Goal: Task Accomplishment & Management: Manage account settings

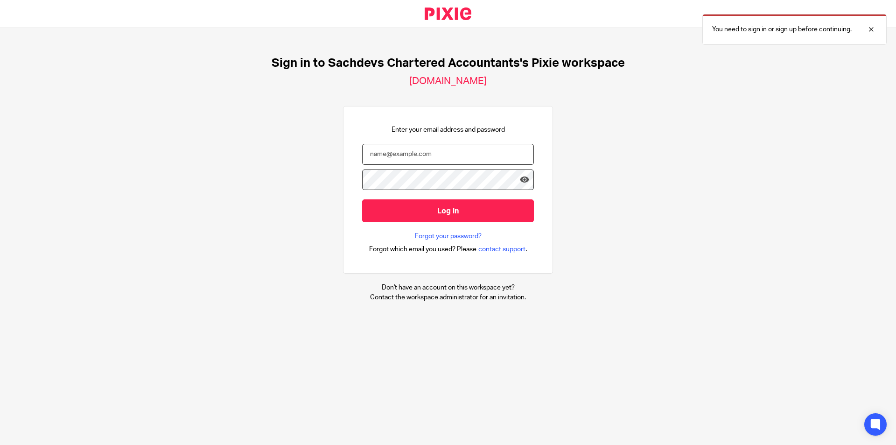
click at [405, 157] on input "email" at bounding box center [448, 154] width 172 height 21
click at [499, 154] on input "email" at bounding box center [448, 154] width 172 height 21
type input "deanna@sachdevs-ca.com"
click at [362, 199] on input "Log in" at bounding box center [448, 210] width 172 height 23
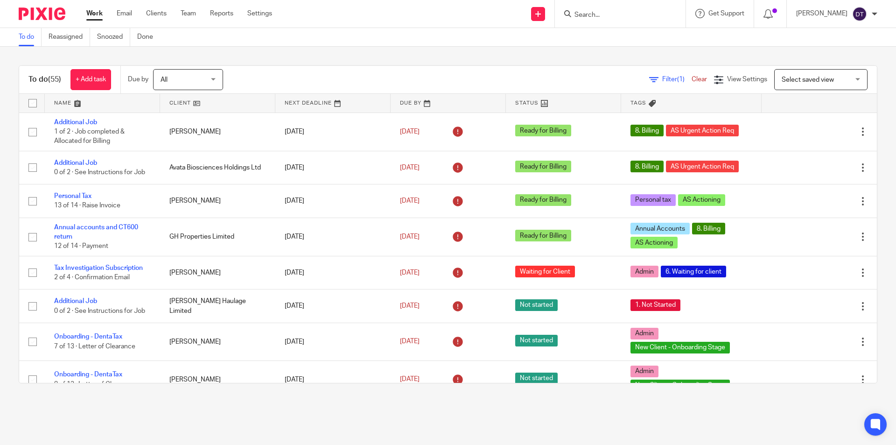
click at [600, 16] on input "Search" at bounding box center [616, 15] width 84 height 8
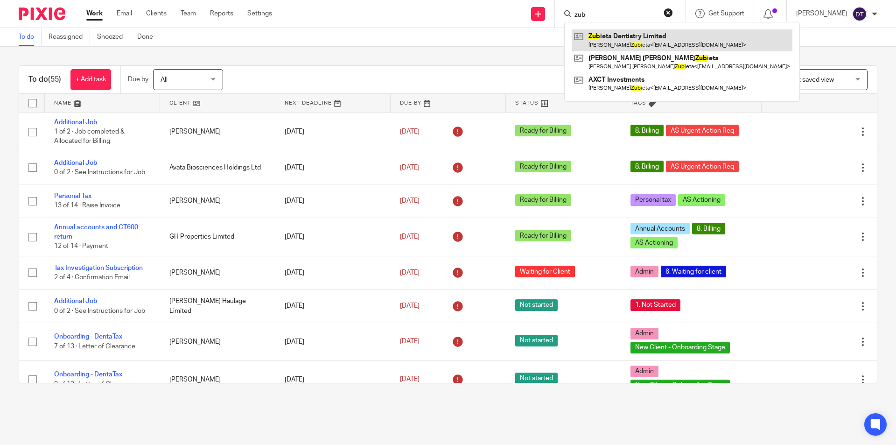
type input "zub"
click at [617, 36] on link at bounding box center [682, 39] width 221 height 21
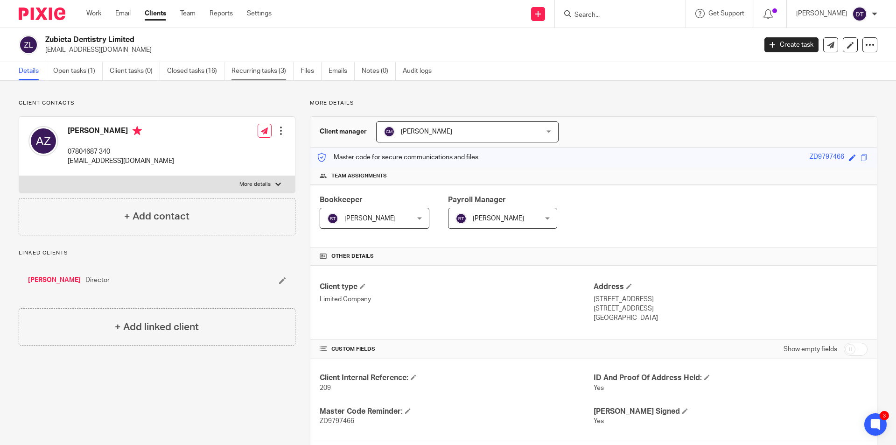
click at [277, 69] on link "Recurring tasks (3)" at bounding box center [263, 71] width 62 height 18
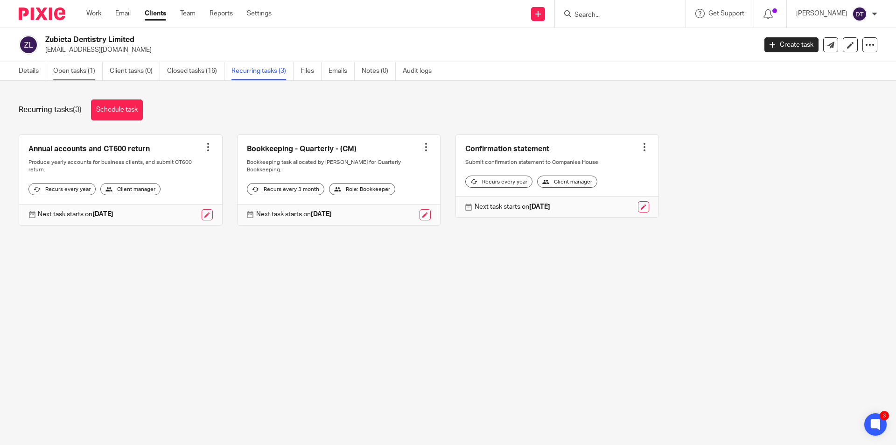
click at [93, 71] on link "Open tasks (1)" at bounding box center [77, 71] width 49 height 18
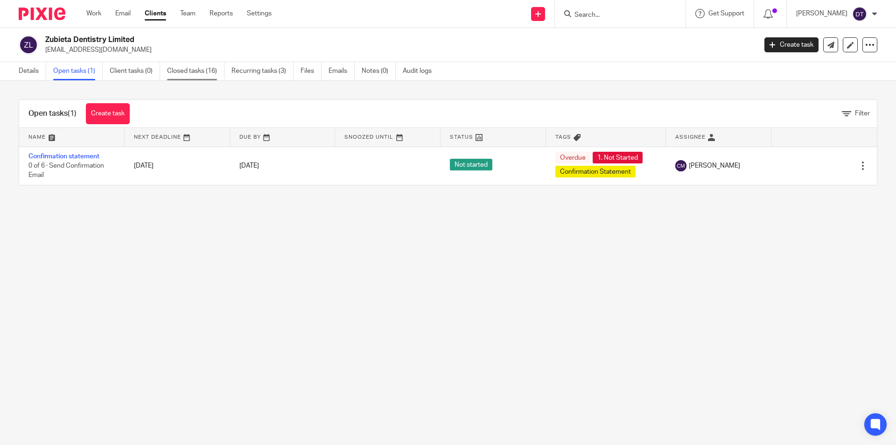
click at [204, 75] on link "Closed tasks (16)" at bounding box center [195, 71] width 57 height 18
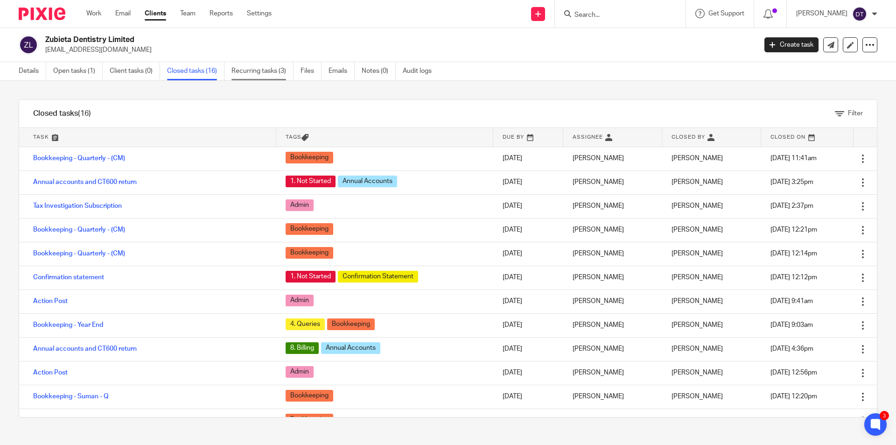
click at [254, 77] on link "Recurring tasks (3)" at bounding box center [263, 71] width 62 height 18
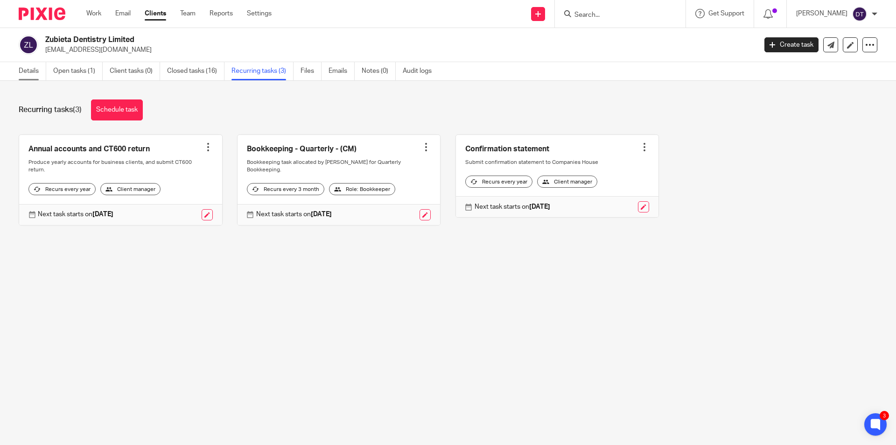
click at [37, 71] on link "Details" at bounding box center [33, 71] width 28 height 18
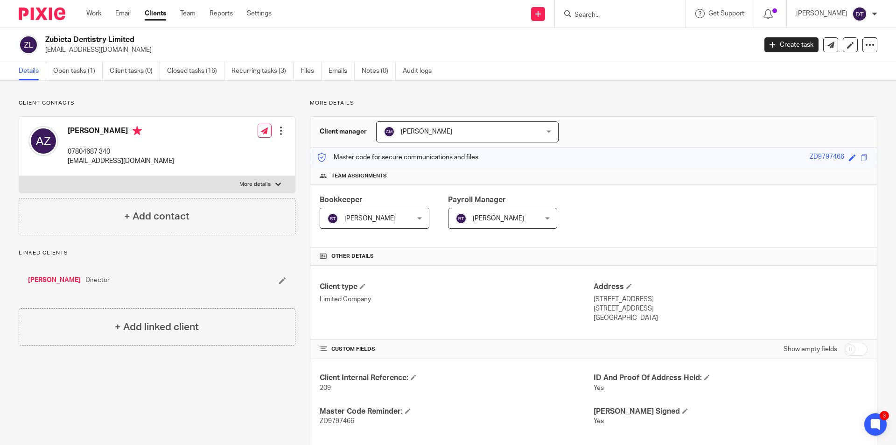
click at [386, 221] on span "[PERSON_NAME]" at bounding box center [367, 218] width 81 height 20
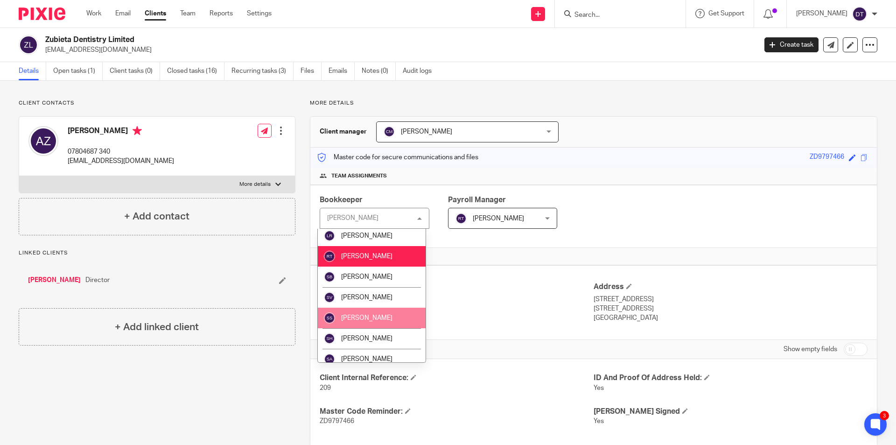
scroll to position [214, 0]
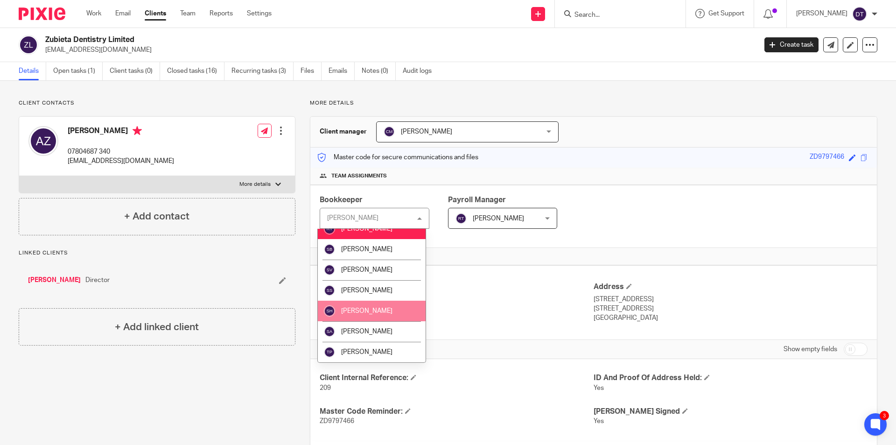
click at [373, 309] on span "[PERSON_NAME]" at bounding box center [366, 311] width 51 height 7
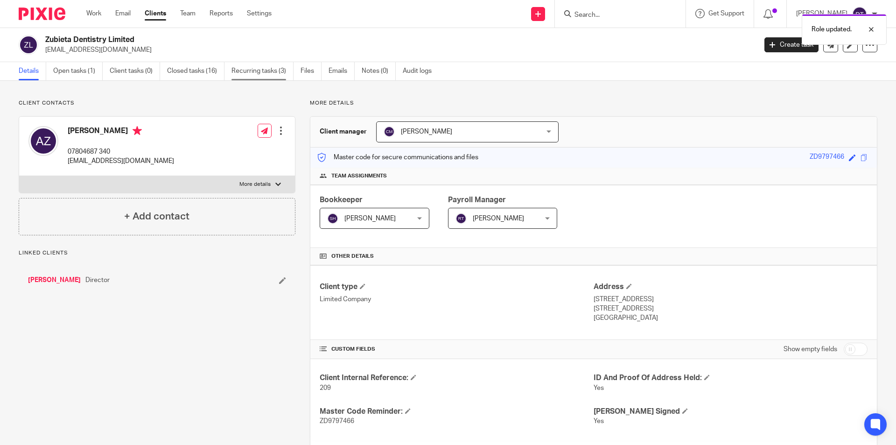
click at [237, 69] on link "Recurring tasks (3)" at bounding box center [263, 71] width 62 height 18
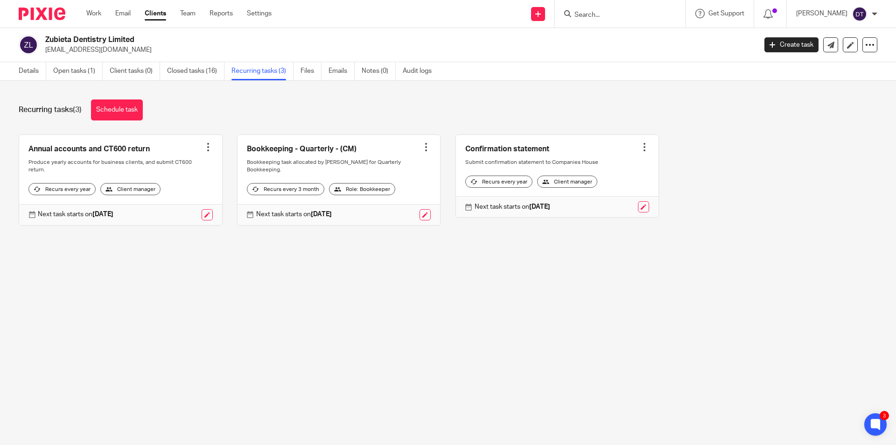
click at [381, 289] on main "Zubieta Dentistry Limited [PERSON_NAME][EMAIL_ADDRESS][DOMAIN_NAME] Create task…" at bounding box center [448, 222] width 896 height 445
click at [121, 115] on link "Schedule task" at bounding box center [117, 109] width 52 height 21
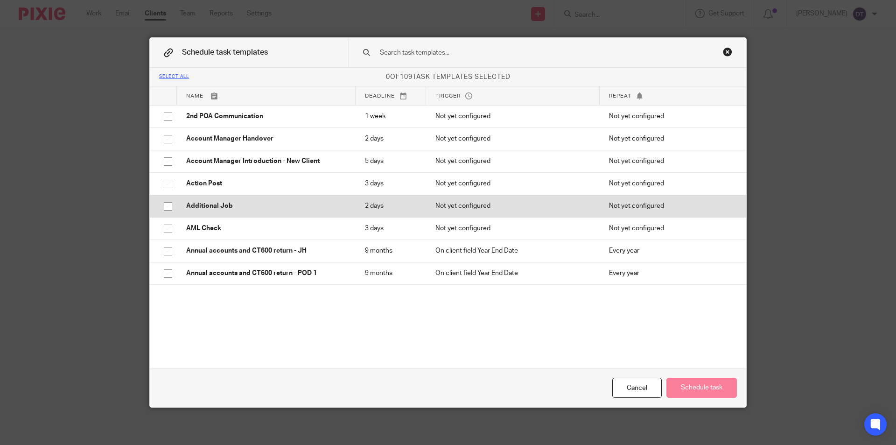
click at [227, 209] on p "Additional Job" at bounding box center [266, 205] width 160 height 9
checkbox input "true"
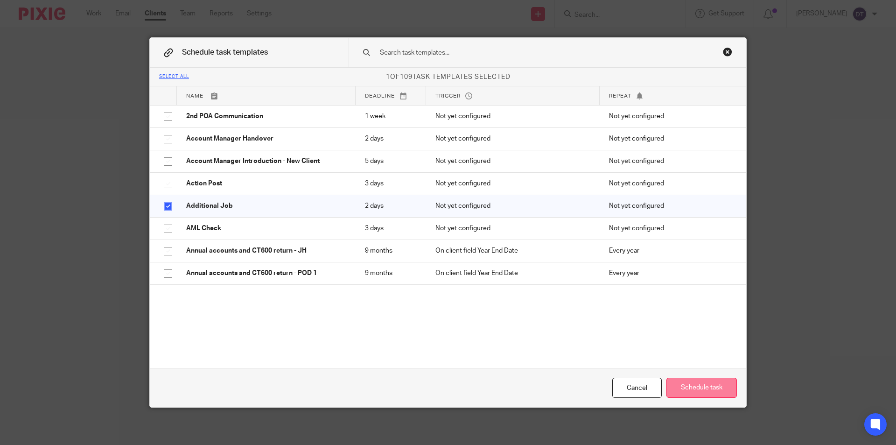
click at [694, 388] on button "Schedule task" at bounding box center [702, 388] width 70 height 20
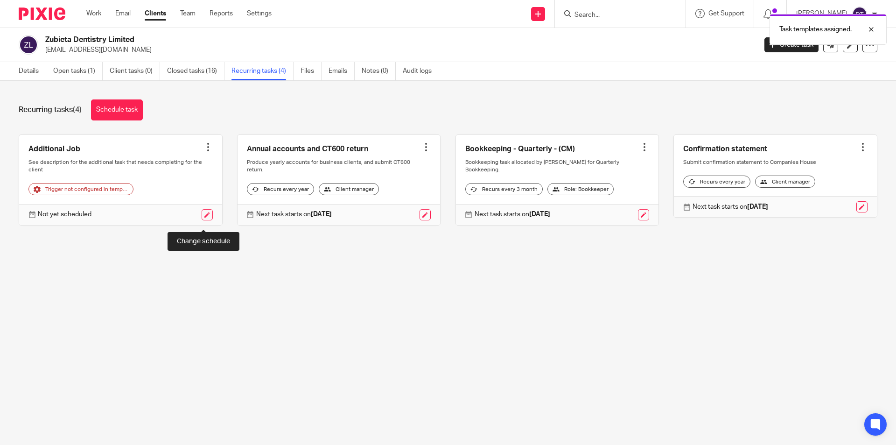
click at [202, 220] on link at bounding box center [207, 214] width 11 height 11
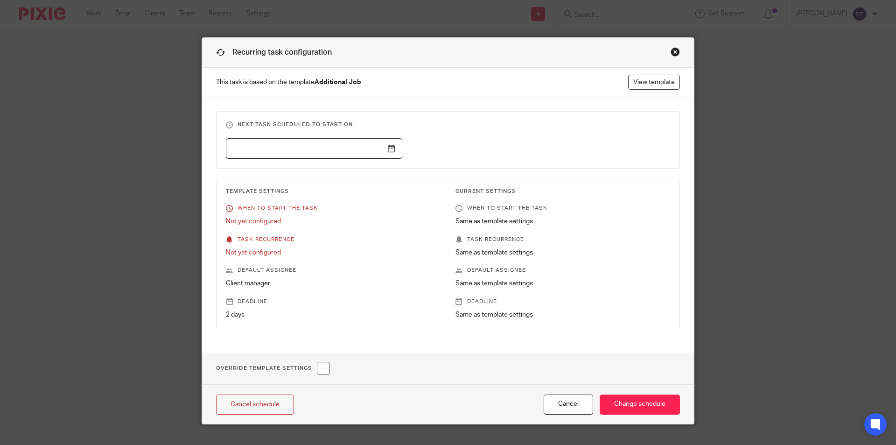
click at [321, 367] on input "checkbox" at bounding box center [323, 368] width 13 height 13
checkbox input "true"
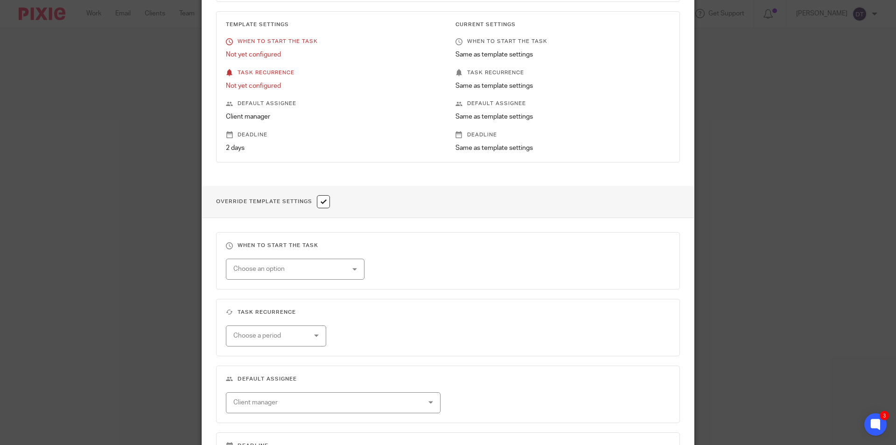
scroll to position [187, 0]
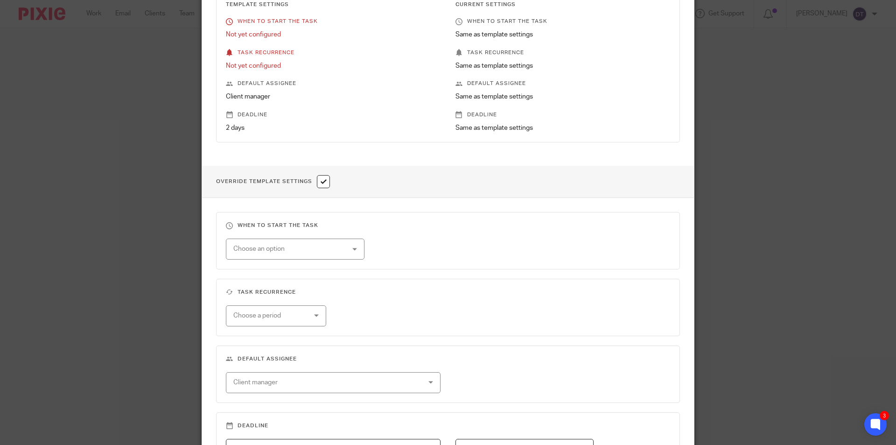
click at [337, 251] on div "Choose an option" at bounding box center [295, 249] width 139 height 21
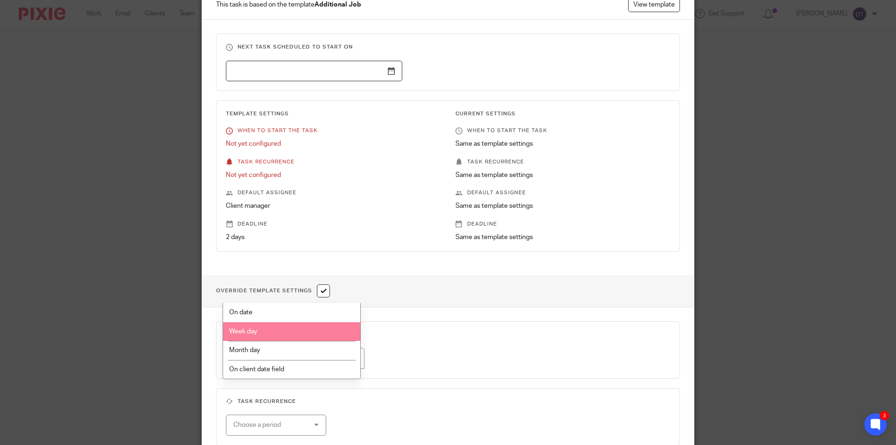
scroll to position [0, 0]
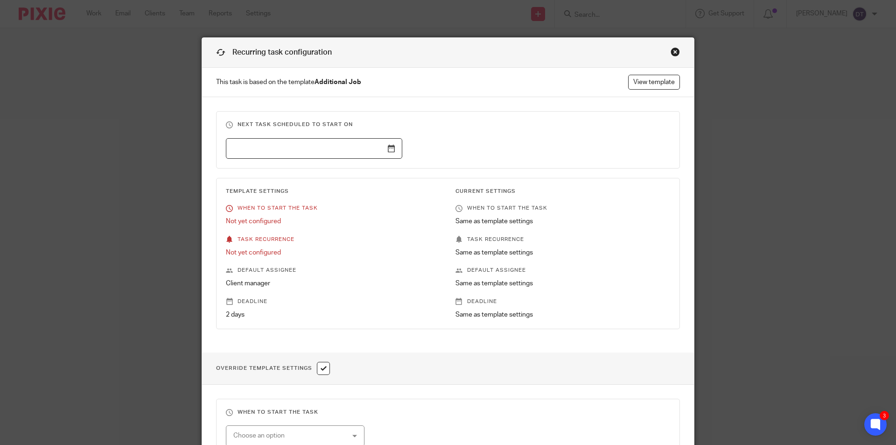
click at [671, 50] on div "Close this dialog window" at bounding box center [675, 51] width 9 height 9
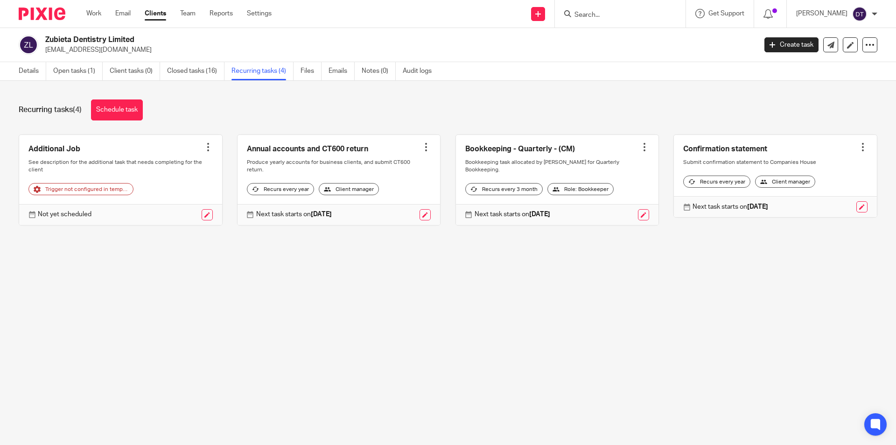
click at [204, 145] on div at bounding box center [208, 146] width 9 height 9
click at [165, 202] on button "Cancel schedule" at bounding box center [170, 207] width 75 height 12
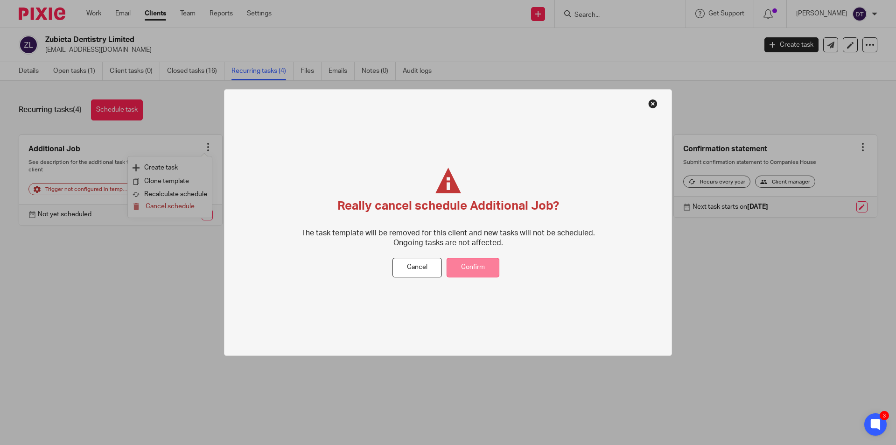
click at [487, 259] on button "Confirm" at bounding box center [473, 268] width 53 height 20
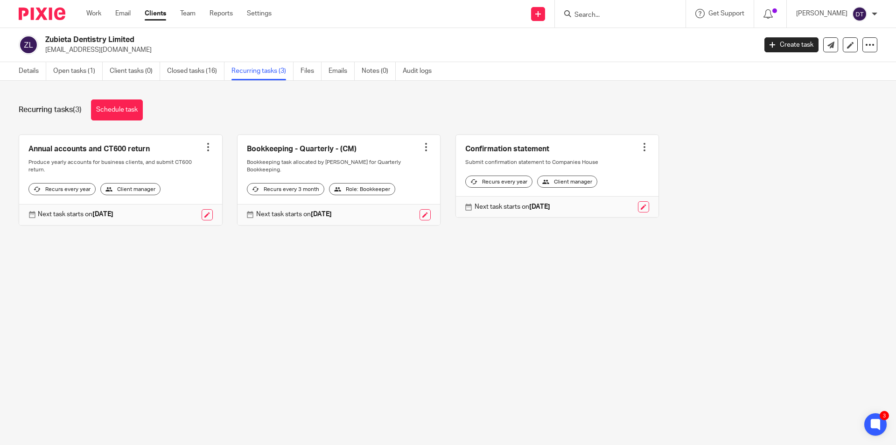
click at [422, 145] on div at bounding box center [426, 146] width 9 height 9
click at [447, 113] on div "Recurring tasks (3) Schedule task" at bounding box center [448, 109] width 859 height 21
click at [255, 17] on link "Settings" at bounding box center [259, 13] width 25 height 9
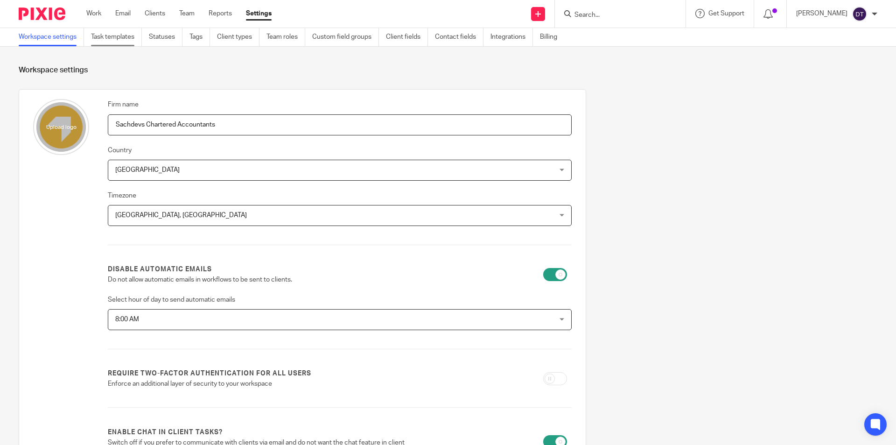
click at [114, 39] on link "Task templates" at bounding box center [116, 37] width 51 height 18
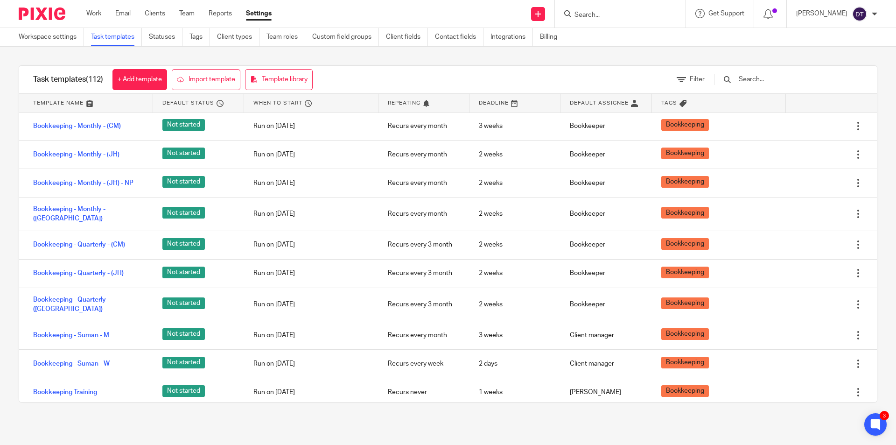
scroll to position [560, 0]
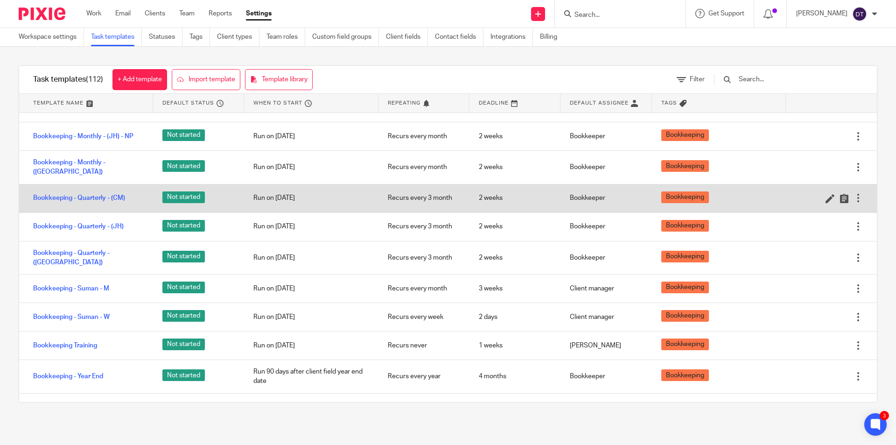
click at [854, 193] on div at bounding box center [858, 197] width 9 height 9
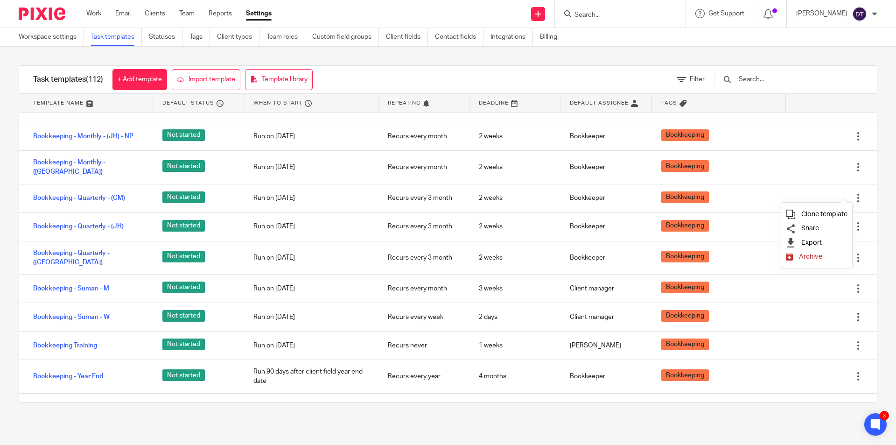
click at [830, 214] on span "Clone template" at bounding box center [825, 214] width 46 height 7
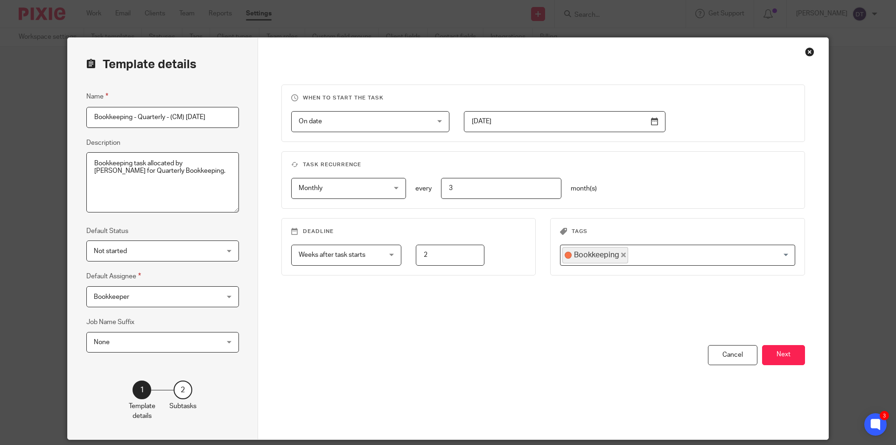
drag, startPoint x: 213, startPoint y: 117, endPoint x: 167, endPoint y: 120, distance: 46.8
click at [167, 120] on input "Bookkeeping - Quarterly - (CM) [DATE]" at bounding box center [162, 117] width 153 height 21
type input "Bookkeeping - Quarterly - Review"
drag, startPoint x: 166, startPoint y: 171, endPoint x: 174, endPoint y: 165, distance: 10.0
click at [173, 163] on textarea "Bookkeeping task allocated by [PERSON_NAME] for Quarterly Bookkeeping." at bounding box center [162, 182] width 153 height 61
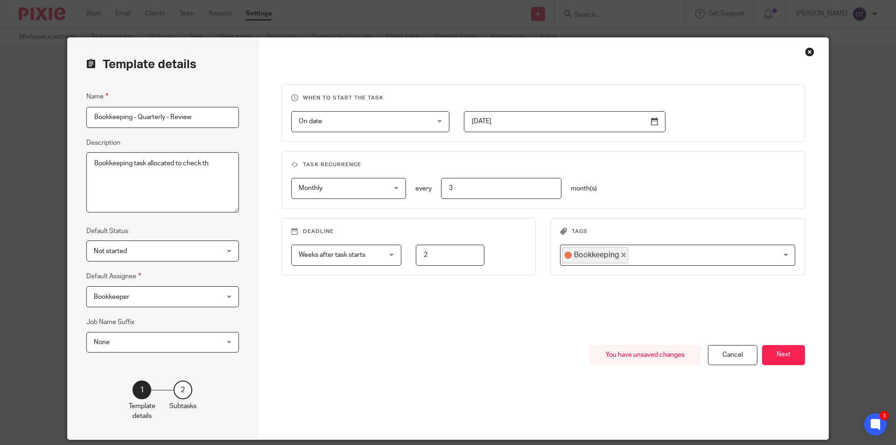
drag, startPoint x: 131, startPoint y: 161, endPoint x: 42, endPoint y: 170, distance: 88.7
click at [42, 170] on div "Template details Name Bookkeeping - Quarterly - Review Description Bookkeeping …" at bounding box center [448, 222] width 896 height 445
click at [192, 165] on textarea "Bookkeeping task allocated by [PERSON_NAME] for Quarterly Bookkeeping." at bounding box center [162, 182] width 153 height 61
type textarea "Review task allocated to check the completed BK work."
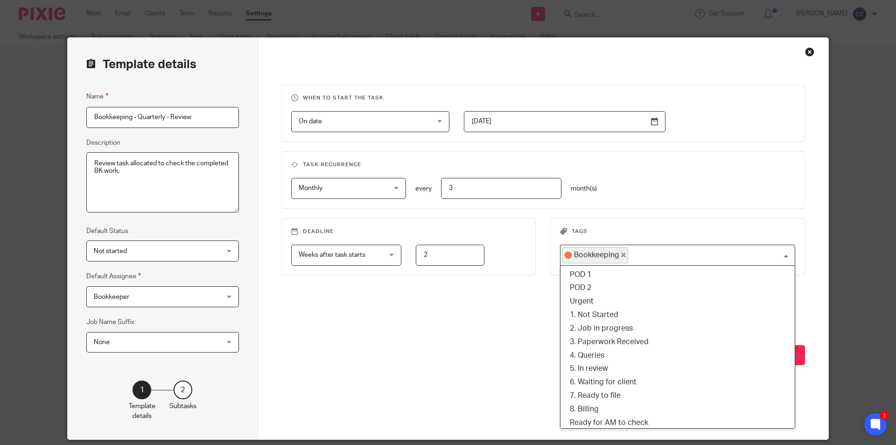
click at [664, 255] on input "Search for option" at bounding box center [709, 255] width 161 height 16
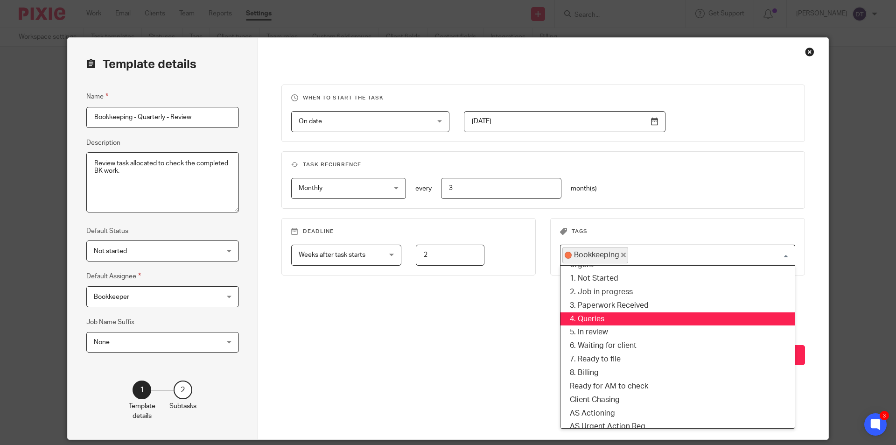
scroll to position [47, 0]
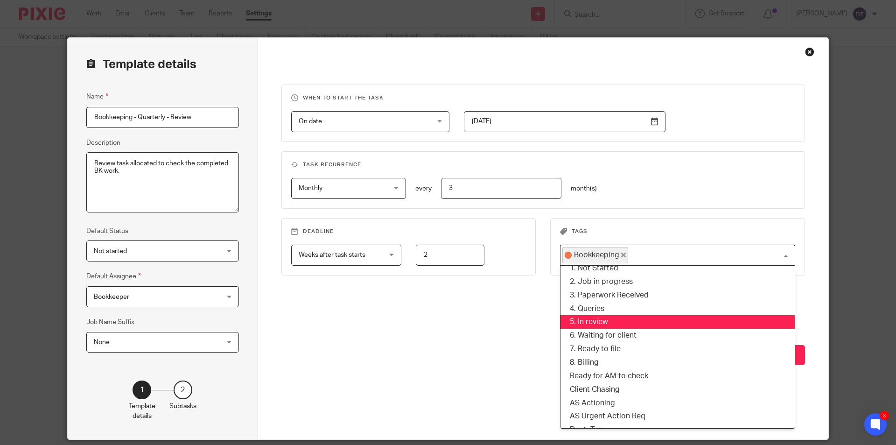
click at [585, 326] on li "5. In review" at bounding box center [678, 322] width 234 height 14
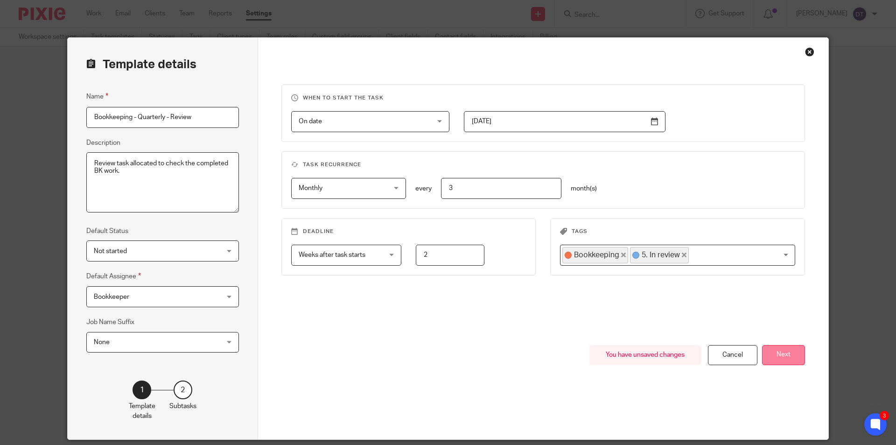
click at [779, 357] on button "Next" at bounding box center [783, 355] width 43 height 20
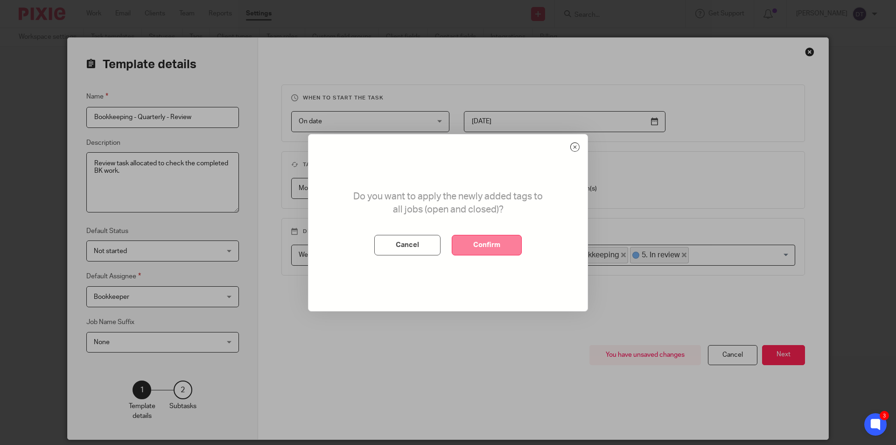
click at [476, 244] on button "Confirm" at bounding box center [487, 245] width 70 height 21
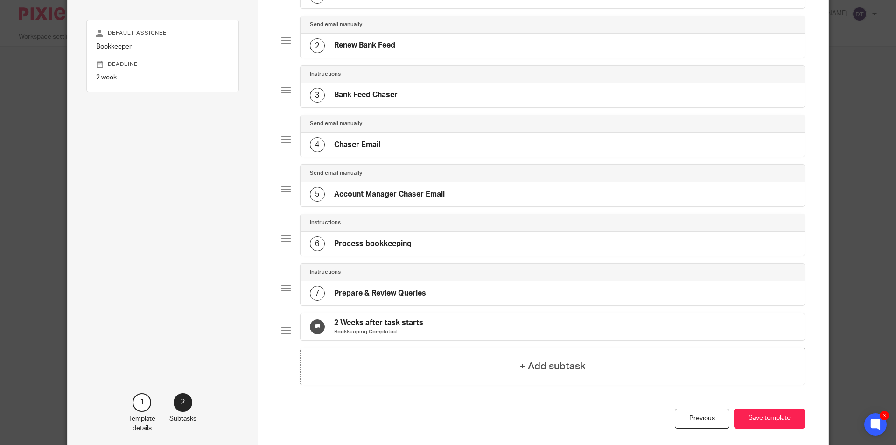
scroll to position [171, 0]
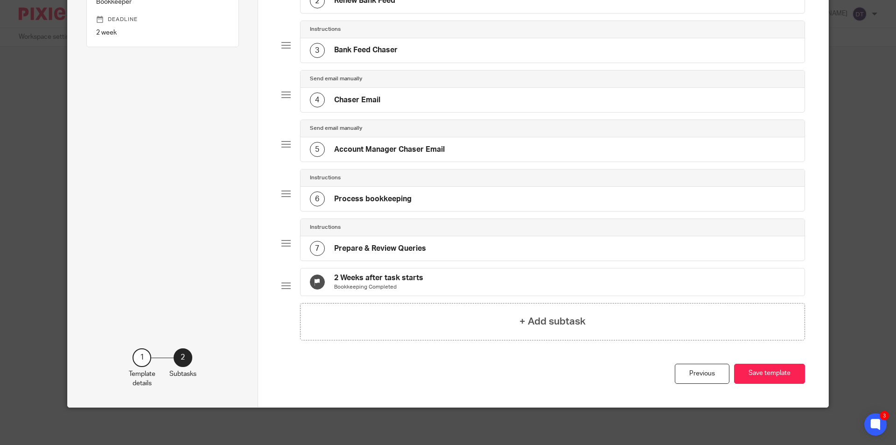
click at [429, 268] on div "2 Weeks after task starts Bookkeeping Completed" at bounding box center [553, 281] width 505 height 27
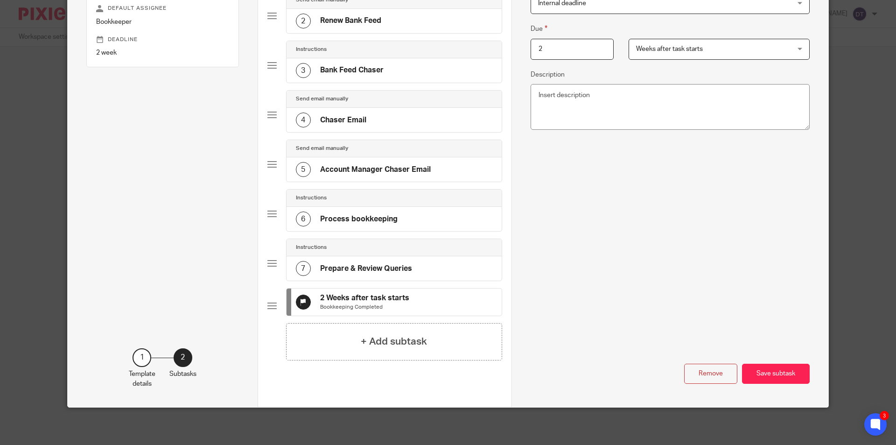
scroll to position [0, 0]
drag, startPoint x: 711, startPoint y: 377, endPoint x: 705, endPoint y: 376, distance: 6.1
click at [709, 377] on button "Remove" at bounding box center [710, 374] width 53 height 20
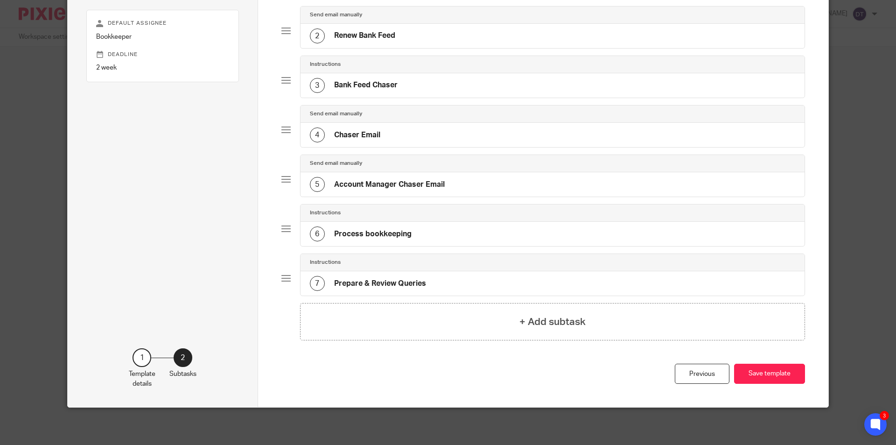
click at [389, 275] on div "7 Prepare & Review Queries" at bounding box center [553, 283] width 505 height 24
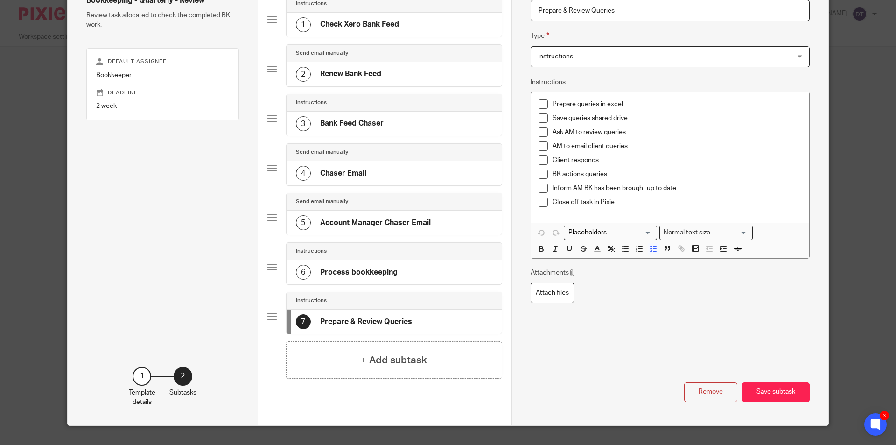
drag, startPoint x: 697, startPoint y: 391, endPoint x: 442, endPoint y: 360, distance: 257.6
click at [693, 388] on button "Remove" at bounding box center [710, 392] width 53 height 20
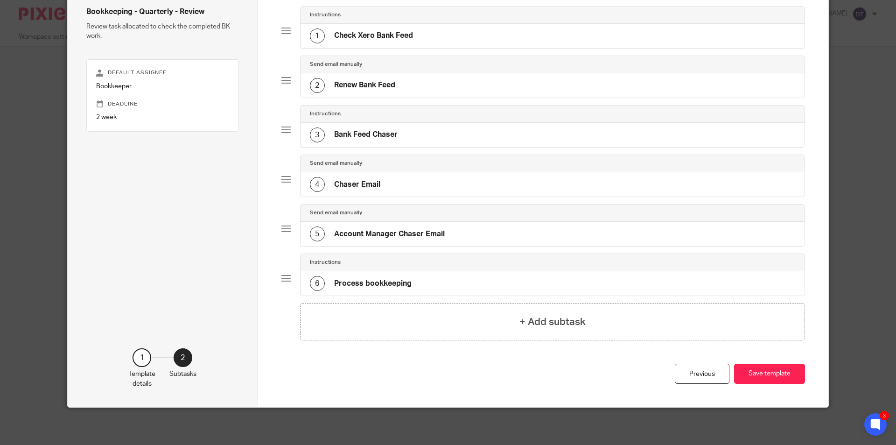
click at [375, 282] on h4 "Process bookkeeping" at bounding box center [372, 284] width 77 height 10
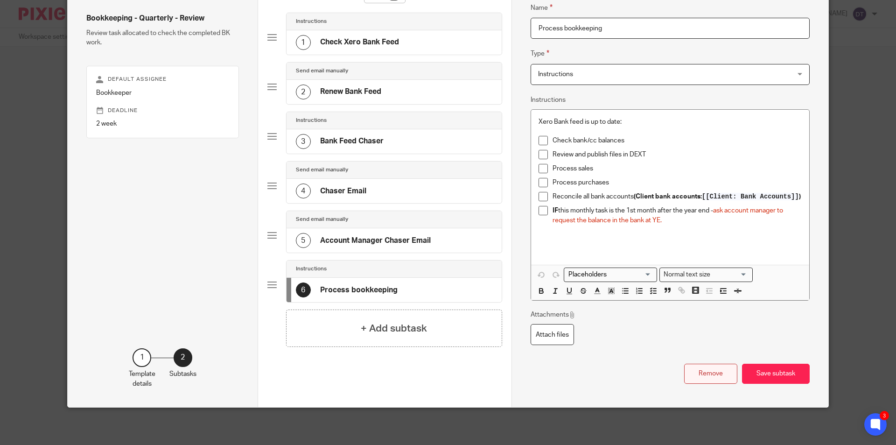
drag, startPoint x: 711, startPoint y: 360, endPoint x: 705, endPoint y: 380, distance: 21.2
click at [710, 376] on div "Remove Save subtask" at bounding box center [670, 374] width 279 height 20
click at [706, 380] on button "Remove" at bounding box center [710, 374] width 53 height 20
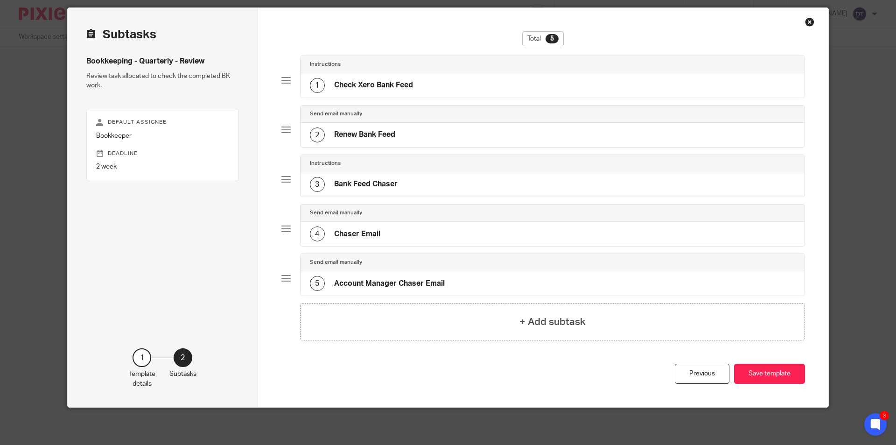
click at [429, 244] on div "4 Chaser Email" at bounding box center [553, 234] width 505 height 24
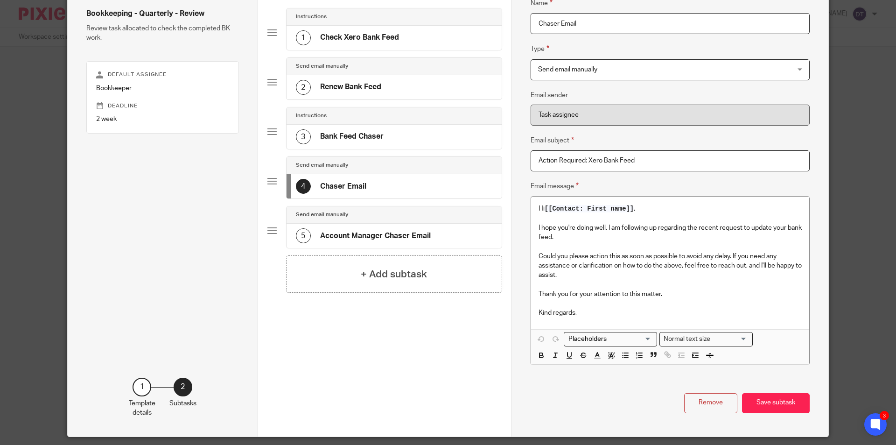
drag, startPoint x: 693, startPoint y: 410, endPoint x: 535, endPoint y: 337, distance: 174.0
click at [692, 410] on button "Remove" at bounding box center [710, 403] width 53 height 20
type input "Account Manager Chaser Email"
type input "Urgent Action Required"
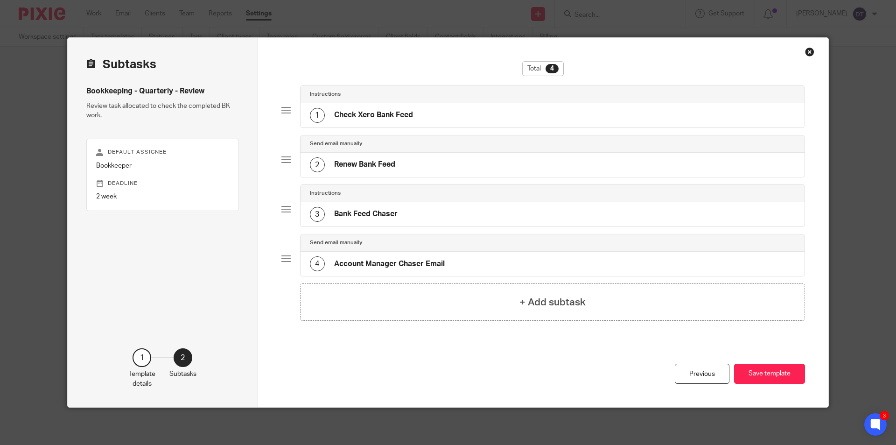
click at [385, 262] on h4 "Account Manager Chaser Email" at bounding box center [389, 264] width 111 height 10
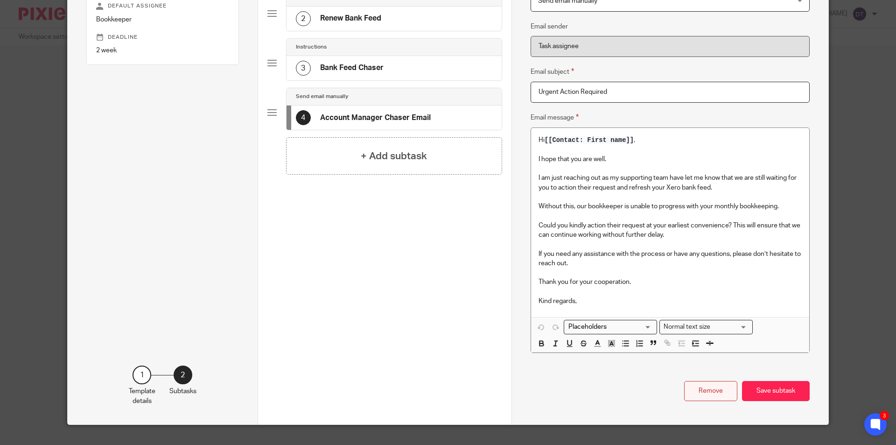
scroll to position [163, 0]
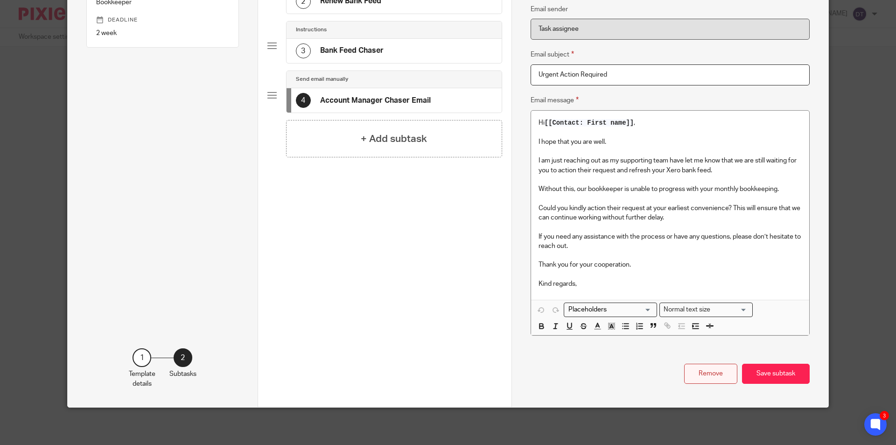
click at [702, 370] on button "Remove" at bounding box center [710, 374] width 53 height 20
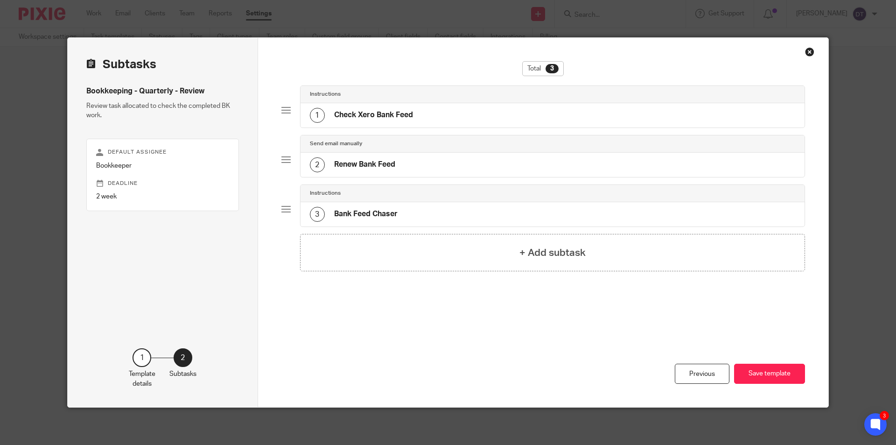
scroll to position [0, 0]
click at [446, 214] on div "3 Bank Feed Chaser" at bounding box center [553, 214] width 505 height 24
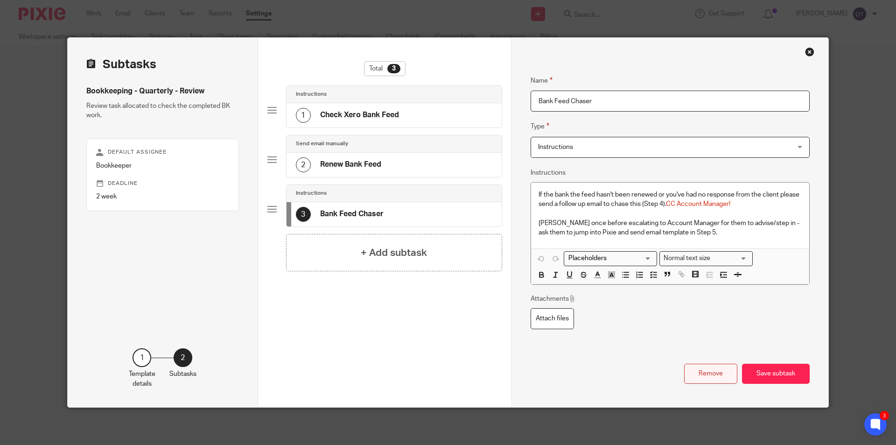
click at [712, 376] on button "Remove" at bounding box center [710, 374] width 53 height 20
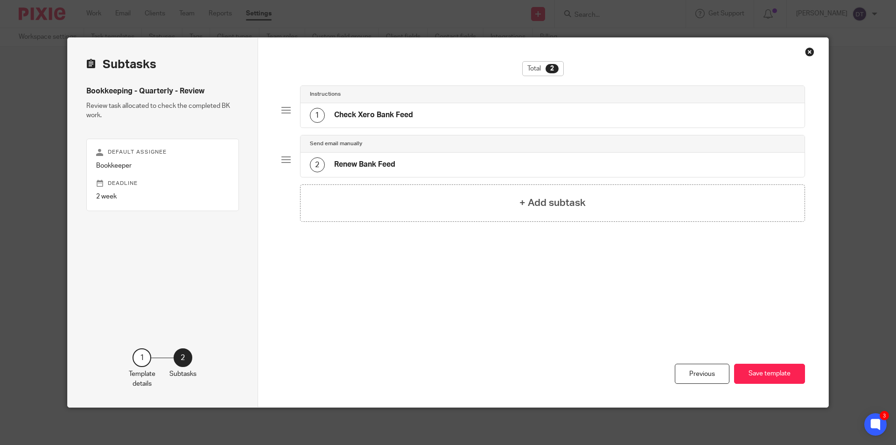
click at [369, 154] on div "2 Renew Bank Feed" at bounding box center [553, 165] width 505 height 24
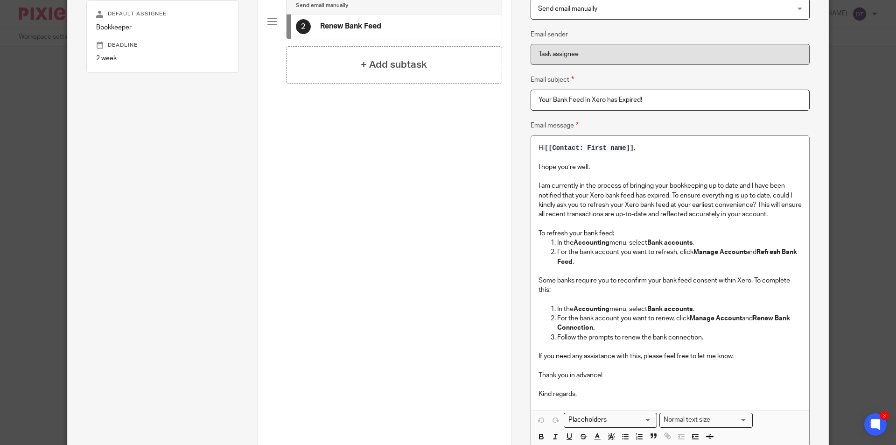
scroll to position [249, 0]
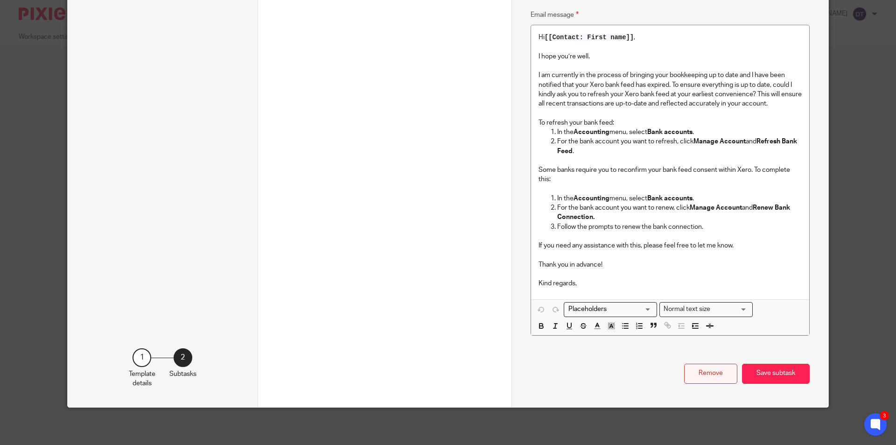
drag, startPoint x: 705, startPoint y: 374, endPoint x: 670, endPoint y: 361, distance: 37.2
click at [704, 375] on button "Remove" at bounding box center [710, 374] width 53 height 20
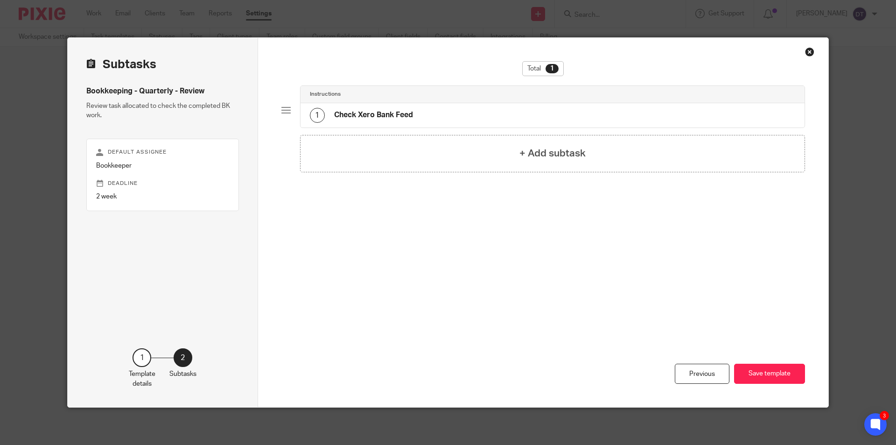
click at [400, 105] on div "1 Check Xero Bank Feed" at bounding box center [553, 115] width 505 height 24
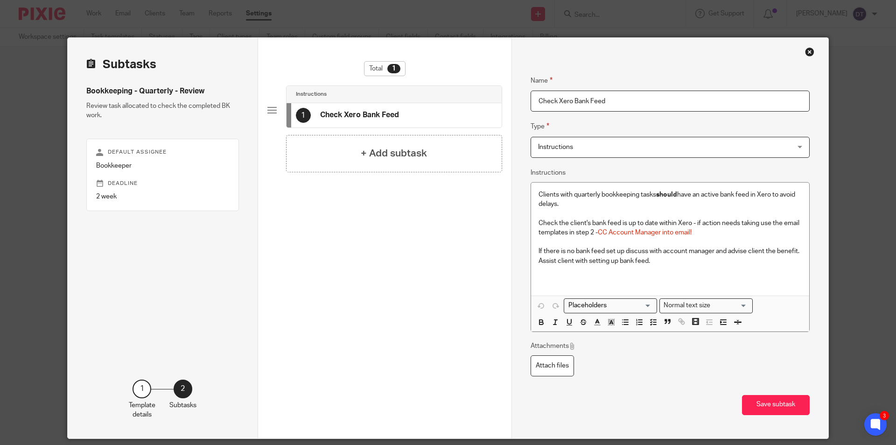
drag, startPoint x: 612, startPoint y: 99, endPoint x: 495, endPoint y: 98, distance: 116.7
click at [495, 98] on div "Subtasks Bookkeeping - Quarterly - Review Review task allocated to check the co…" at bounding box center [448, 238] width 761 height 401
type input "C"
type input "Review Bookkeeping"
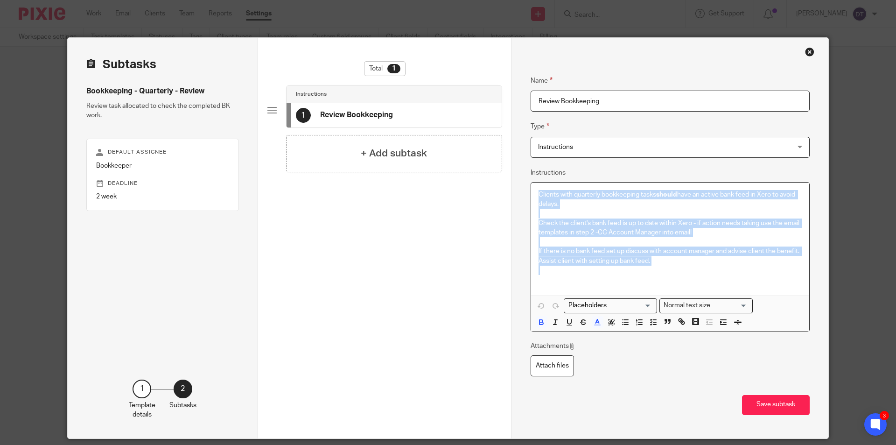
drag, startPoint x: 665, startPoint y: 266, endPoint x: 492, endPoint y: 186, distance: 190.5
click at [492, 186] on div "Subtasks Bookkeeping - Quarterly - Review Review task allocated to check the co…" at bounding box center [448, 238] width 761 height 401
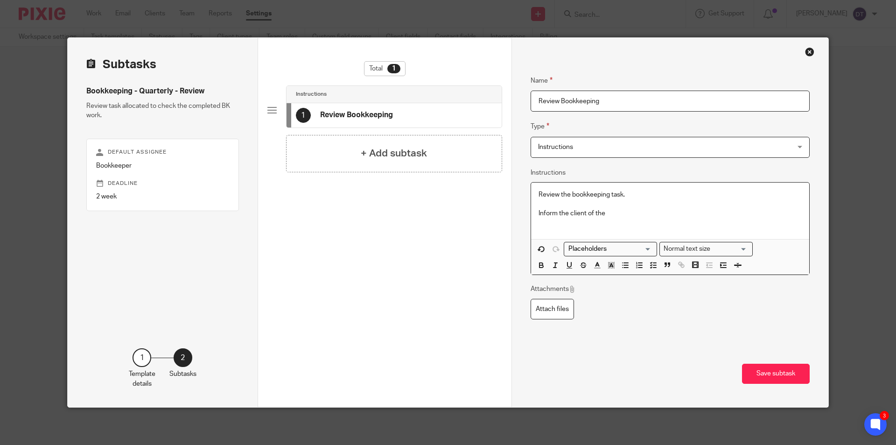
click at [631, 196] on p "Review the bookkeeping task." at bounding box center [670, 194] width 263 height 9
click at [619, 207] on p at bounding box center [670, 203] width 263 height 9
click at [540, 193] on p "Review the bookkeeping task & update" at bounding box center [670, 194] width 263 height 9
click at [561, 194] on p "Review the bookkeeping task & update" at bounding box center [670, 194] width 263 height 9
click at [589, 195] on p "Review the bookkeeping task & update" at bounding box center [670, 194] width 263 height 9
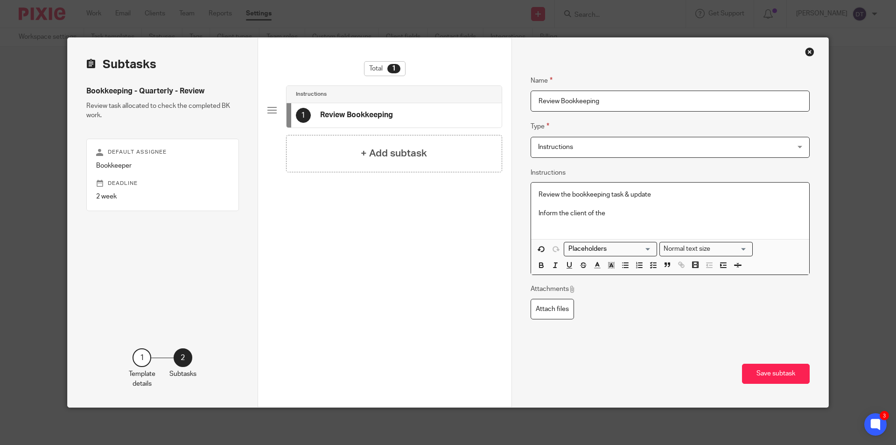
click at [613, 196] on p "Review the bookkeeping task & update" at bounding box center [670, 194] width 263 height 9
click at [644, 194] on p "Review the bookkeeping task & update" at bounding box center [670, 194] width 263 height 9
click at [637, 204] on p at bounding box center [670, 203] width 263 height 9
click at [634, 213] on p "Inform the client of the" at bounding box center [670, 218] width 263 height 19
click at [655, 195] on p "Review the bookkeeping task & update" at bounding box center [670, 194] width 263 height 9
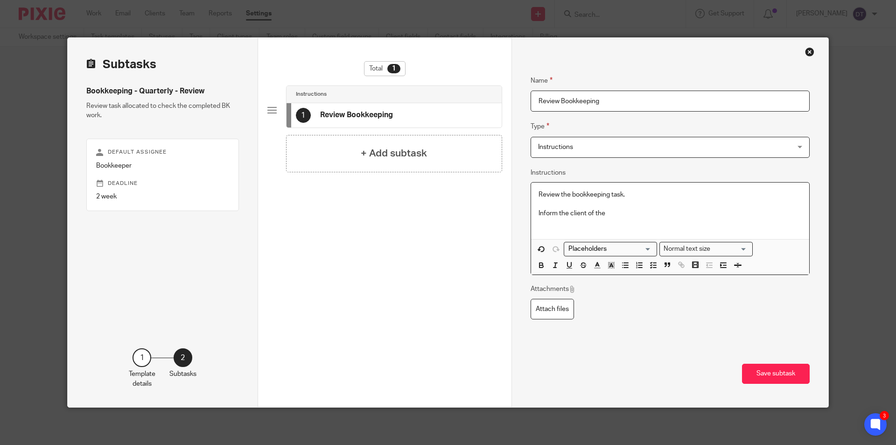
click at [623, 216] on p "Inform the client of the" at bounding box center [670, 218] width 263 height 19
click at [626, 212] on p "Inform the client of the" at bounding box center [670, 218] width 263 height 19
click at [550, 196] on p "Review the bookkeeping task." at bounding box center [670, 194] width 263 height 9
drag, startPoint x: 573, startPoint y: 192, endPoint x: 614, endPoint y: 199, distance: 41.6
click at [572, 192] on p "Review the bookkeeping task." at bounding box center [670, 194] width 263 height 9
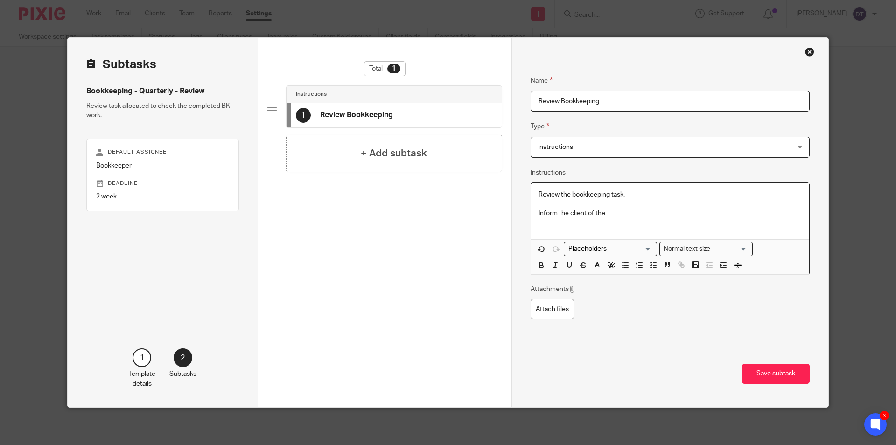
click at [614, 199] on p "Review the bookkeeping task." at bounding box center [670, 194] width 263 height 9
click at [614, 211] on p "Inform the client of the" at bounding box center [670, 218] width 263 height 19
click at [759, 368] on button "Save subtask" at bounding box center [776, 374] width 68 height 20
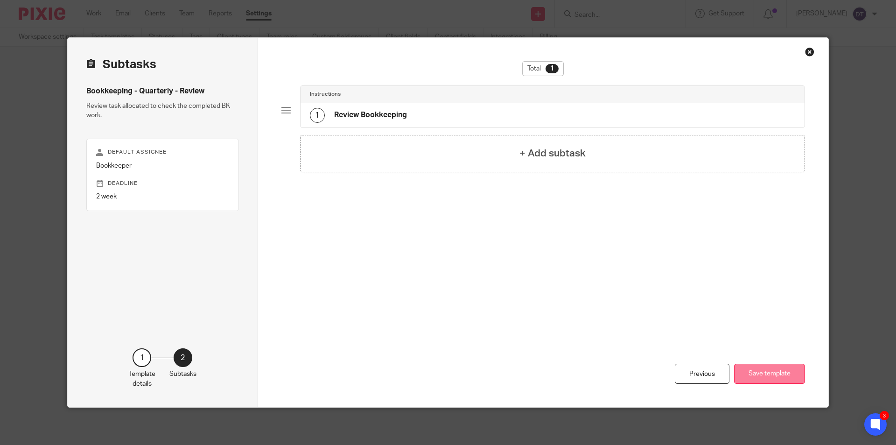
click at [761, 377] on button "Save template" at bounding box center [769, 374] width 71 height 20
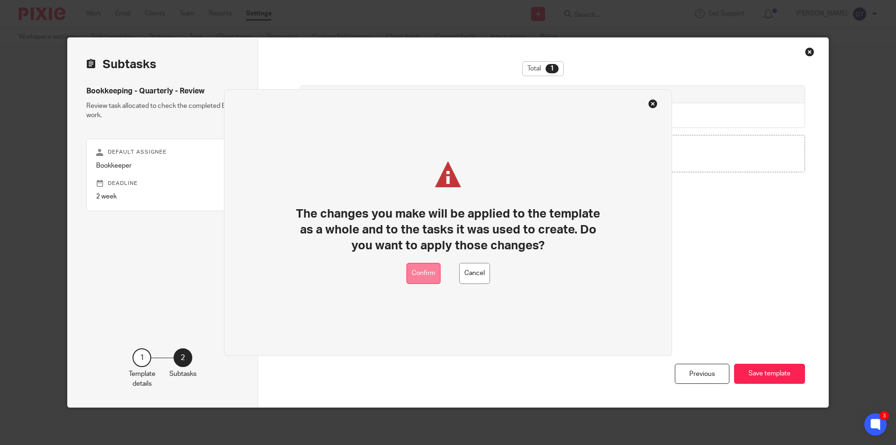
click at [423, 273] on button "Confirm" at bounding box center [424, 273] width 34 height 21
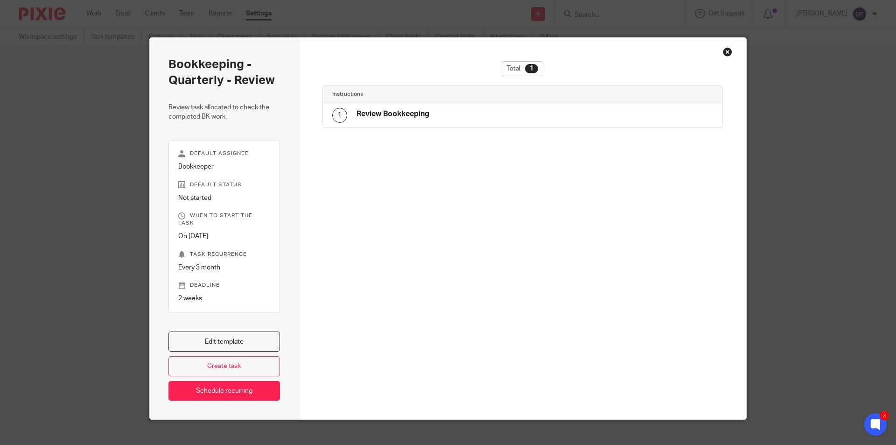
click at [725, 52] on div "Close this dialog window" at bounding box center [727, 51] width 9 height 9
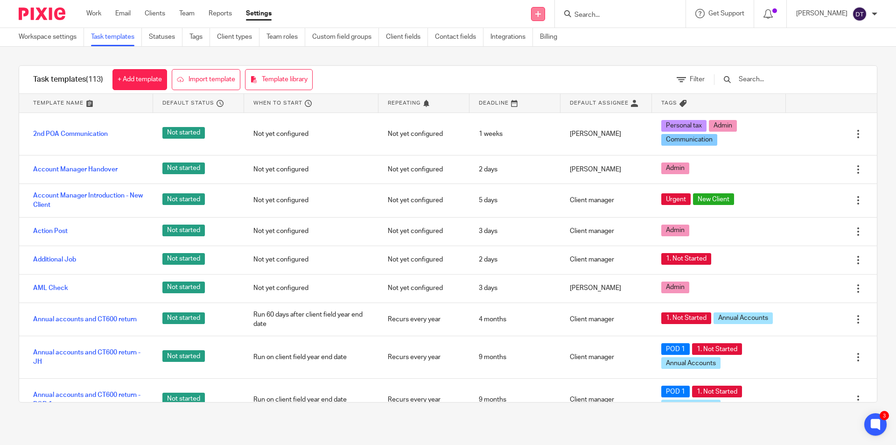
click at [536, 13] on icon at bounding box center [538, 14] width 6 height 6
click at [532, 69] on link "Add client" at bounding box center [533, 71] width 65 height 14
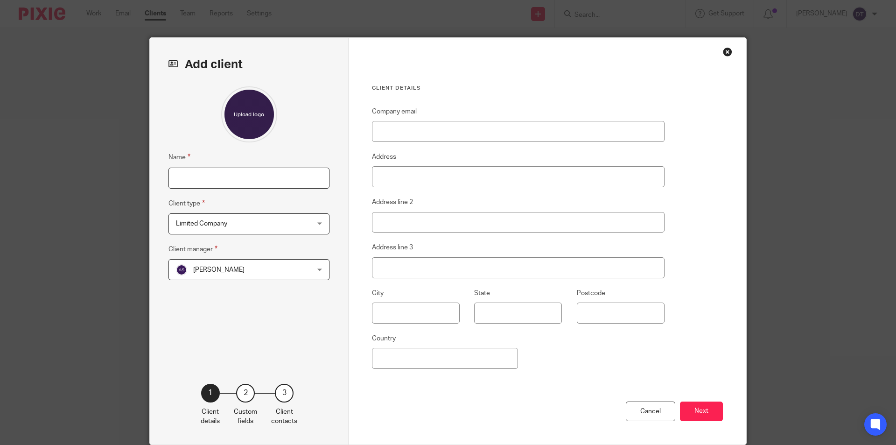
click at [267, 176] on input "Name" at bounding box center [249, 178] width 161 height 21
click at [266, 176] on input "Shindo" at bounding box center [249, 178] width 161 height 21
type input "Shindo Kaur"
click at [239, 225] on span "Limited Company" at bounding box center [237, 224] width 122 height 20
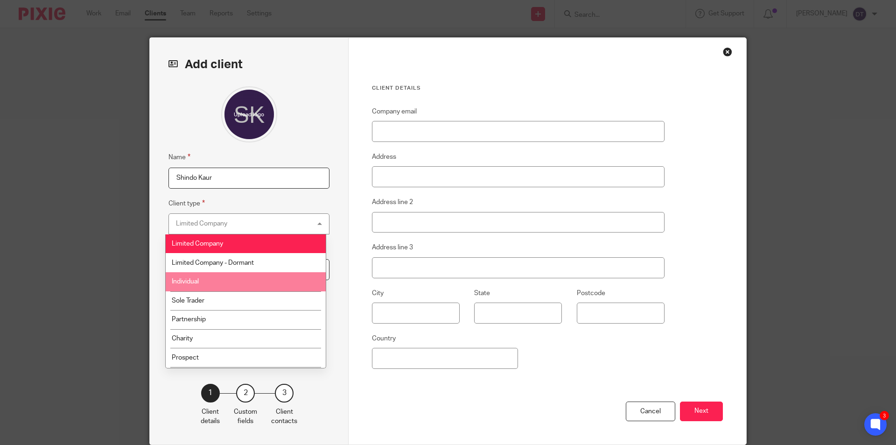
click at [205, 276] on li "Individual" at bounding box center [246, 281] width 160 height 19
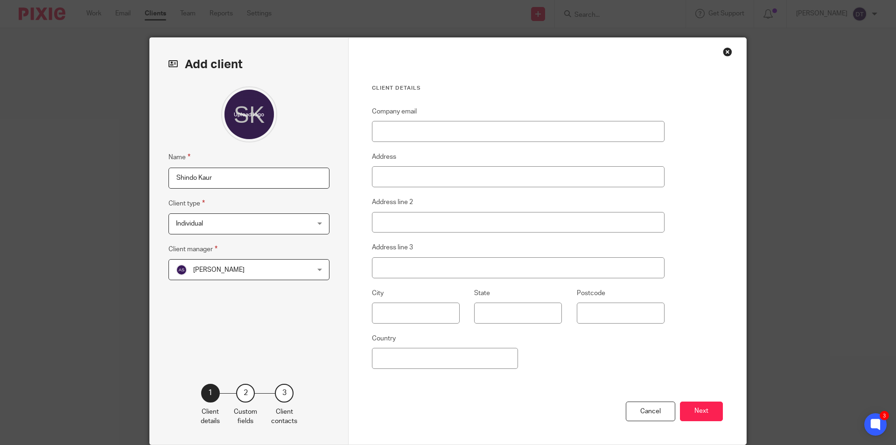
click at [225, 262] on span "[PERSON_NAME]" at bounding box center [237, 270] width 122 height 20
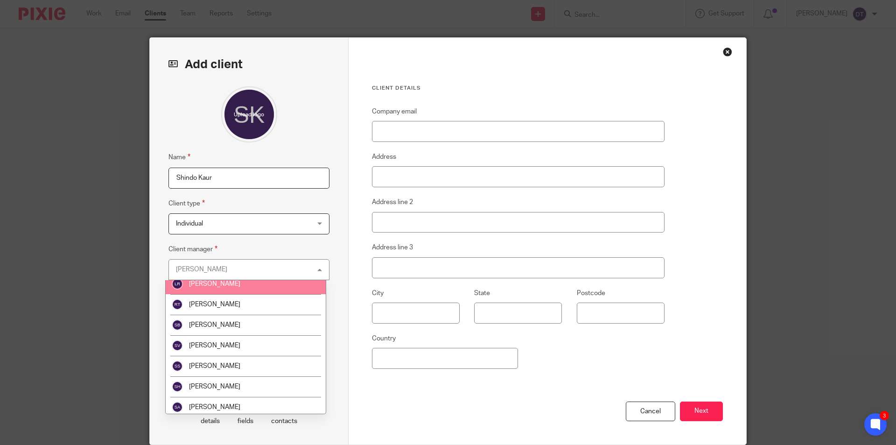
scroll to position [187, 0]
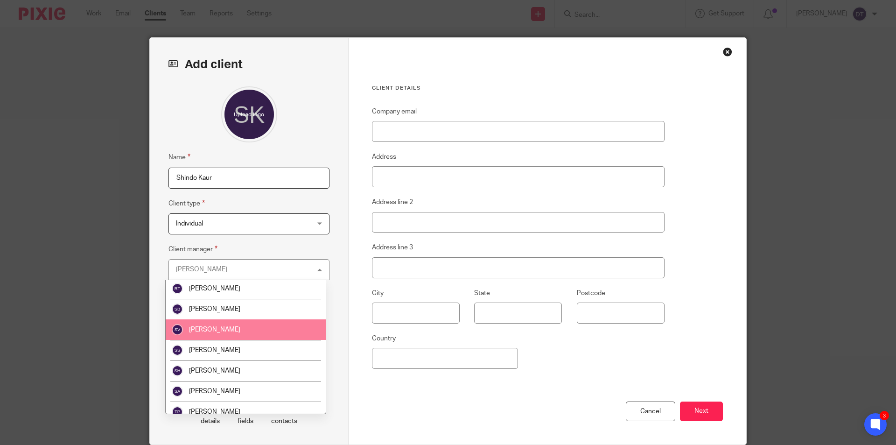
click at [215, 326] on span "[PERSON_NAME]" at bounding box center [214, 329] width 51 height 7
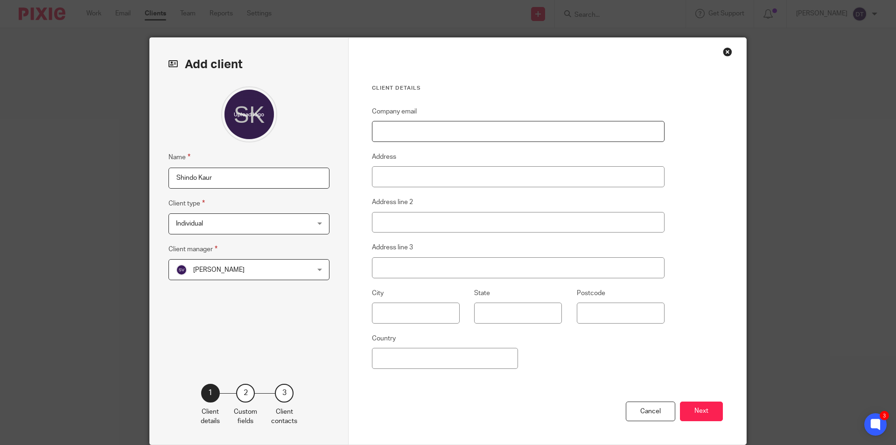
click at [409, 137] on input "Company email" at bounding box center [518, 131] width 293 height 21
click at [419, 133] on input "Company email" at bounding box center [518, 131] width 293 height 21
paste input "[EMAIL_ADDRESS][DOMAIN_NAME]"
type input "[EMAIL_ADDRESS][DOMAIN_NAME]"
click at [419, 177] on input "Address" at bounding box center [518, 176] width 293 height 21
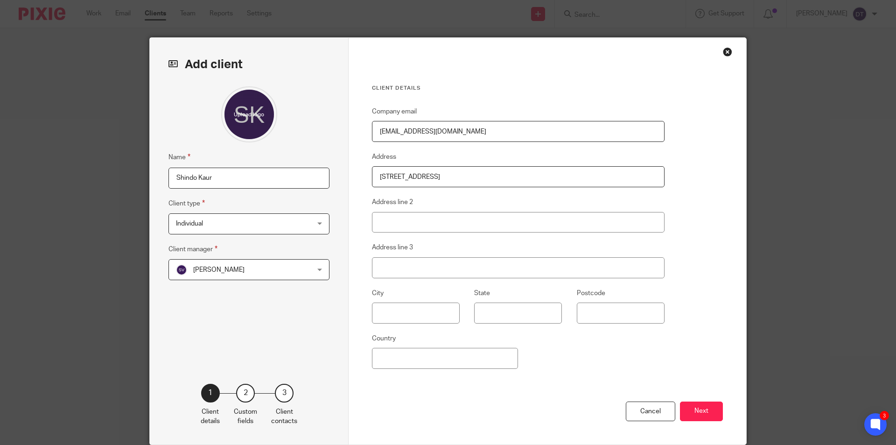
type input "[STREET_ADDRESS]"
click at [416, 261] on input "Address line 3" at bounding box center [518, 267] width 293 height 21
click at [411, 304] on input "text" at bounding box center [416, 313] width 88 height 21
type input "[GEOGRAPHIC_DATA]"
click at [600, 311] on input "Postcode" at bounding box center [621, 313] width 88 height 21
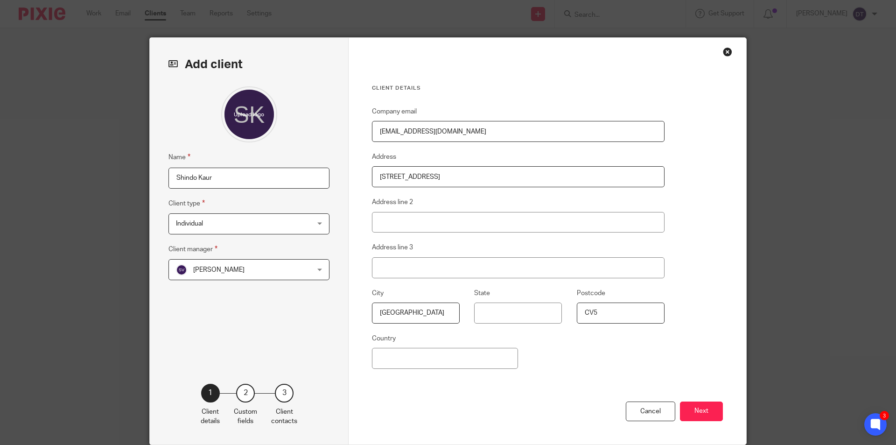
click at [618, 316] on input "CV5" at bounding box center [621, 313] width 88 height 21
type input "CV5 7QF"
click at [706, 409] on button "Next" at bounding box center [701, 411] width 43 height 20
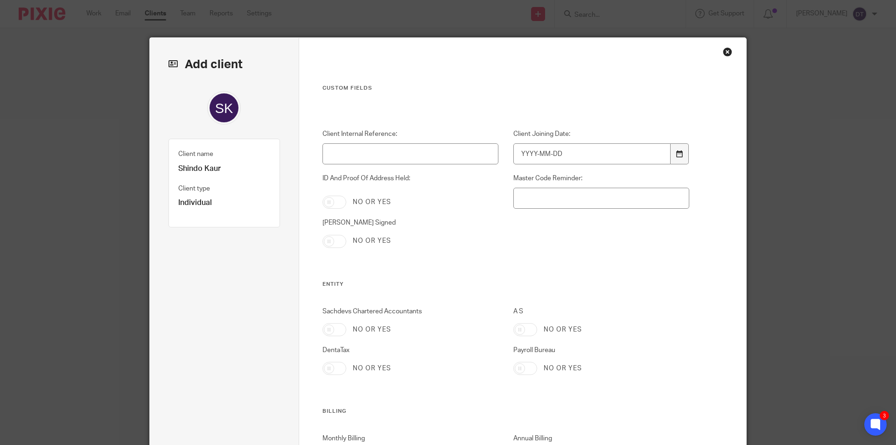
click at [680, 152] on div at bounding box center [680, 153] width 18 height 21
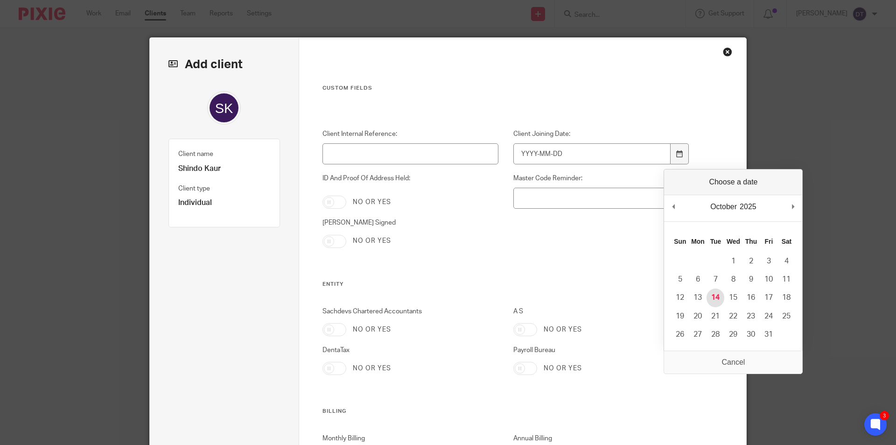
type input "[DATE]"
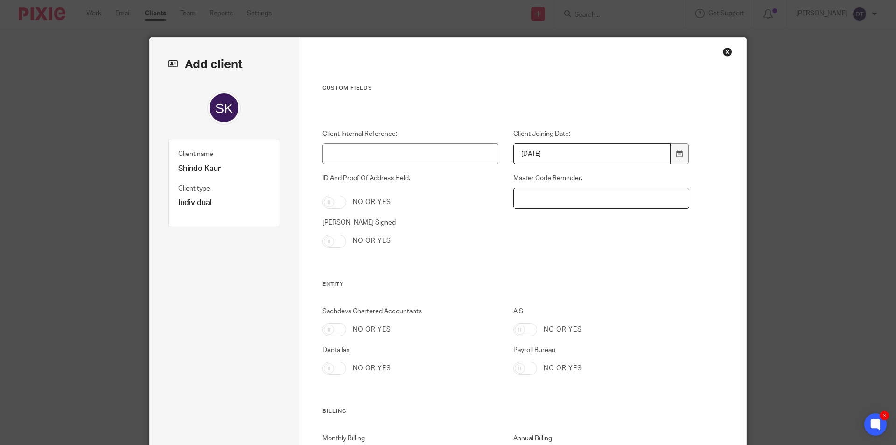
click at [540, 205] on input "Master Code Reminder:" at bounding box center [602, 198] width 176 height 21
type input "SK19071949"
click at [331, 204] on input "ID And Proof Of Address Held:" at bounding box center [335, 202] width 24 height 13
checkbox input "true"
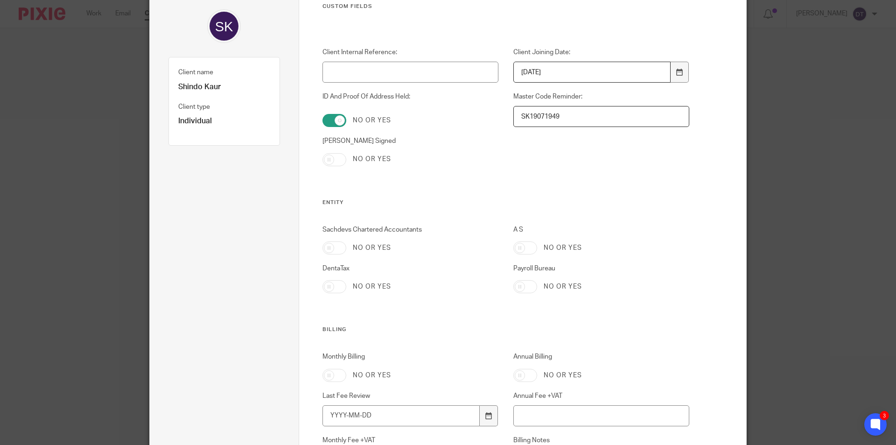
scroll to position [140, 0]
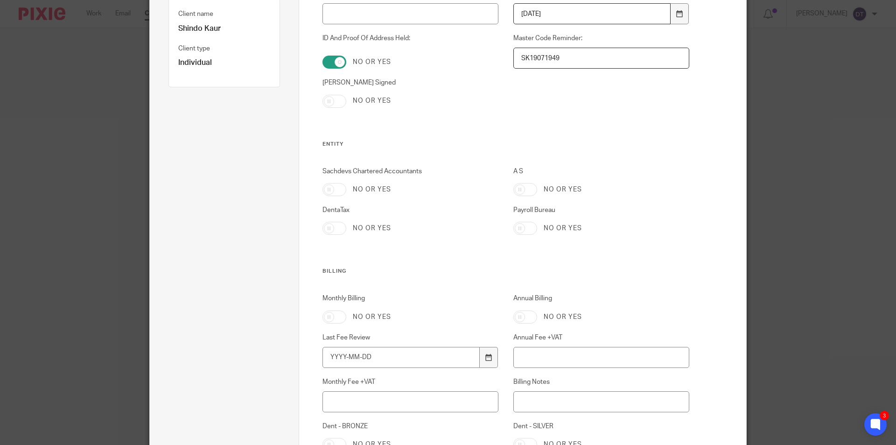
click at [331, 190] on input "Sachdevs Chartered Accountants" at bounding box center [335, 189] width 24 height 13
checkbox input "true"
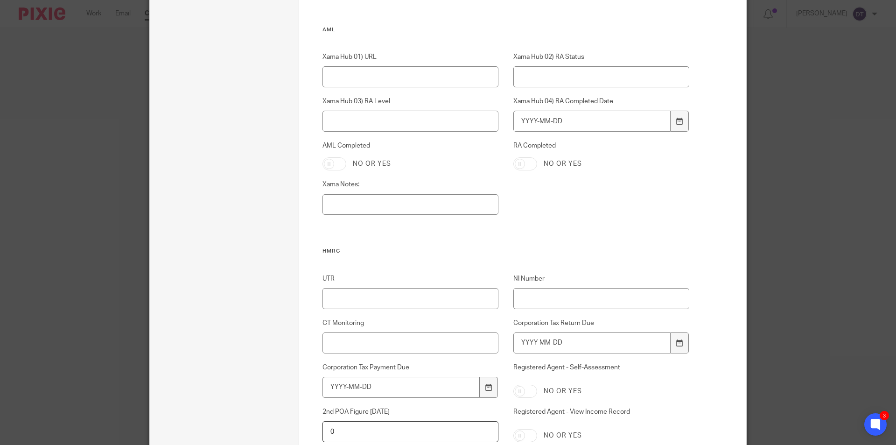
scroll to position [840, 0]
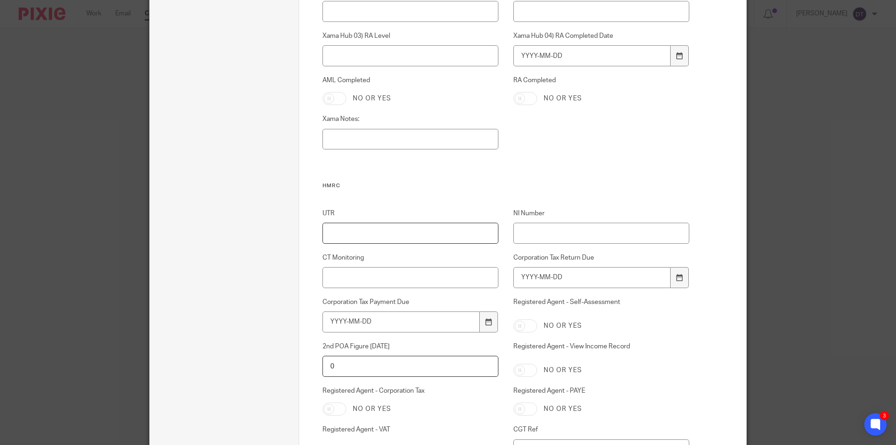
click at [398, 237] on input "UTR" at bounding box center [411, 233] width 176 height 21
click at [408, 236] on input "UTR" at bounding box center [411, 233] width 176 height 21
type input "1818482446"
click at [585, 233] on input "NI Number" at bounding box center [602, 233] width 176 height 21
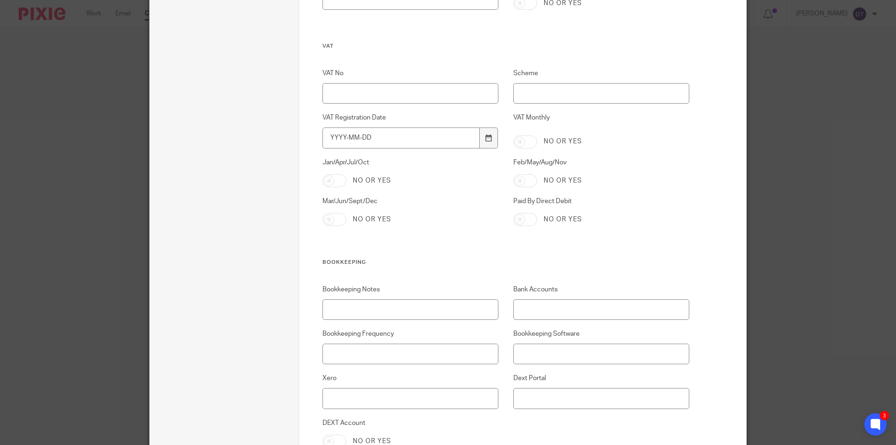
scroll to position [1911, 0]
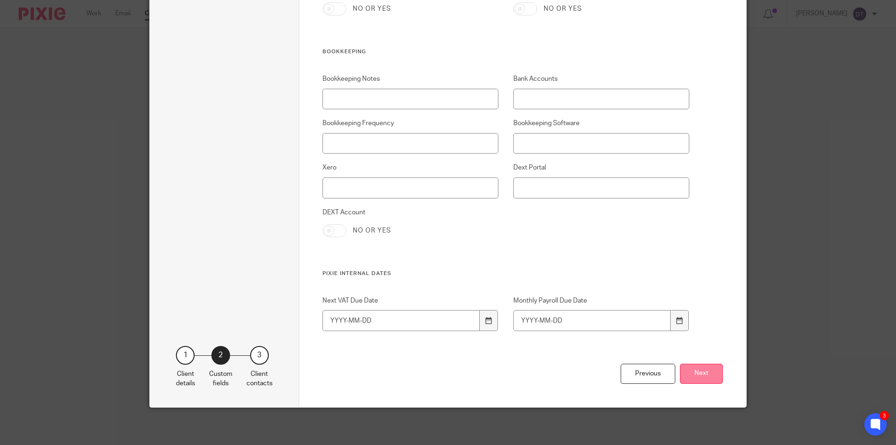
type input "YS918293A"
click at [693, 373] on button "Next" at bounding box center [701, 374] width 43 height 20
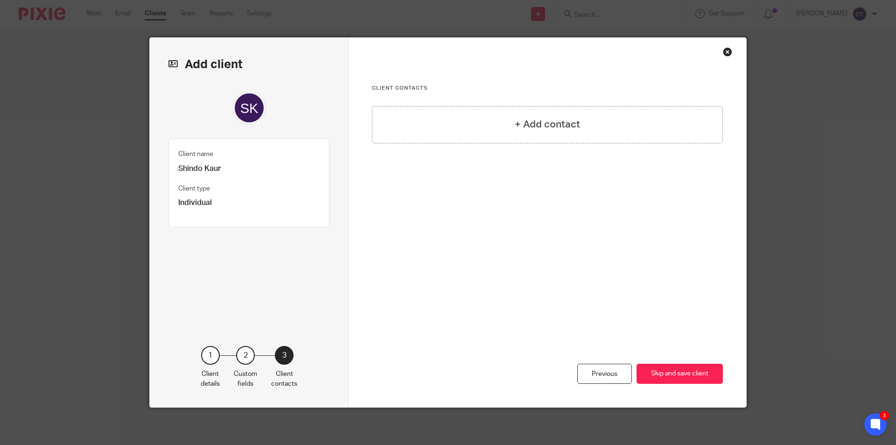
scroll to position [0, 0]
click at [523, 121] on h4 "+ Add contact" at bounding box center [547, 124] width 65 height 14
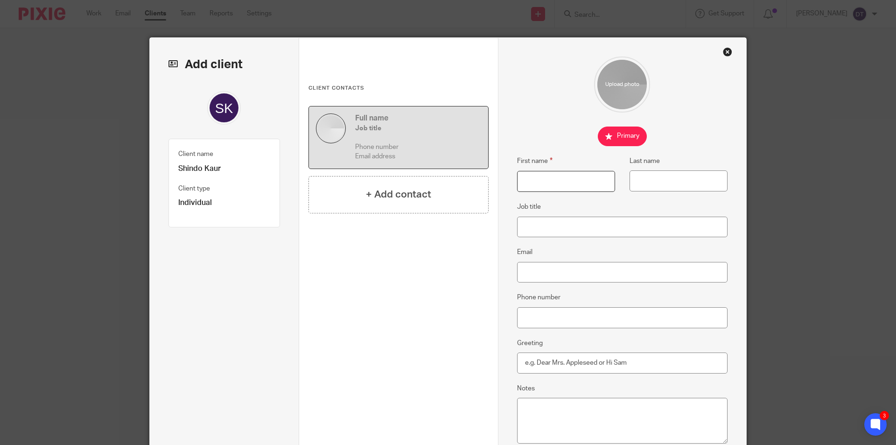
click at [538, 183] on input "First name" at bounding box center [566, 181] width 98 height 21
type input "Shindo"
type input "Kaur"
paste input "premsingh1947@outlook.com"
type input "premsingh1947@outlook.com"
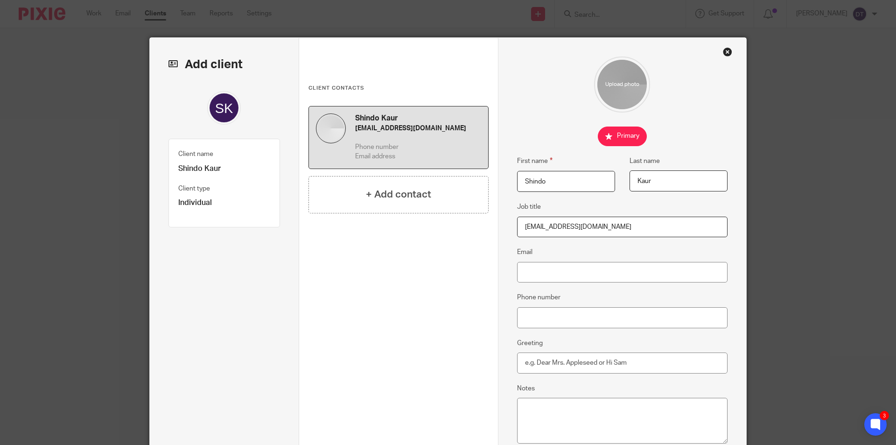
drag, startPoint x: 610, startPoint y: 225, endPoint x: 456, endPoint y: 223, distance: 154.1
click at [456, 223] on div "Add client Client name Shindo Kaur Client type Individual 1 Client details 2 Cu…" at bounding box center [448, 276] width 597 height 476
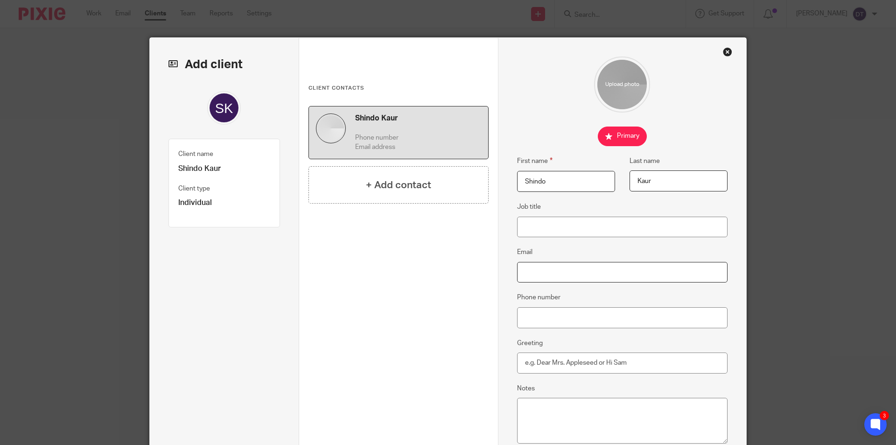
click at [538, 275] on input "Email" at bounding box center [622, 272] width 211 height 21
paste input "premsingh1947@outlook.com"
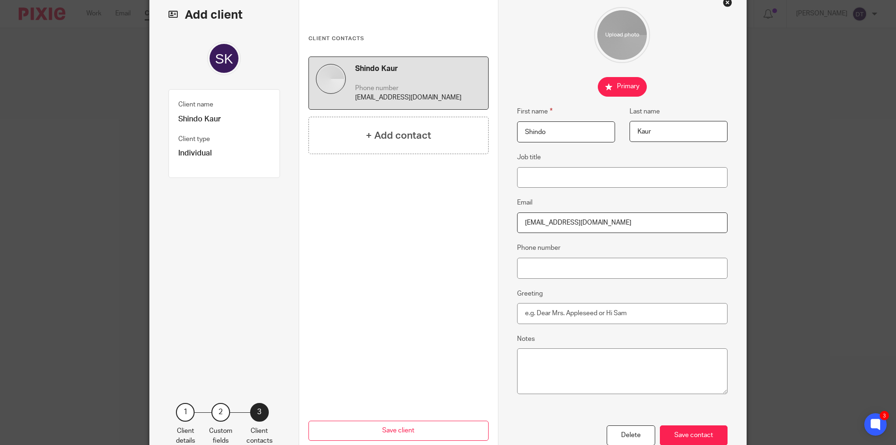
scroll to position [106, 0]
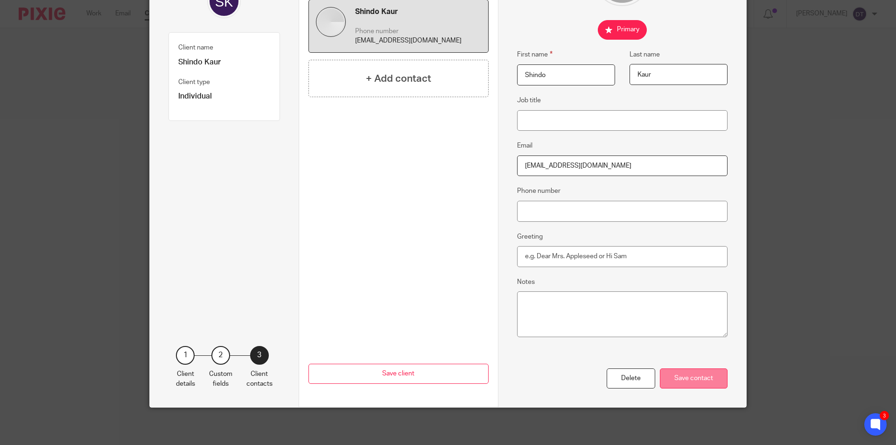
type input "[EMAIL_ADDRESS][DOMAIN_NAME]"
click at [692, 377] on div "Save contact" at bounding box center [694, 378] width 68 height 20
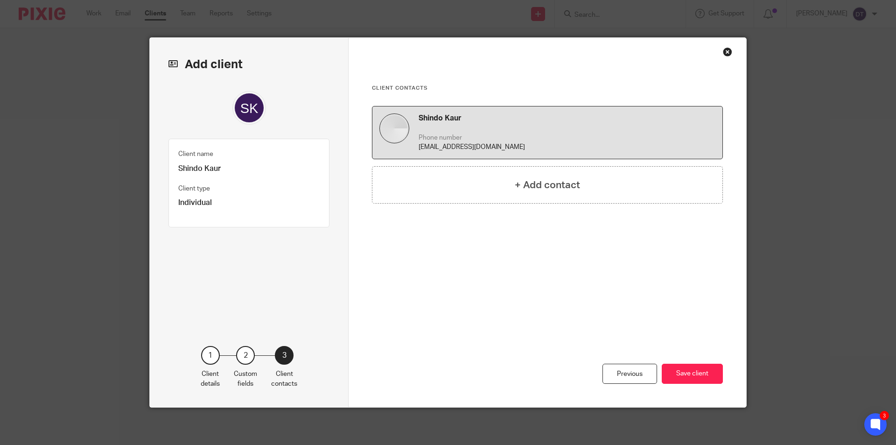
click at [692, 377] on button "Save client" at bounding box center [692, 374] width 61 height 20
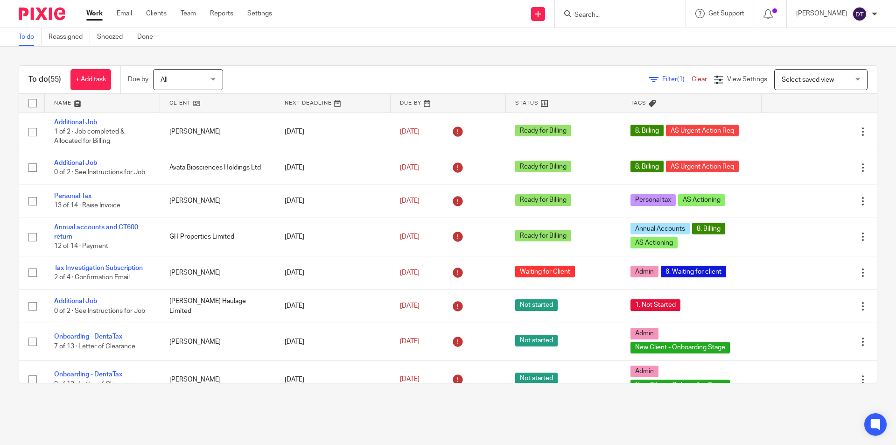
click at [590, 14] on input "Search" at bounding box center [616, 15] width 84 height 8
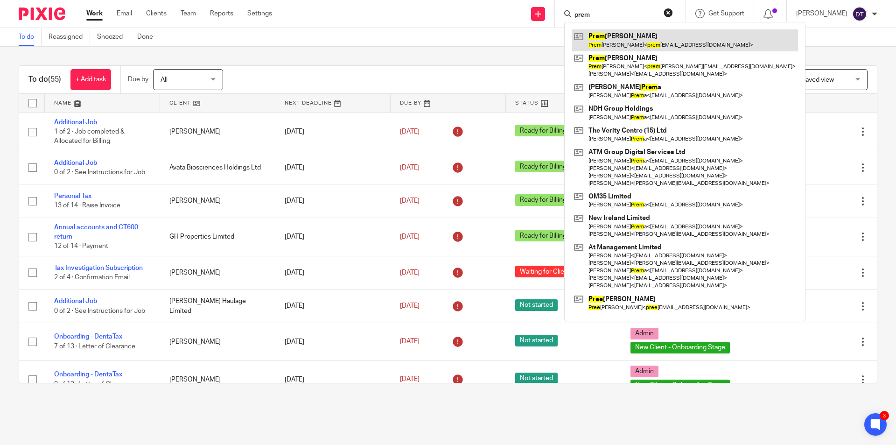
type input "prem"
click at [618, 46] on link at bounding box center [685, 39] width 226 height 21
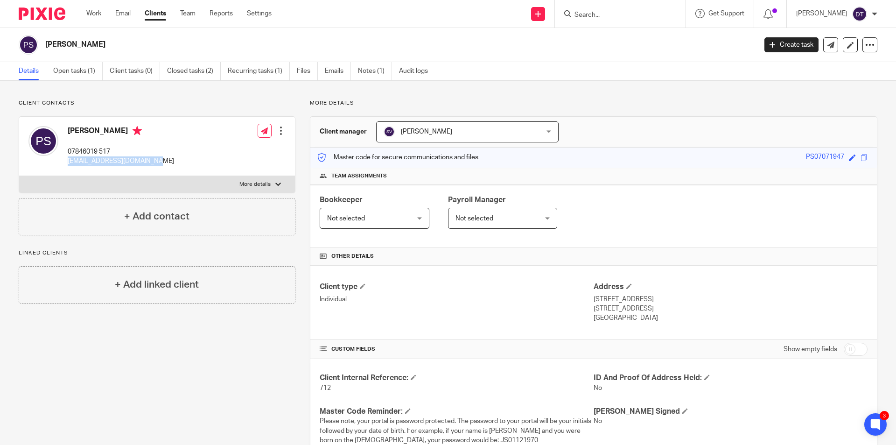
drag, startPoint x: 166, startPoint y: 162, endPoint x: 64, endPoint y: 164, distance: 101.3
click at [64, 164] on div "[PERSON_NAME] 07846019 517 [EMAIL_ADDRESS][DOMAIN_NAME] Edit contact Create cli…" at bounding box center [157, 146] width 276 height 59
copy p "[EMAIL_ADDRESS][DOMAIN_NAME]"
click at [153, 15] on link "Clients" at bounding box center [155, 13] width 21 height 9
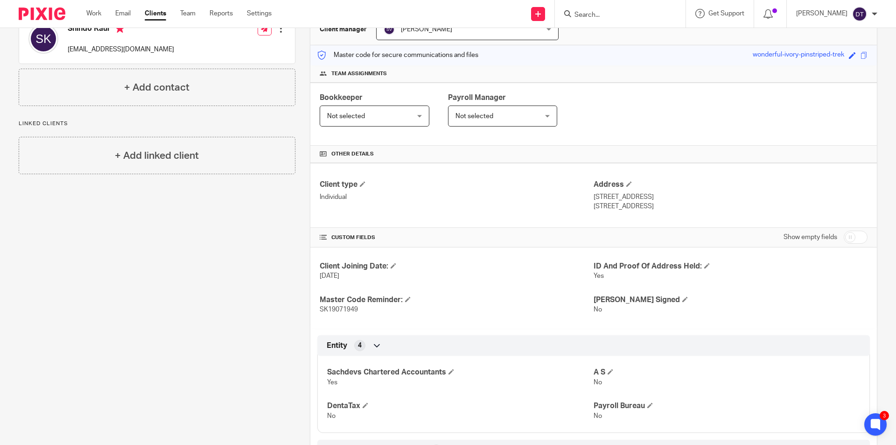
scroll to position [140, 0]
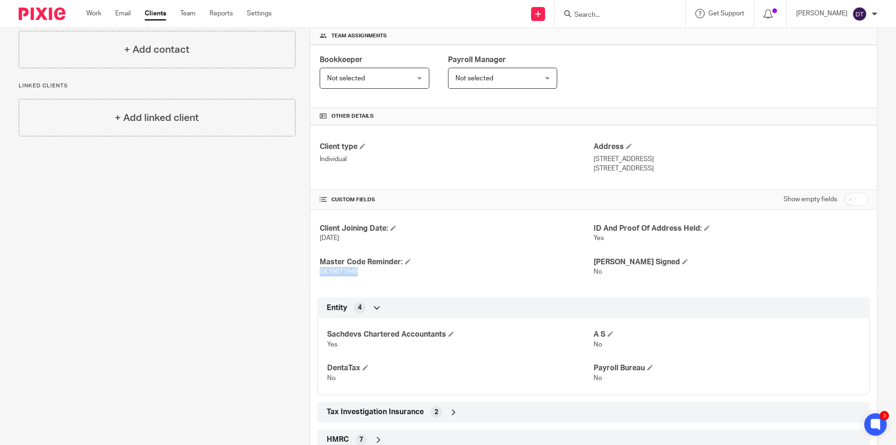
drag, startPoint x: 361, startPoint y: 273, endPoint x: 316, endPoint y: 272, distance: 44.8
click at [316, 272] on div "Client Joining Date: 14 Oct 2025 ID And Proof Of Address Held: Yes Master Code …" at bounding box center [593, 250] width 567 height 81
copy span "SK19071949"
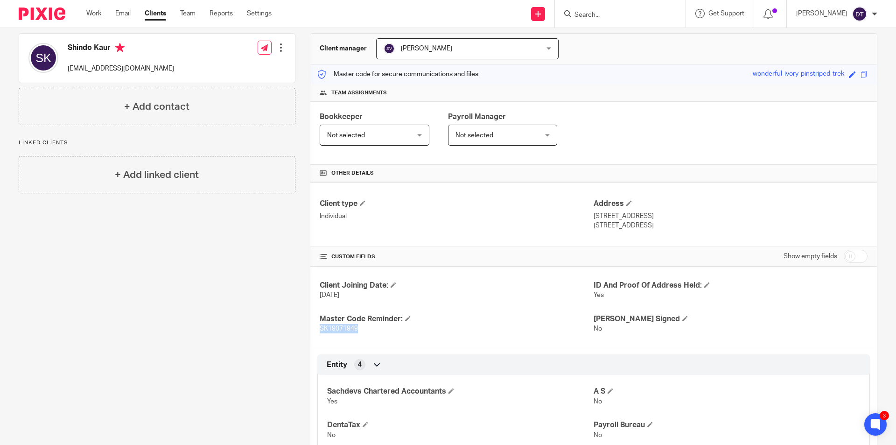
scroll to position [0, 0]
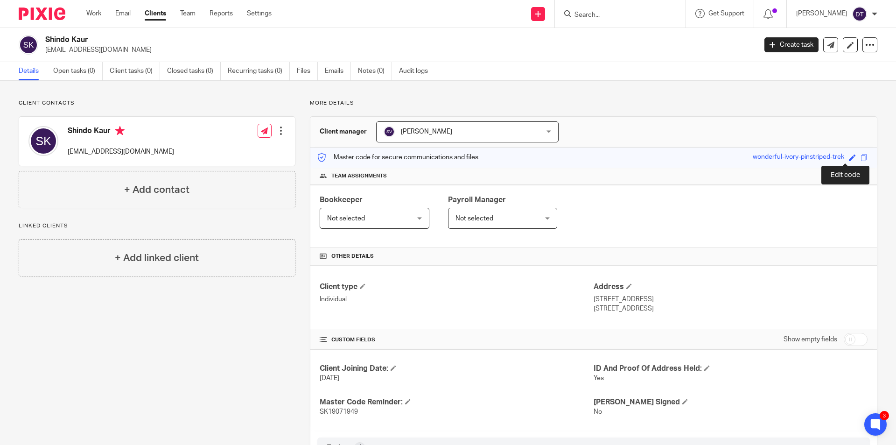
click at [849, 159] on span at bounding box center [852, 157] width 7 height 7
paste input "SK19071949"
type input "SK19071949"
click at [829, 155] on link "Save" at bounding box center [836, 157] width 14 height 9
type input "SK19071949"
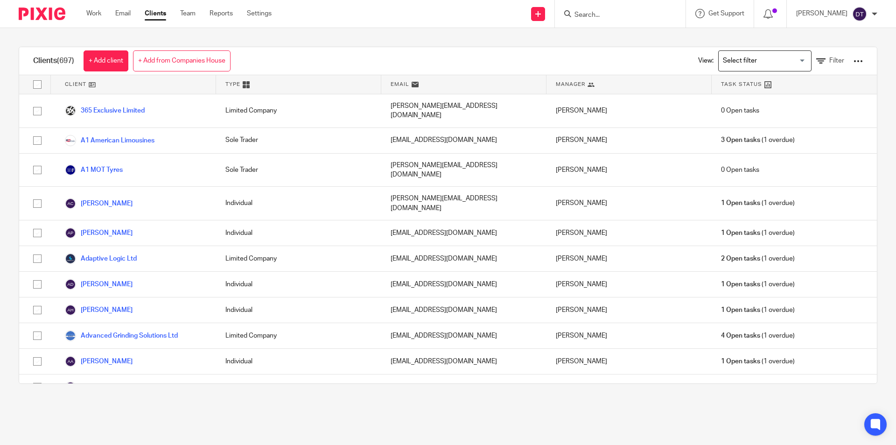
click at [820, 54] on div "View: Loading... Filter" at bounding box center [773, 61] width 179 height 28
click at [830, 59] on span "Filter" at bounding box center [837, 60] width 15 height 7
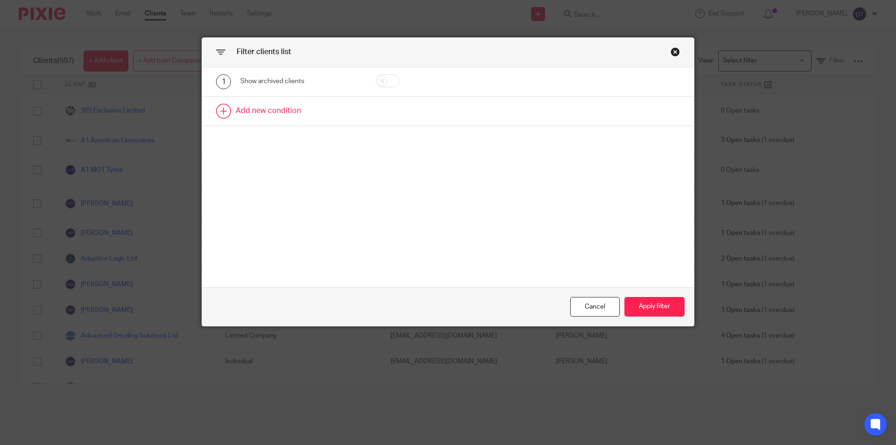
click at [309, 125] on link at bounding box center [448, 111] width 492 height 29
click at [330, 116] on div "Field" at bounding box center [293, 114] width 90 height 20
type input "utr"
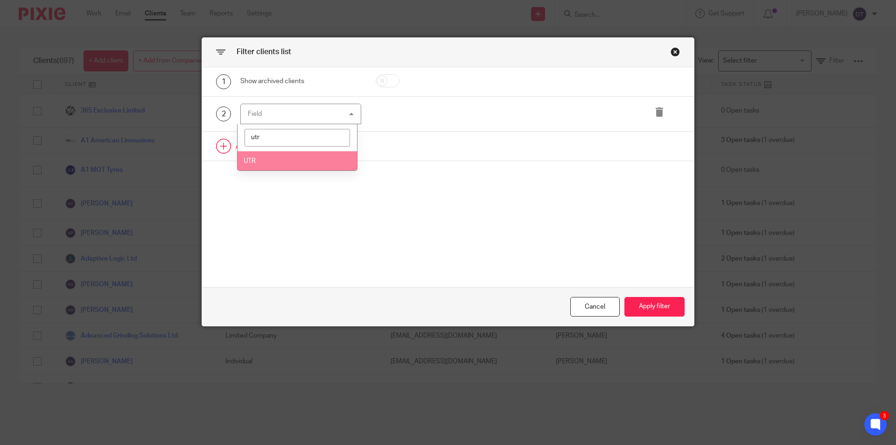
drag, startPoint x: 268, startPoint y: 160, endPoint x: 362, endPoint y: 154, distance: 93.6
click at [269, 160] on li "UTR" at bounding box center [298, 160] width 120 height 19
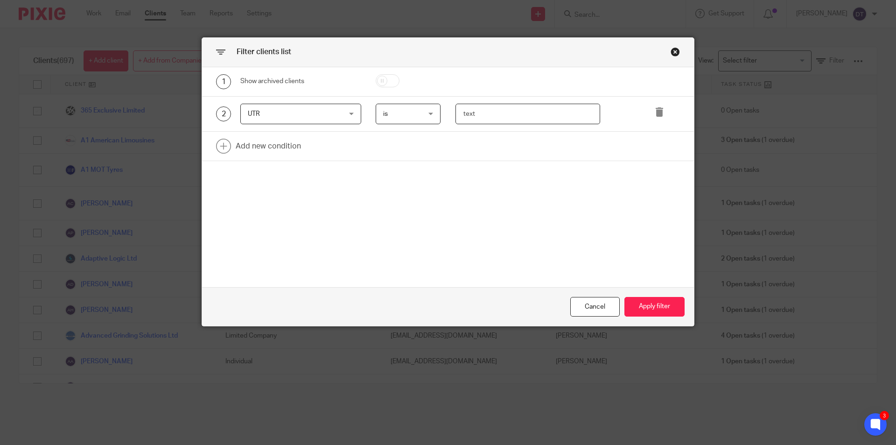
click at [480, 116] on input "text" at bounding box center [528, 114] width 145 height 21
paste input "3315970376"
type input "3315970376"
click at [648, 304] on button "Apply filter" at bounding box center [655, 307] width 60 height 20
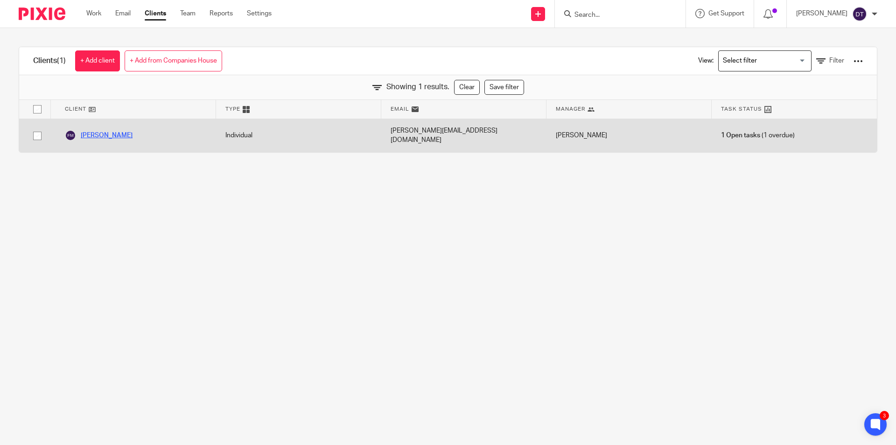
click at [110, 133] on link "Francis Millar" at bounding box center [99, 135] width 68 height 11
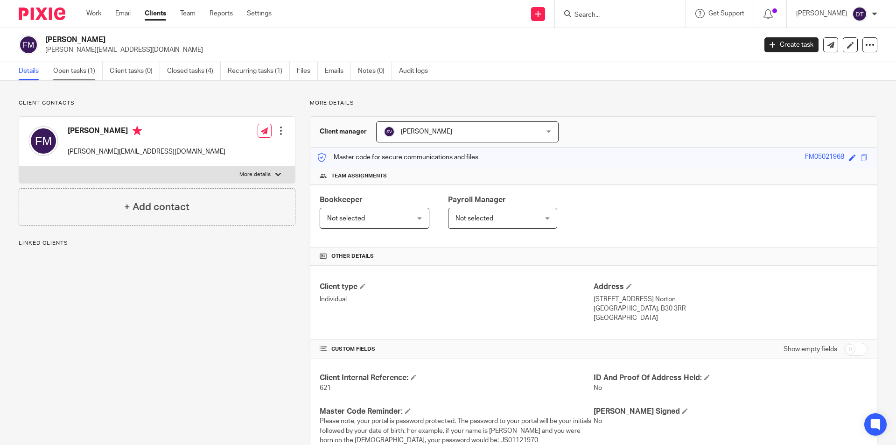
click at [83, 72] on link "Open tasks (1)" at bounding box center [77, 71] width 49 height 18
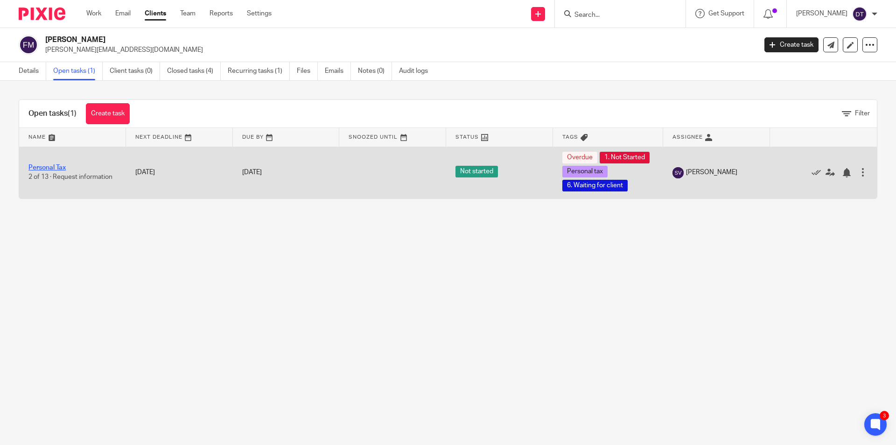
click at [35, 169] on link "Personal Tax" at bounding box center [46, 167] width 37 height 7
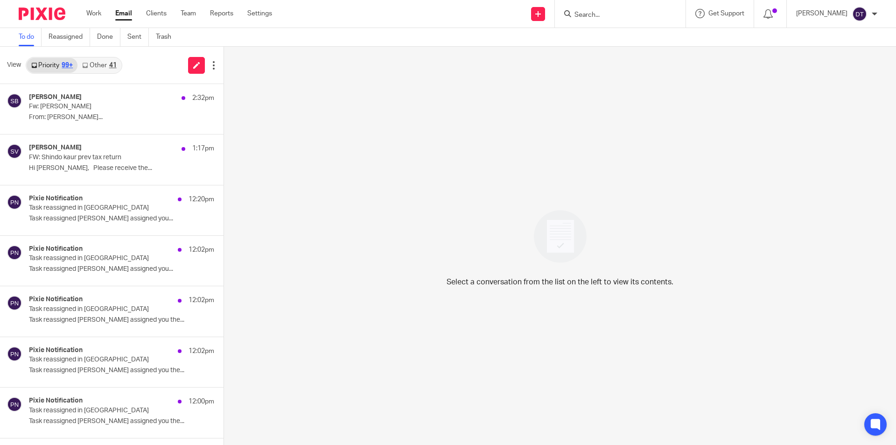
click at [87, 59] on link "Other 41" at bounding box center [98, 65] width 43 height 15
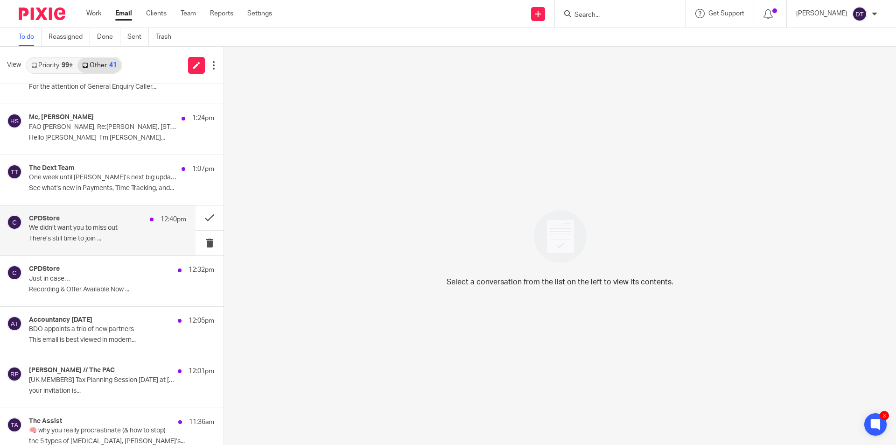
scroll to position [47, 0]
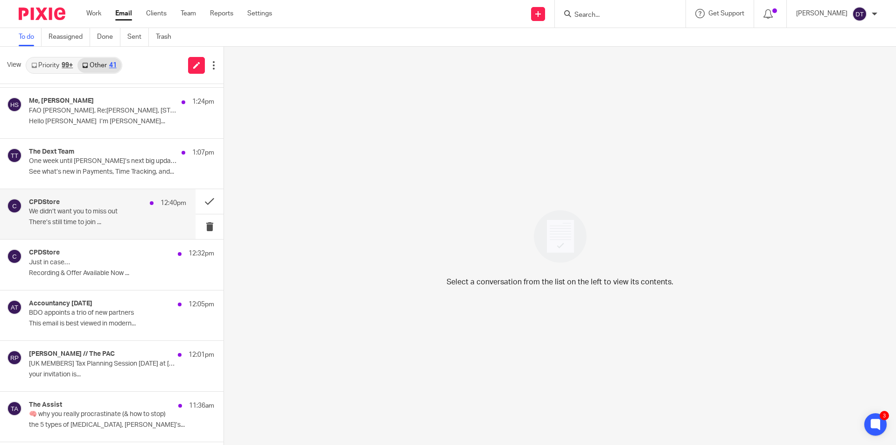
click at [82, 223] on p "There’s still time to join ..." at bounding box center [107, 222] width 157 height 8
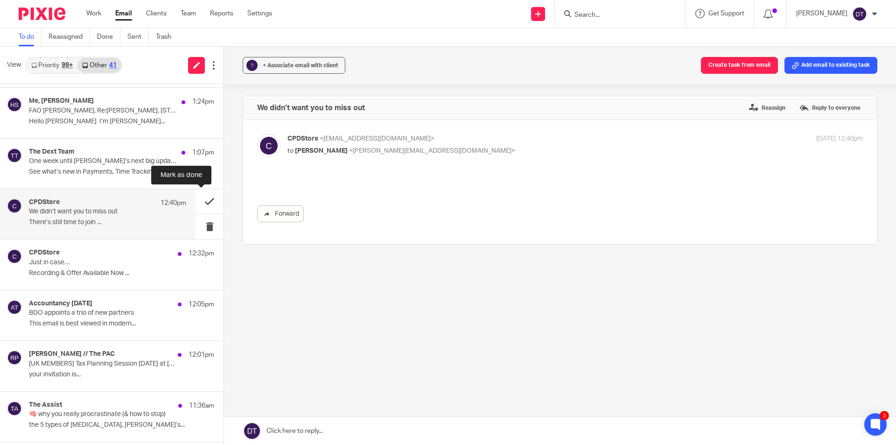
scroll to position [0, 0]
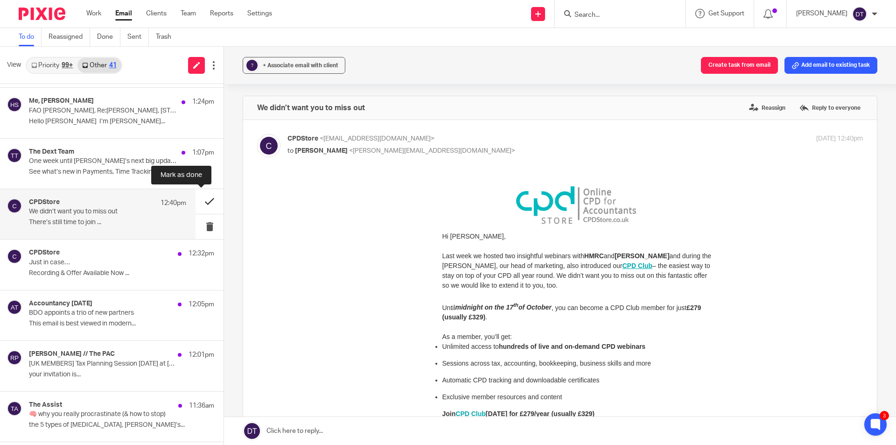
click at [197, 201] on button at bounding box center [210, 201] width 28 height 25
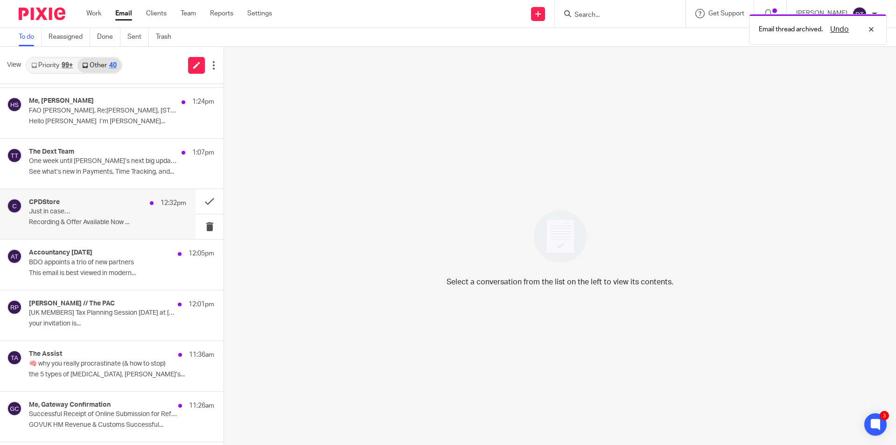
click at [138, 212] on p "Just in case…" at bounding box center [92, 212] width 126 height 8
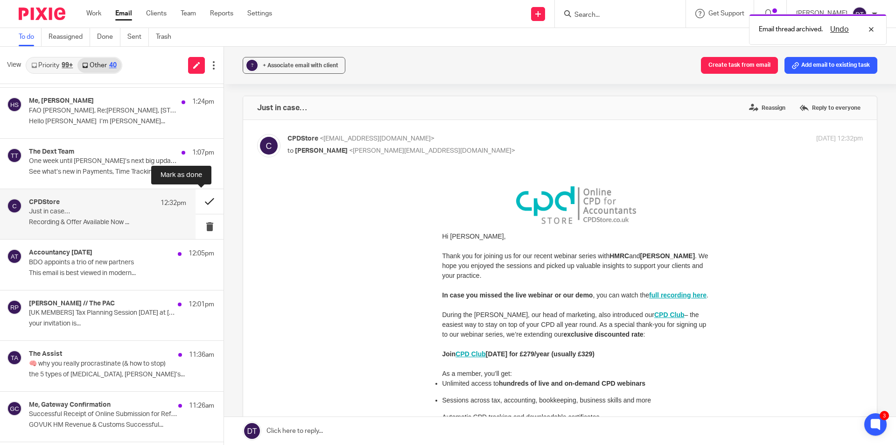
click at [199, 203] on button at bounding box center [210, 201] width 28 height 25
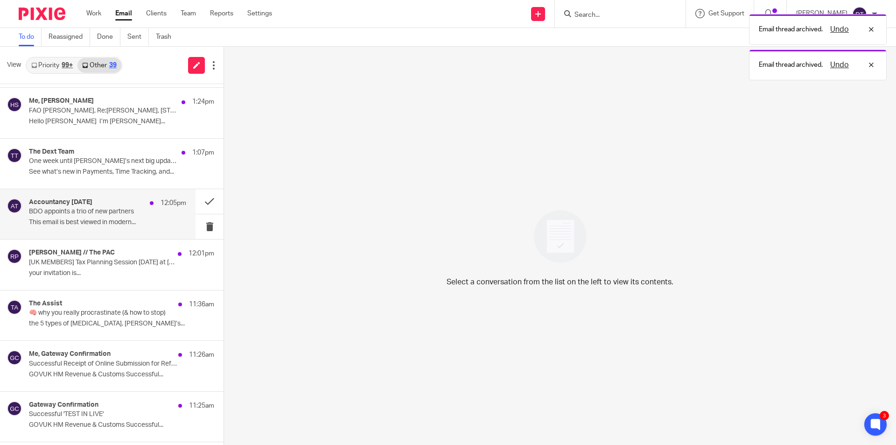
click at [95, 212] on p "BDO appoints a trio of new partners" at bounding box center [92, 212] width 126 height 8
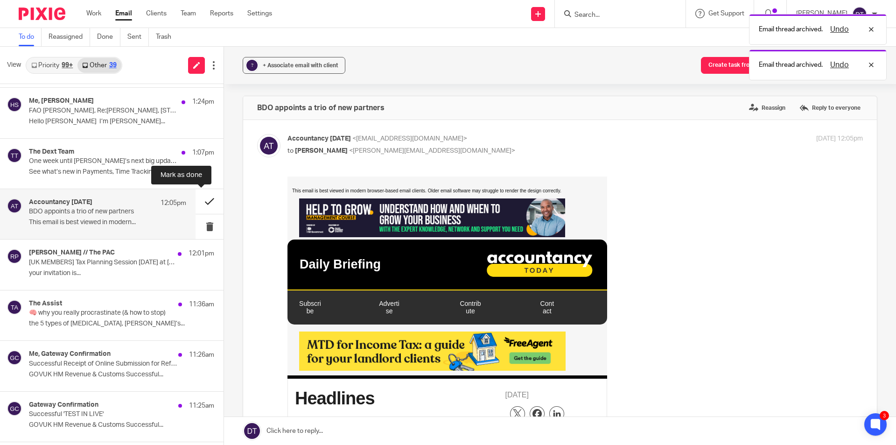
click at [207, 197] on button at bounding box center [210, 201] width 28 height 25
click at [92, 259] on p "[UK MEMBERS] Tax Planning Session tomorrow at 12noon" at bounding box center [103, 263] width 148 height 8
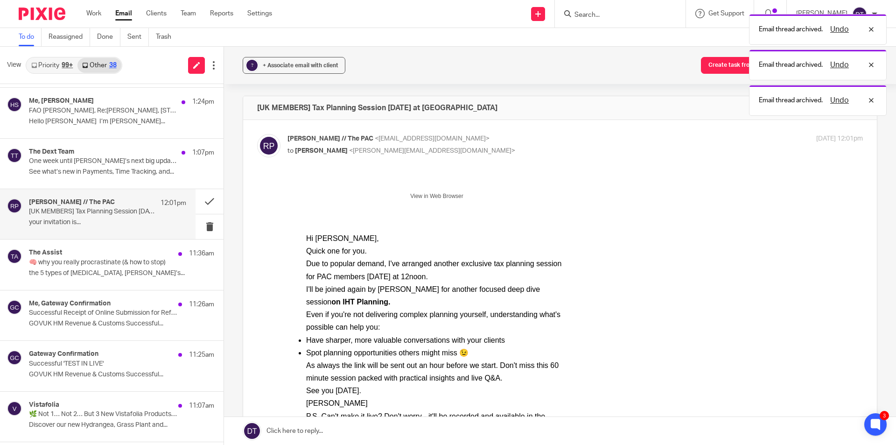
click at [186, 205] on div "Reza // The PAC 12:01pm [UK MEMBERS] Tax Planning Session tomorrow at 12noon yo…" at bounding box center [98, 214] width 196 height 50
click at [196, 205] on button at bounding box center [210, 201] width 28 height 25
click at [100, 211] on p "[UK MEMBERS] Tax Planning Session tomorrow at 12noon" at bounding box center [92, 212] width 126 height 8
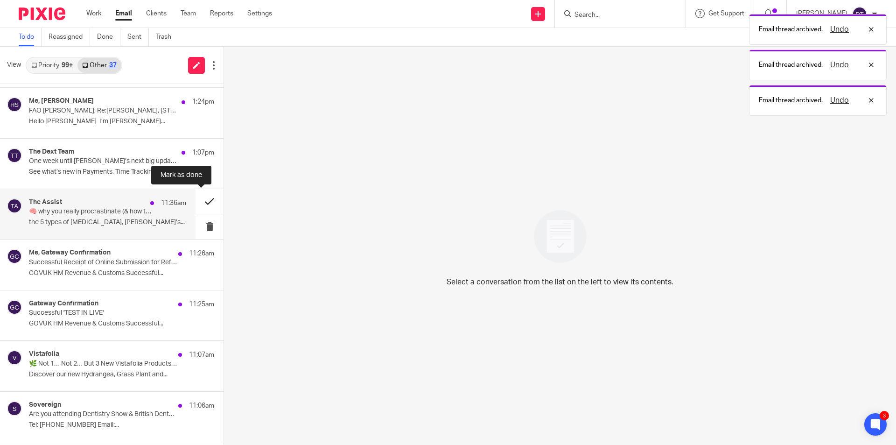
click at [196, 199] on button at bounding box center [210, 201] width 28 height 25
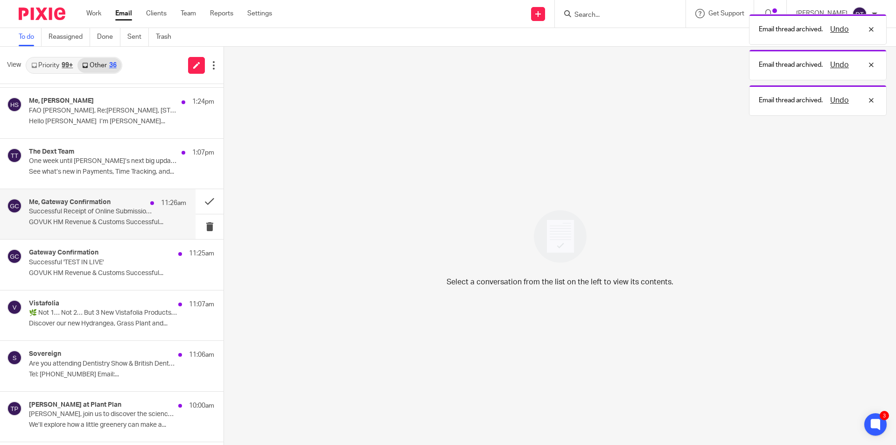
click at [74, 229] on div "Me, Gateway Confirmation 11:26am Successful Receipt of Online Submission for Re…" at bounding box center [107, 213] width 157 height 31
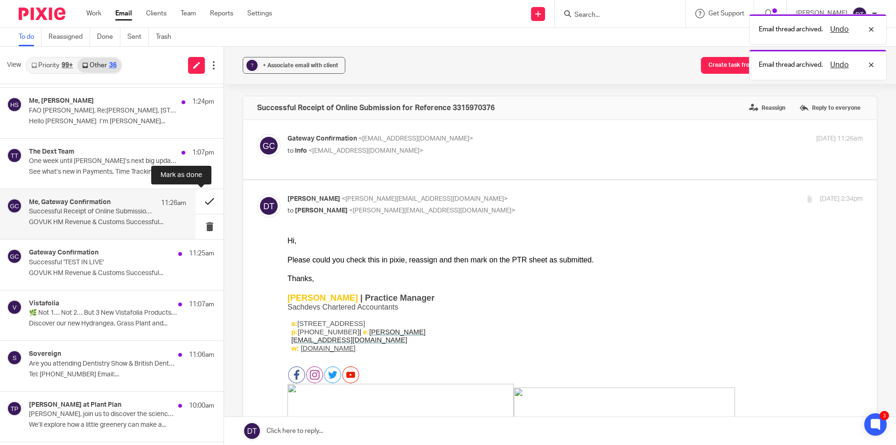
click at [196, 201] on button at bounding box center [210, 201] width 28 height 25
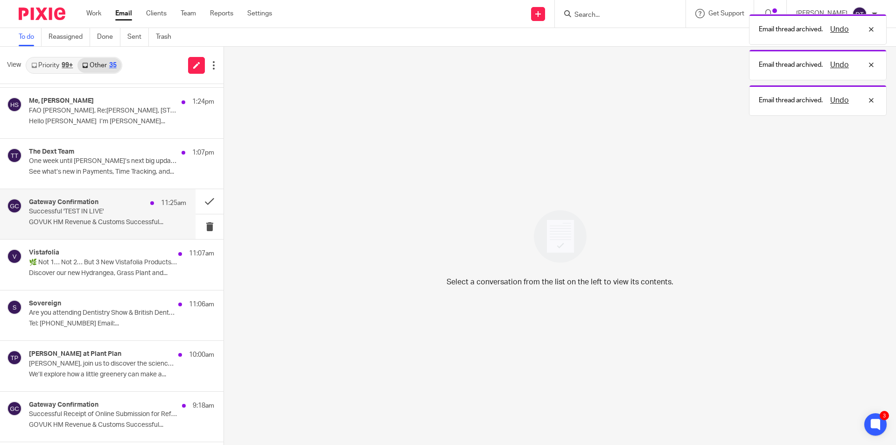
click at [155, 211] on div "Gateway Confirmation 11:25am Successful 'TEST IN LIVE' GOVUK HM Revenue & Custo…" at bounding box center [107, 213] width 157 height 31
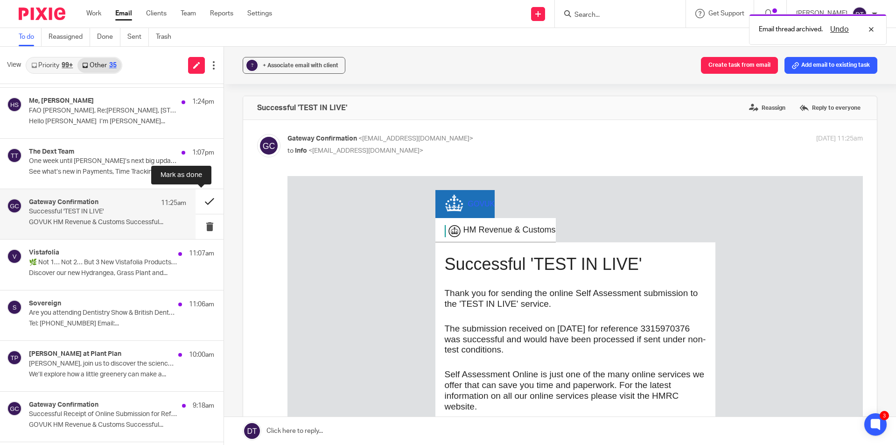
click at [201, 203] on button at bounding box center [210, 201] width 28 height 25
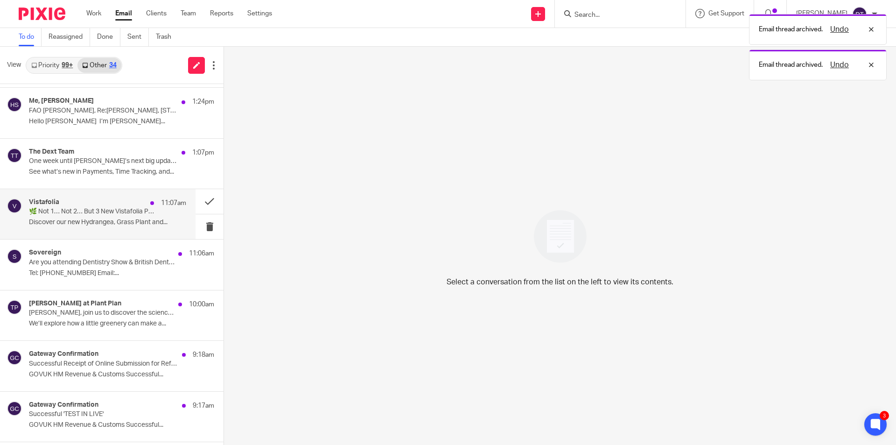
click at [72, 219] on p "Discover our new Hydrangea, Grass Plant and..." at bounding box center [107, 222] width 157 height 8
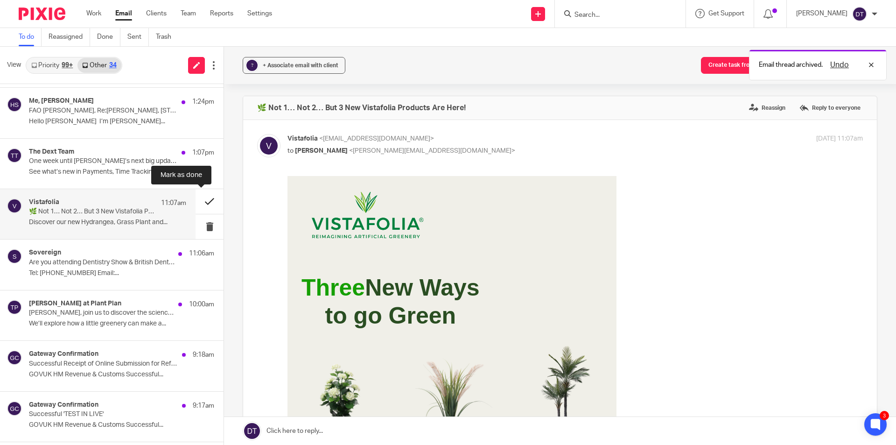
click at [201, 201] on button at bounding box center [210, 201] width 28 height 25
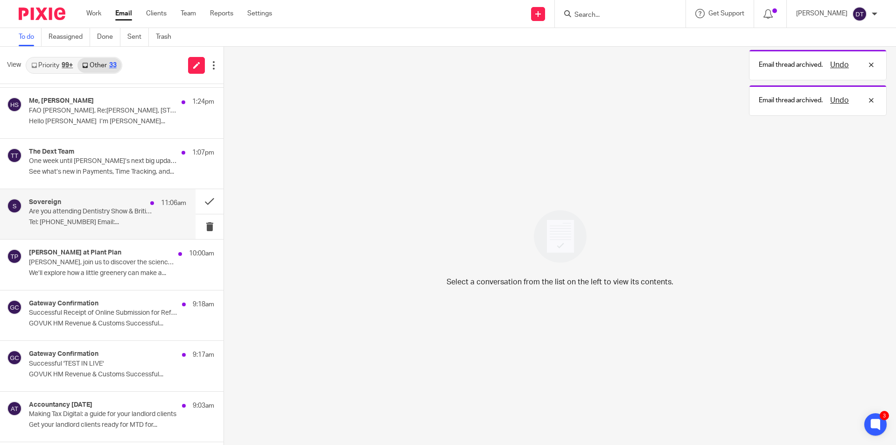
click at [107, 222] on p "Tel: +44 (0) 1676 549000 Email:..." at bounding box center [107, 222] width 157 height 8
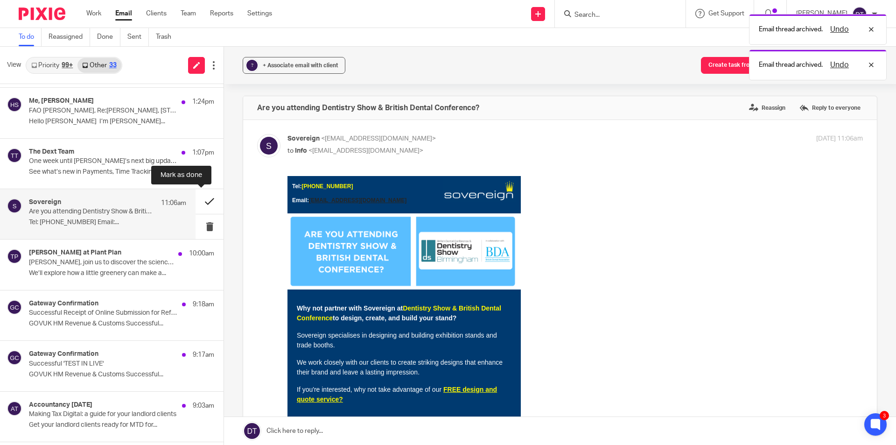
click at [196, 203] on button at bounding box center [210, 201] width 28 height 25
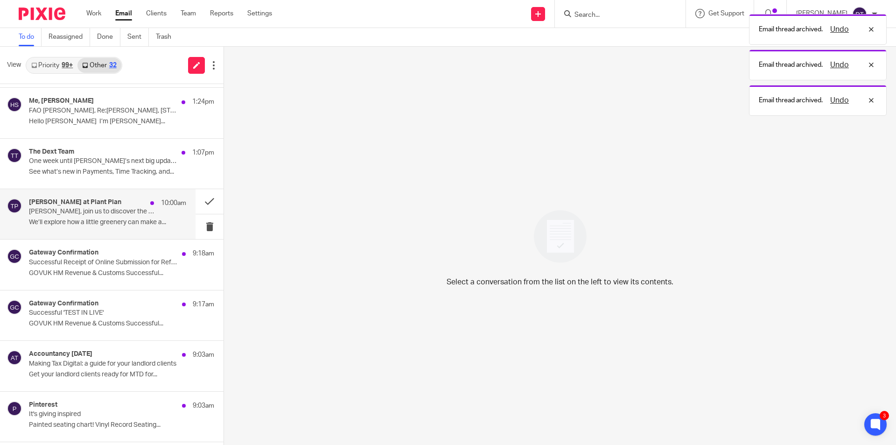
click at [124, 210] on p "Deanna, join us to discover the science behind happier, healthier offices" at bounding box center [92, 212] width 126 height 8
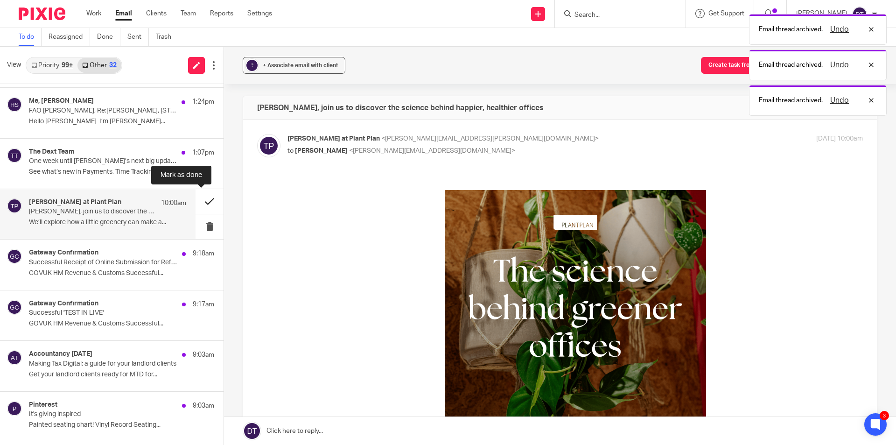
click at [200, 201] on button at bounding box center [210, 201] width 28 height 25
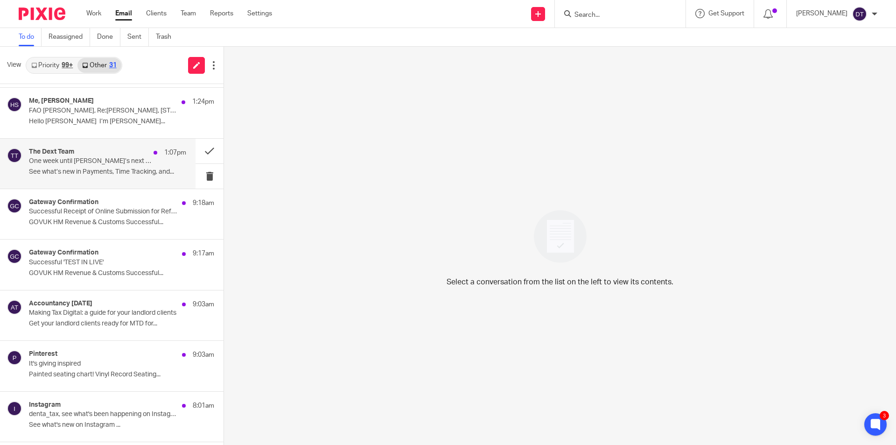
click at [95, 167] on div "The Dext Team 1:07pm One week until Dext’s next big update 💡 See what’s new in …" at bounding box center [107, 163] width 157 height 31
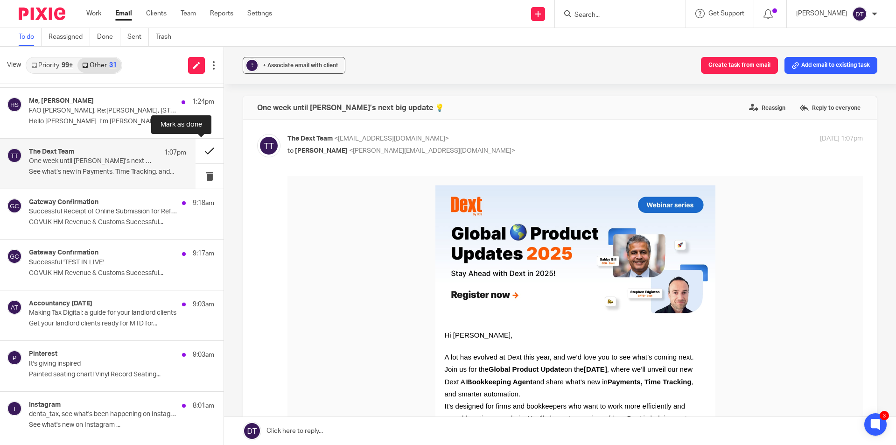
click at [203, 152] on button at bounding box center [210, 151] width 28 height 25
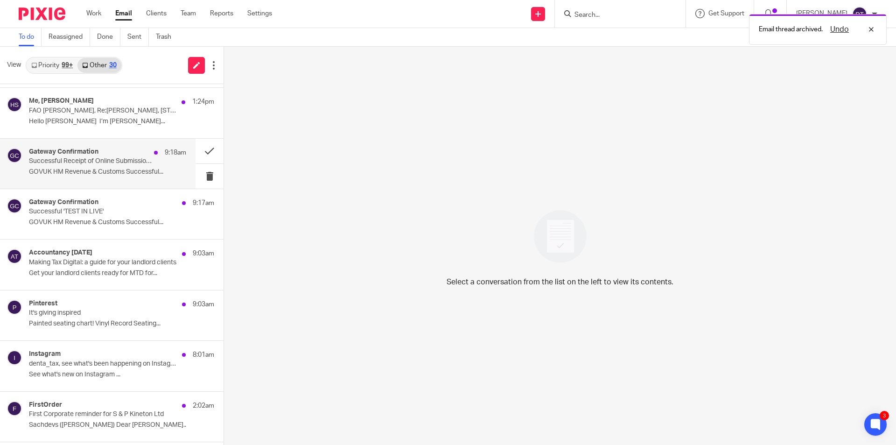
click at [77, 166] on div "Gateway Confirmation 9:18am Successful Receipt of Online Submission for Referen…" at bounding box center [107, 163] width 157 height 31
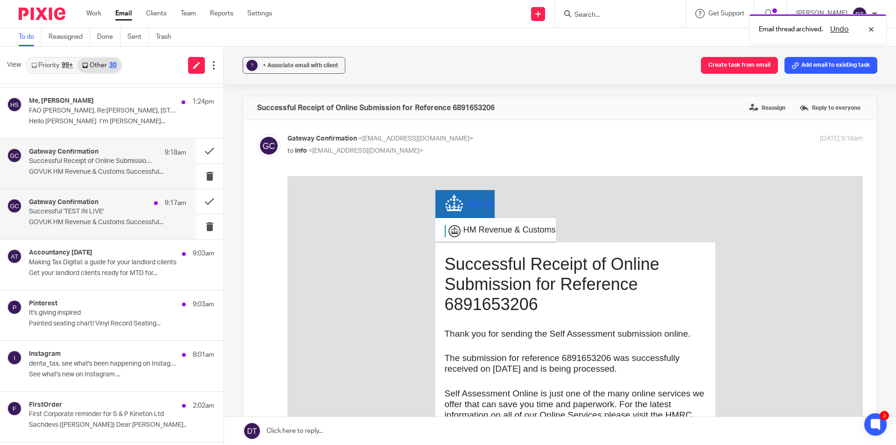
click at [111, 218] on div "Gateway Confirmation 9:17am Successful 'TEST IN LIVE' GOVUK HM Revenue & Custom…" at bounding box center [107, 213] width 157 height 31
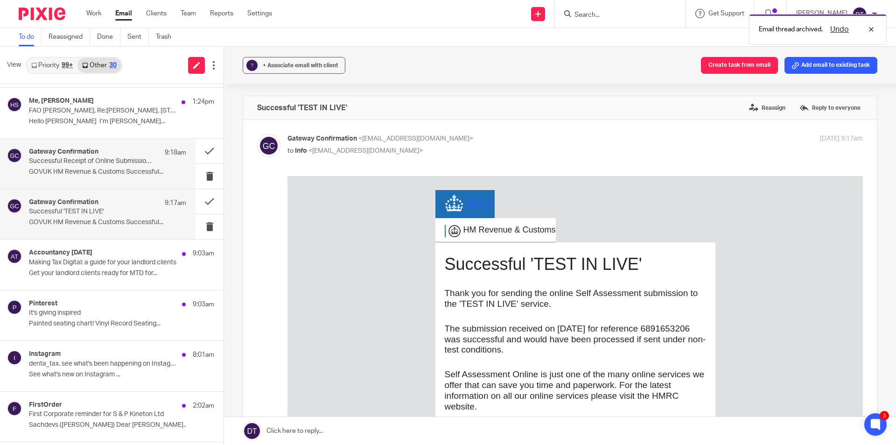
click at [91, 182] on div "Gateway Confirmation 9:18am Successful Receipt of Online Submission for Referen…" at bounding box center [98, 164] width 196 height 50
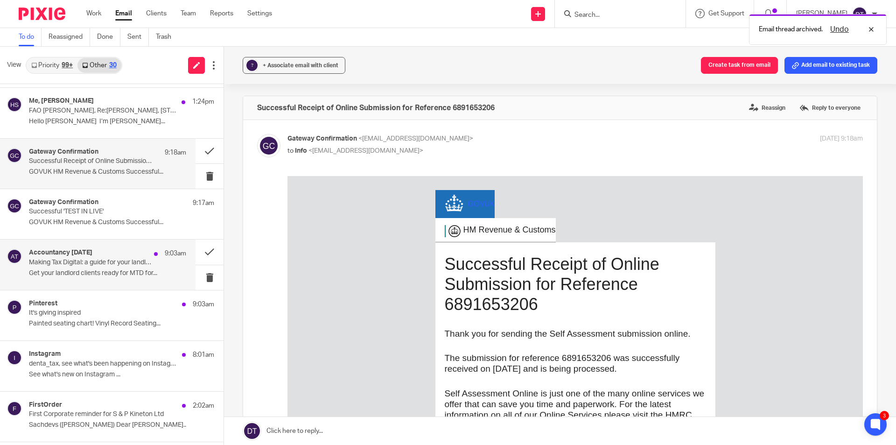
click at [61, 253] on h4 "Accountancy Today" at bounding box center [60, 253] width 63 height 8
click at [196, 255] on button at bounding box center [210, 251] width 28 height 25
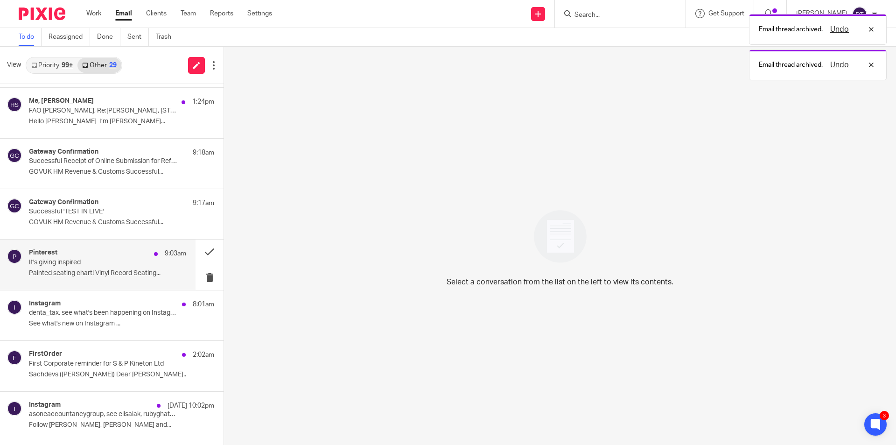
click at [96, 267] on div "Pinterest 9:03am It's giving inspired Painted seating chart! Vinyl Record Seati…" at bounding box center [107, 264] width 157 height 31
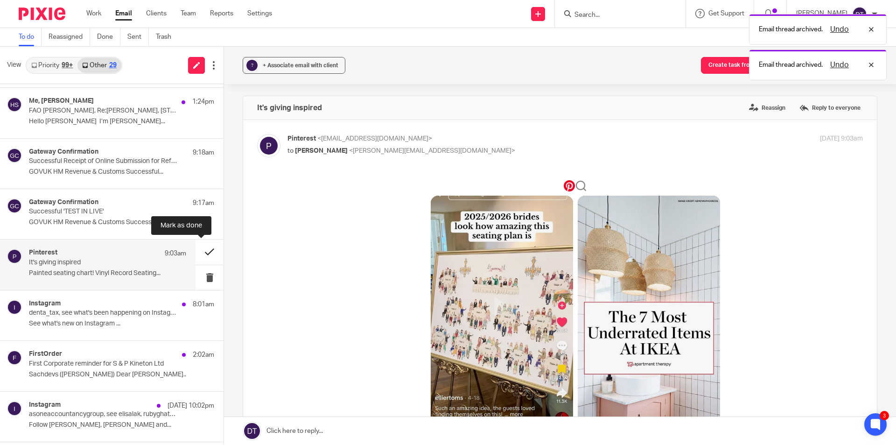
click at [206, 247] on button at bounding box center [210, 251] width 28 height 25
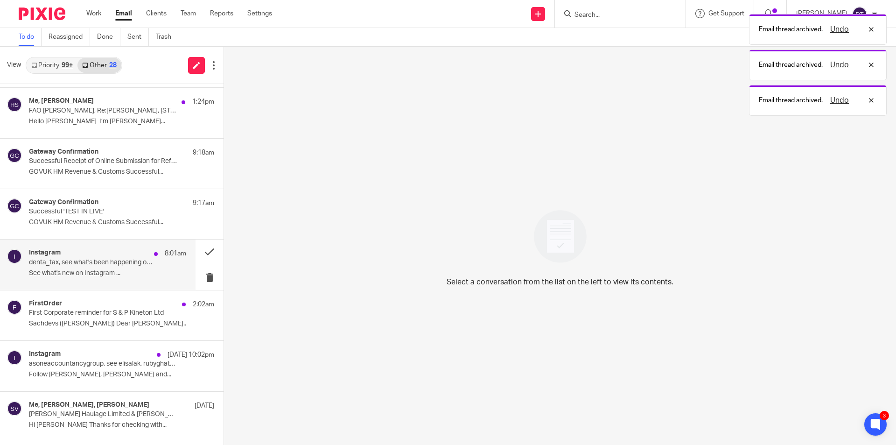
click at [122, 261] on p "denta_tax, see what's been happening on Instagram" at bounding box center [92, 263] width 126 height 8
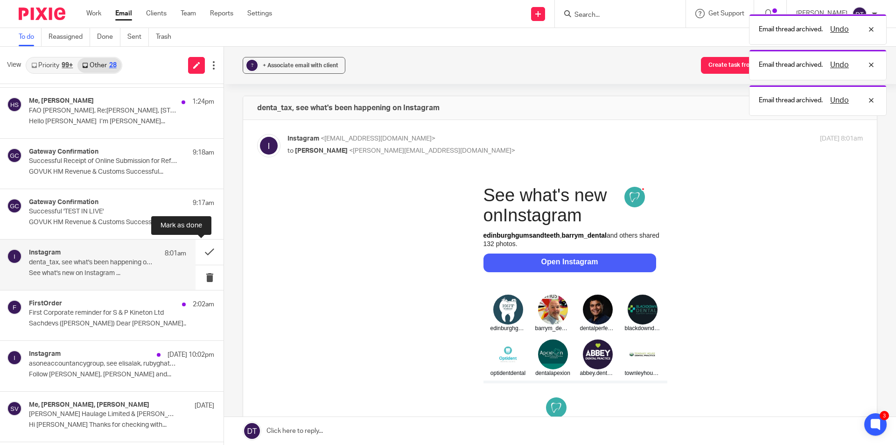
drag, startPoint x: 196, startPoint y: 251, endPoint x: 184, endPoint y: 252, distance: 11.8
click at [196, 250] on button at bounding box center [210, 251] width 28 height 25
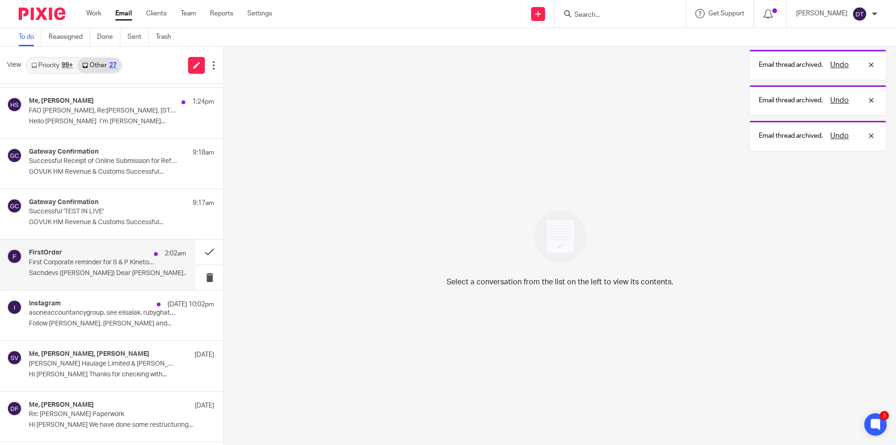
click at [112, 259] on p "First Corporate reminder for S & P Kineton Ltd" at bounding box center [92, 263] width 126 height 8
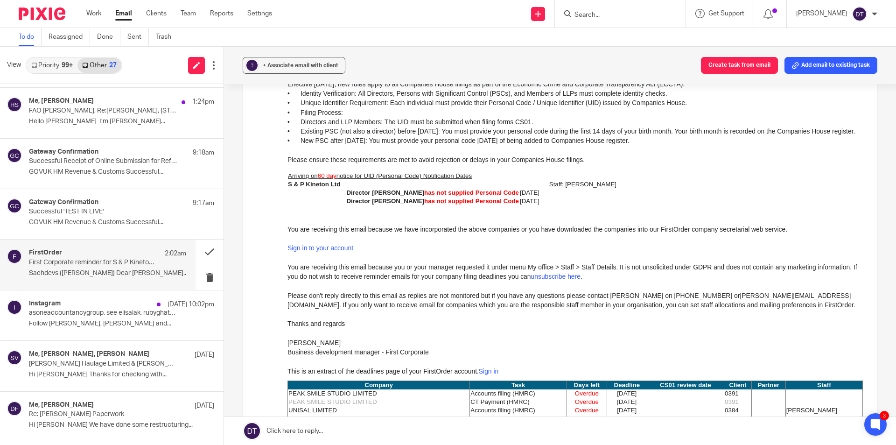
scroll to position [47, 0]
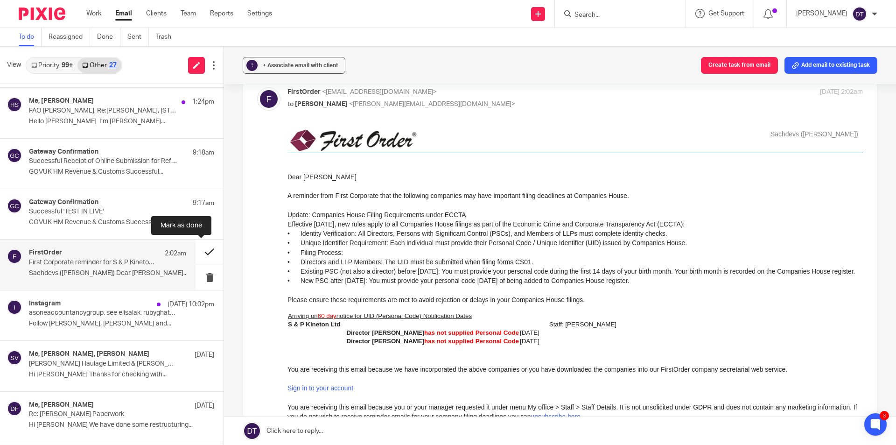
click at [200, 250] on button at bounding box center [210, 251] width 28 height 25
click at [109, 300] on div "Instagram 13 Oct 10:02pm" at bounding box center [121, 304] width 185 height 9
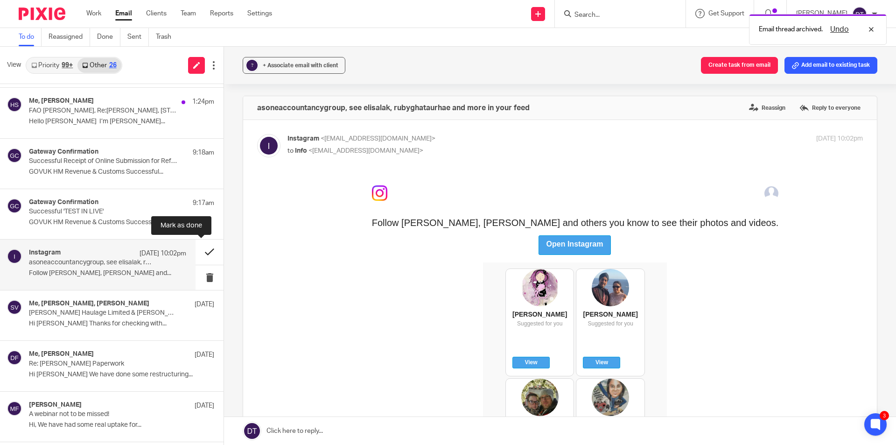
scroll to position [0, 0]
click at [211, 250] on button at bounding box center [210, 251] width 28 height 25
click at [125, 309] on p "R Singh Haulage Limited & Rajinder Singh will" at bounding box center [92, 313] width 126 height 8
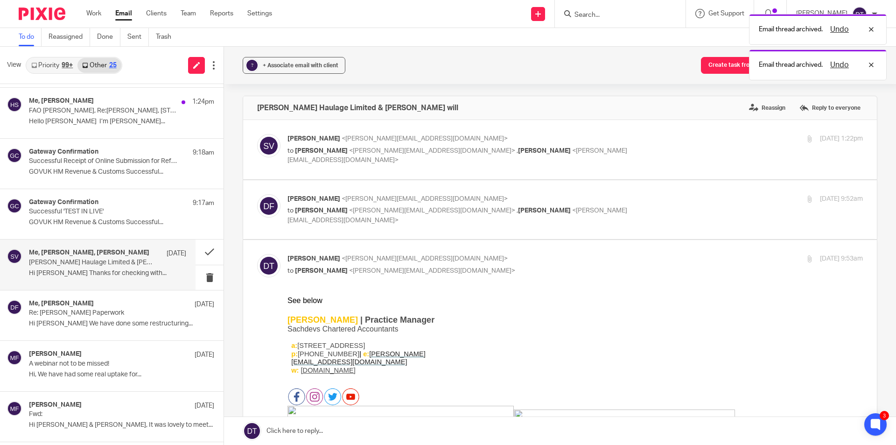
click at [119, 269] on p "Hi Shammi Thanks for checking with..." at bounding box center [107, 273] width 157 height 8
click at [472, 207] on p "to Shammi Vatta <shammi@sachdevs-ca.com> , Deanna Templeton <deanna@sachdevs-ca…" at bounding box center [480, 215] width 384 height 19
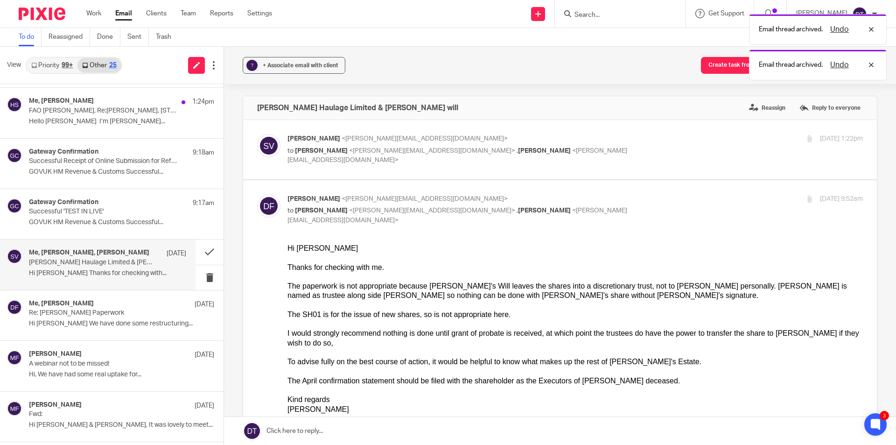
click at [257, 194] on input "checkbox" at bounding box center [257, 194] width 0 height 0
checkbox input "false"
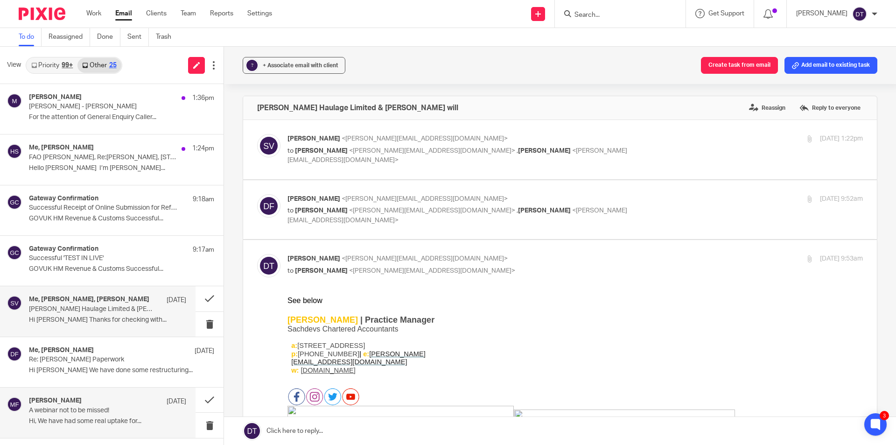
click at [109, 411] on p "A webinar not to be missed!" at bounding box center [92, 411] width 126 height 8
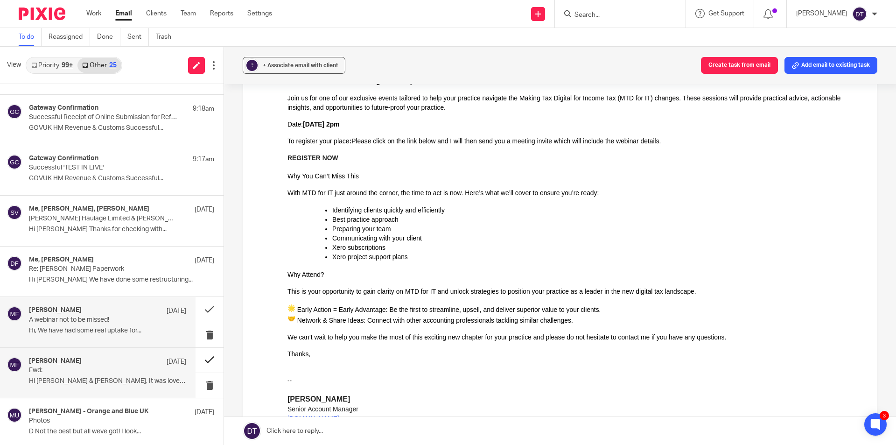
scroll to position [93, 0]
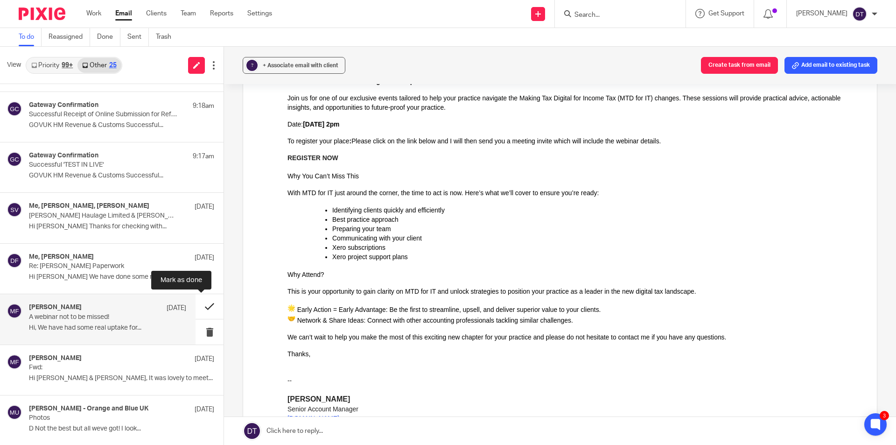
click at [201, 305] on button at bounding box center [210, 306] width 28 height 25
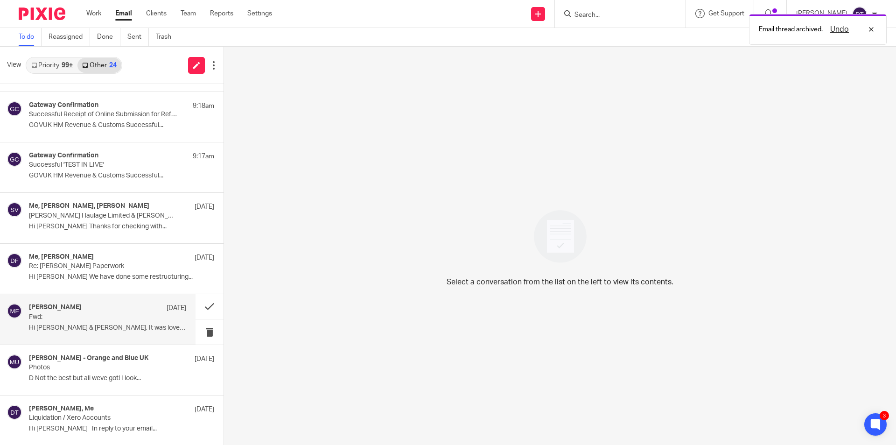
click at [124, 319] on p "Fwd:" at bounding box center [92, 317] width 126 height 8
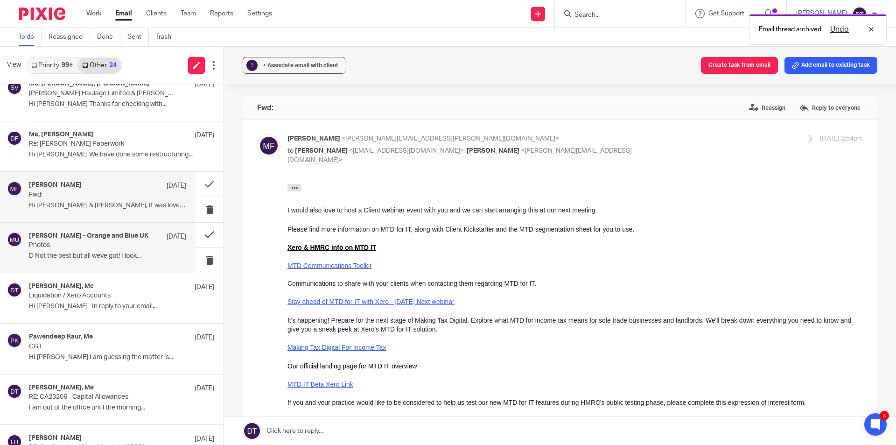
scroll to position [246, 0]
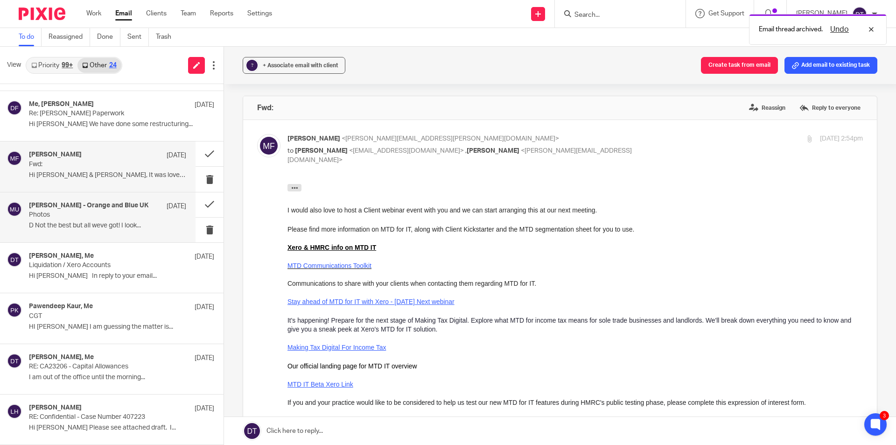
click at [68, 224] on p "D Not the best but all weve got! I look..." at bounding box center [107, 226] width 157 height 8
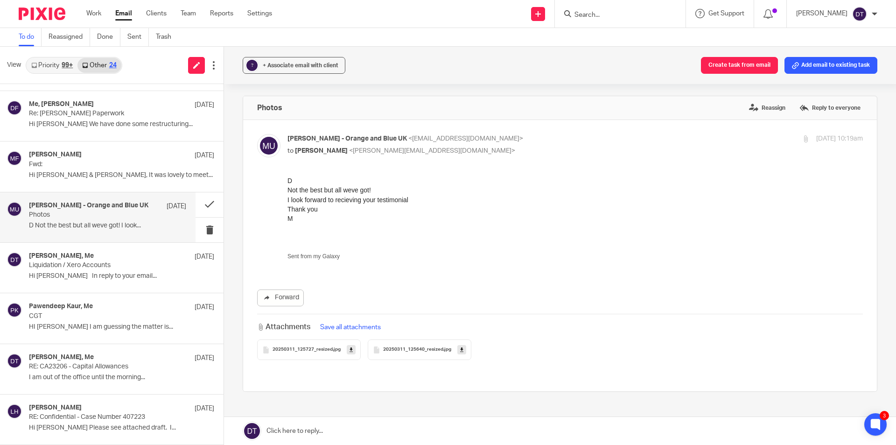
scroll to position [0, 0]
click at [202, 203] on button at bounding box center [210, 204] width 28 height 25
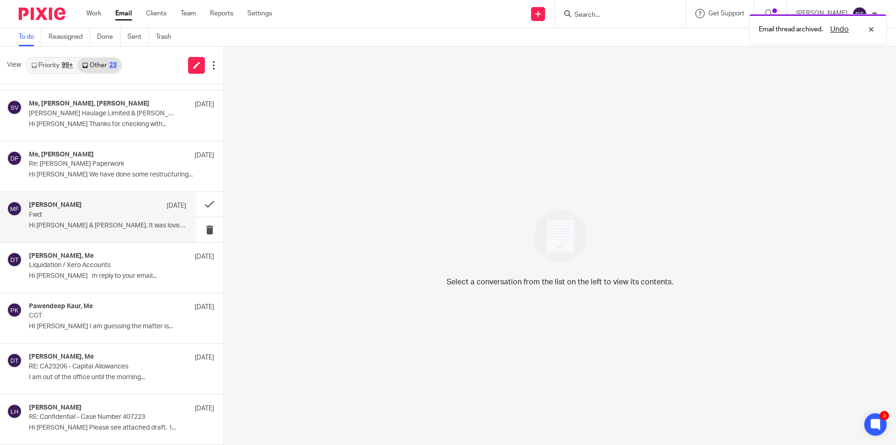
scroll to position [196, 0]
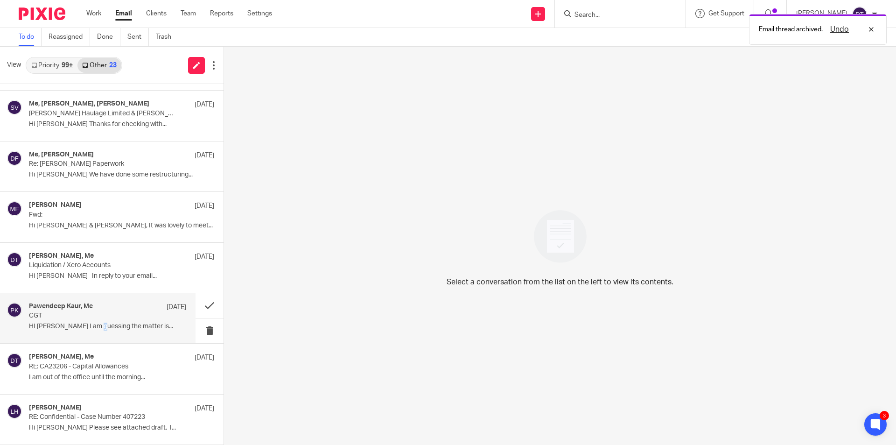
click at [99, 330] on p "HI Deanna I am guessing the matter is..." at bounding box center [107, 327] width 157 height 8
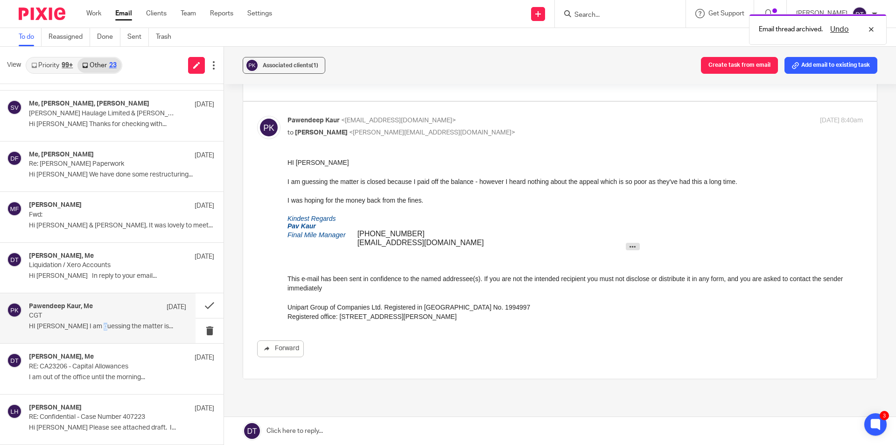
scroll to position [747, 0]
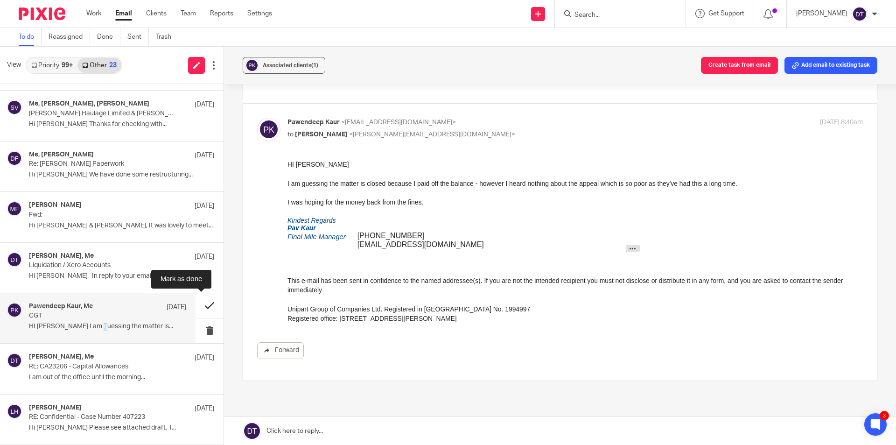
click at [201, 309] on button at bounding box center [210, 305] width 28 height 25
click at [100, 230] on p "Hi Arun & Deanna, It was lovely to meet..." at bounding box center [121, 226] width 185 height 8
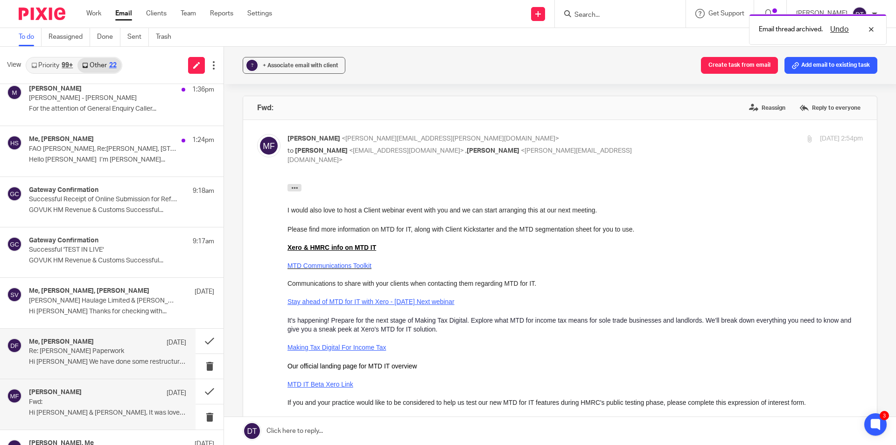
scroll to position [0, 0]
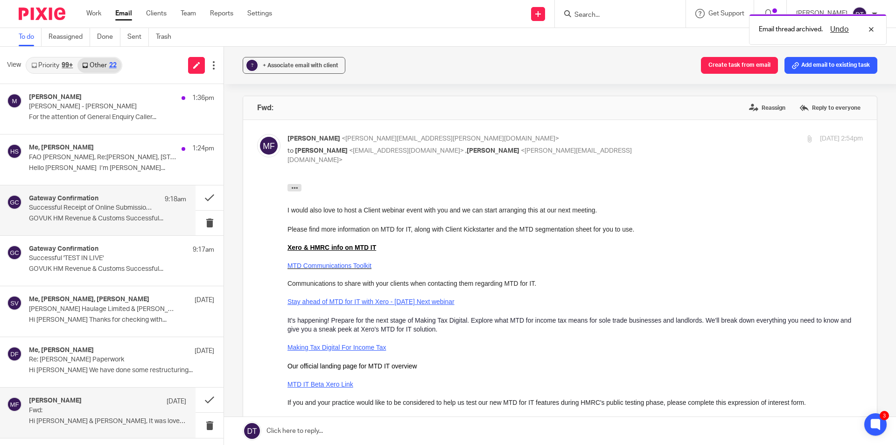
click at [102, 226] on div "Gateway Confirmation 9:18am Successful Receipt of Online Submission for Referen…" at bounding box center [107, 210] width 157 height 31
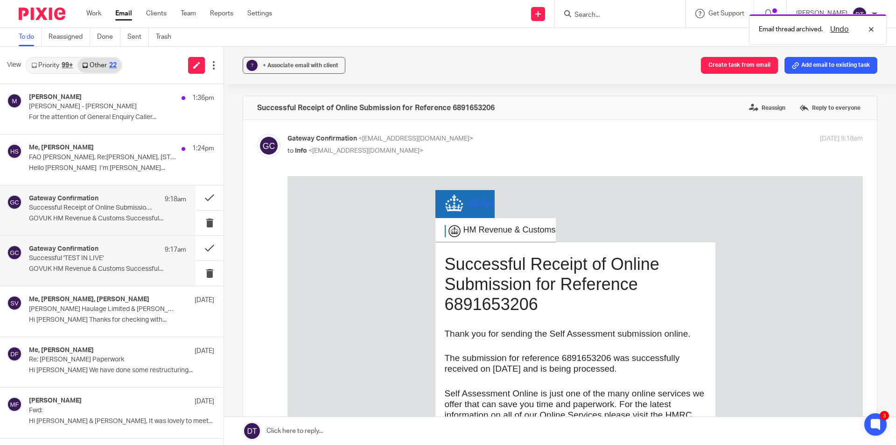
click at [101, 254] on div "Gateway Confirmation 9:17am" at bounding box center [107, 249] width 157 height 9
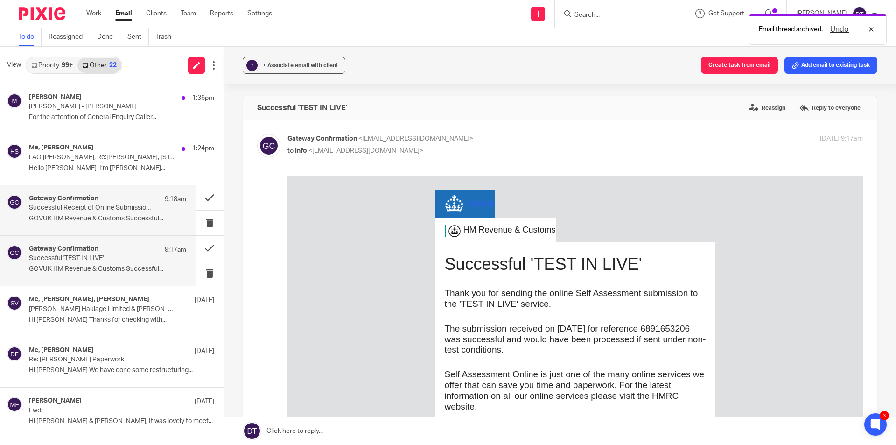
click at [75, 208] on p "Successful Receipt of Online Submission for Reference 6891653206" at bounding box center [92, 208] width 126 height 8
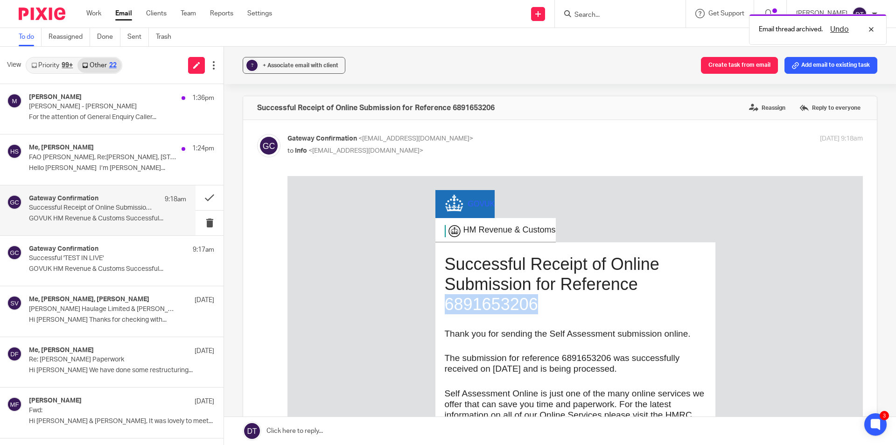
drag, startPoint x: 534, startPoint y: 300, endPoint x: 436, endPoint y: 310, distance: 98.1
click at [436, 310] on td "Successful Receipt of Online Submission for Reference 6891653206 Thank you for …" at bounding box center [576, 348] width 280 height 212
click at [524, 326] on td "Successful Receipt of Online Submission for Reference 6891653206 Thank you for …" at bounding box center [576, 348] width 280 height 212
drag, startPoint x: 540, startPoint y: 310, endPoint x: 430, endPoint y: 310, distance: 109.2
click at [436, 310] on td "Successful Receipt of Online Submission for Reference 6891653206 Thank you for …" at bounding box center [576, 348] width 280 height 212
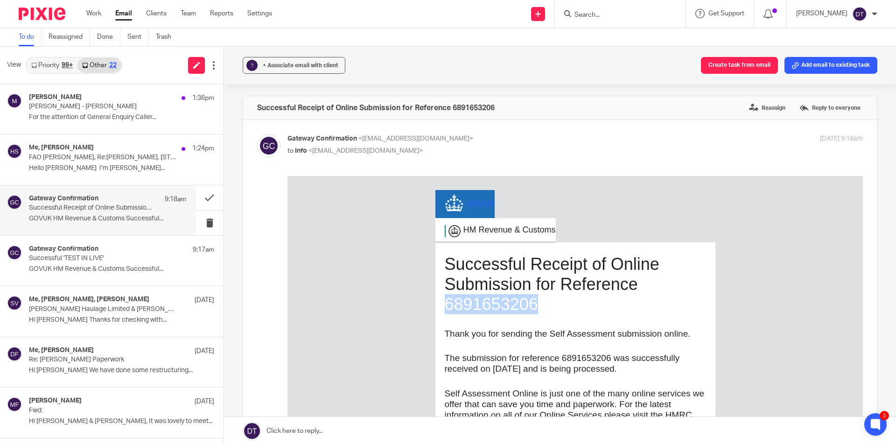
copy h1 "6891653206"
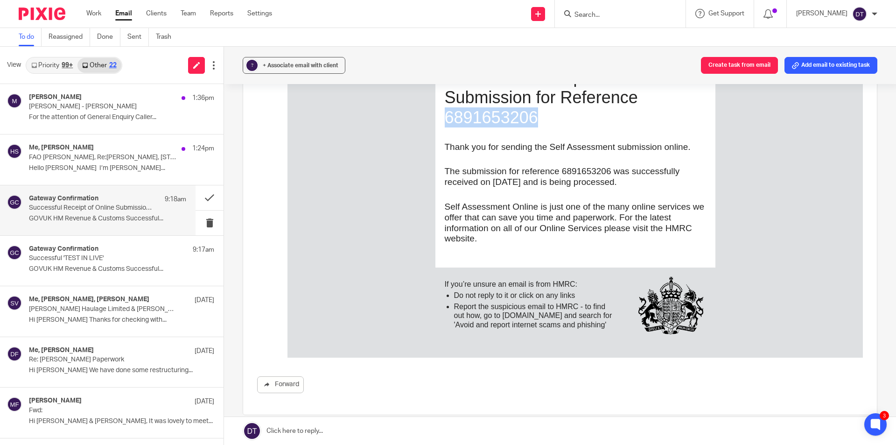
scroll to position [278, 0]
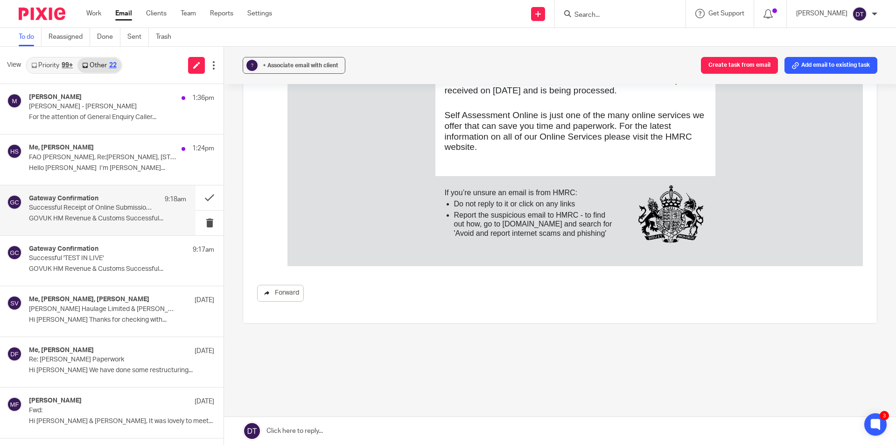
click at [285, 294] on link "Forward" at bounding box center [280, 293] width 47 height 17
click at [198, 199] on button at bounding box center [210, 197] width 28 height 25
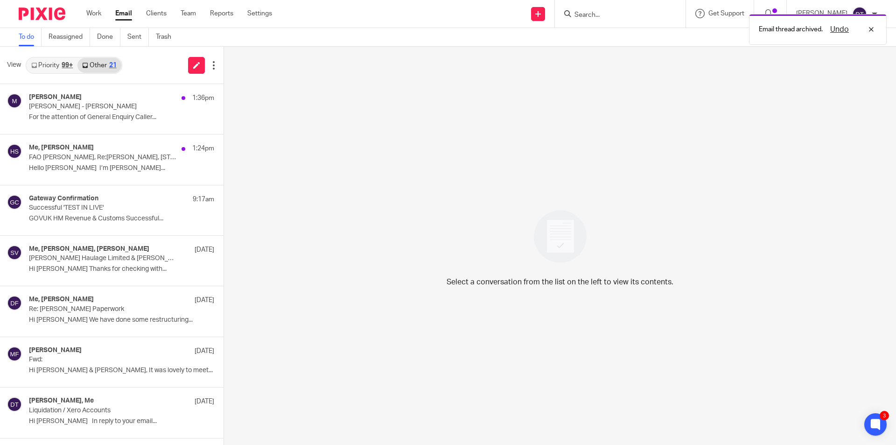
click at [140, 215] on p "GOVUK HM Revenue & Customs Successful..." at bounding box center [121, 219] width 185 height 8
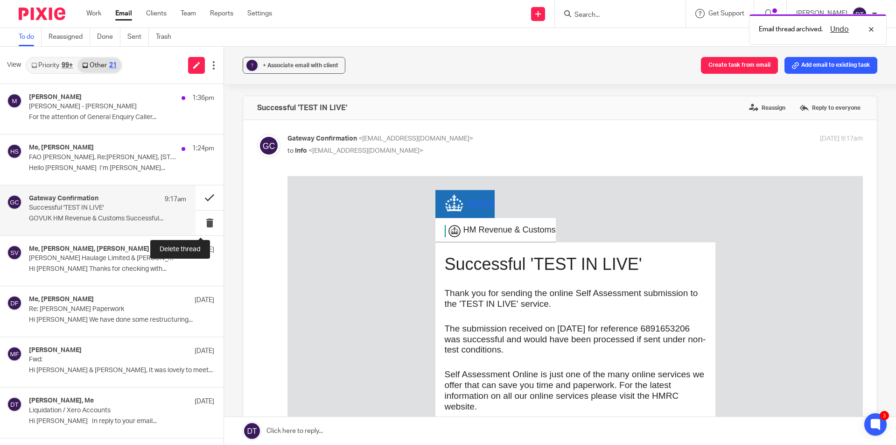
scroll to position [0, 0]
click at [202, 199] on button at bounding box center [210, 197] width 28 height 25
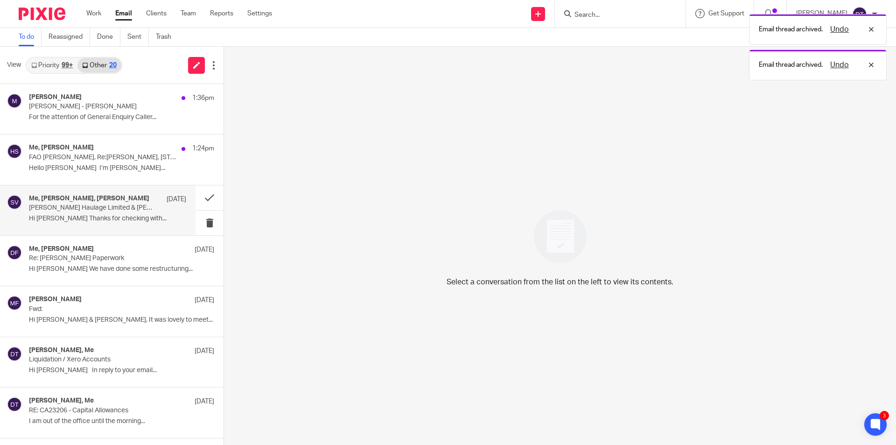
click at [114, 219] on p "Hi Shammi Thanks for checking with..." at bounding box center [107, 219] width 157 height 8
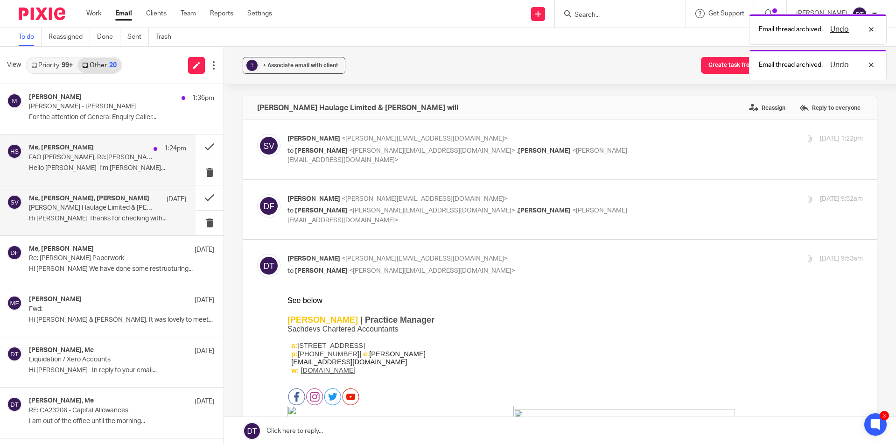
click at [113, 167] on p "Hello Shami I’m Mrs Dhillon’s..." at bounding box center [107, 168] width 157 height 8
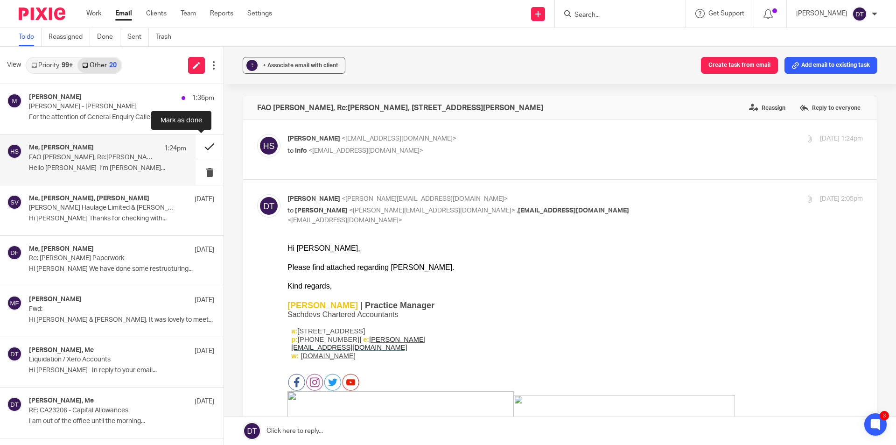
click at [203, 148] on button at bounding box center [210, 146] width 28 height 25
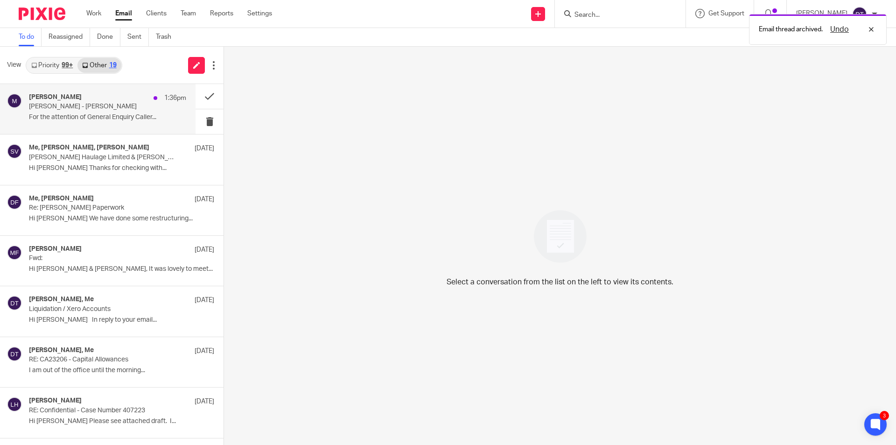
click at [72, 122] on div "Moneypenny 1:36pm Moneypenny - Julie Stephenson For the attention of General En…" at bounding box center [107, 108] width 157 height 31
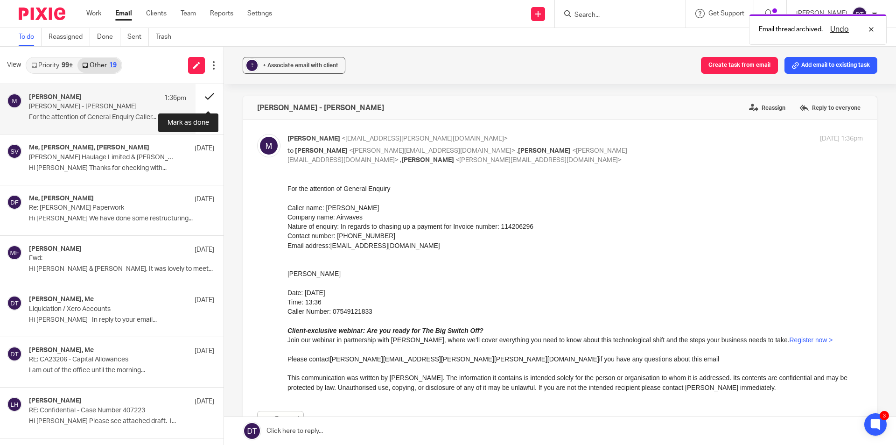
click at [207, 100] on button at bounding box center [210, 96] width 28 height 25
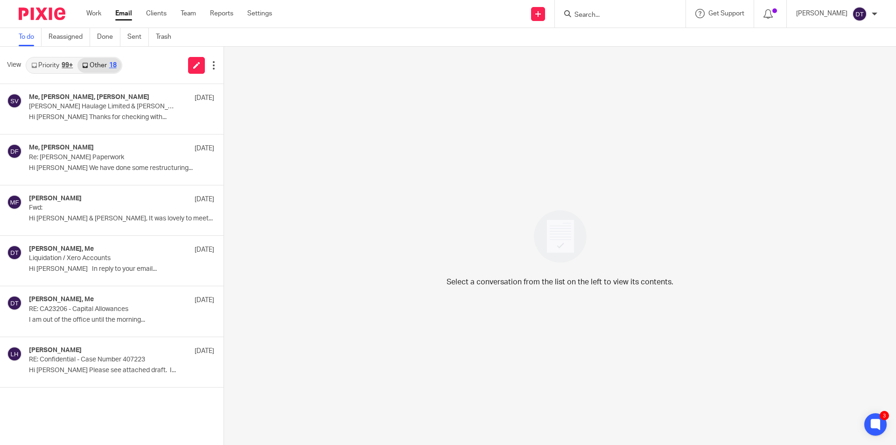
click at [59, 67] on link "Priority 99+" at bounding box center [52, 65] width 51 height 15
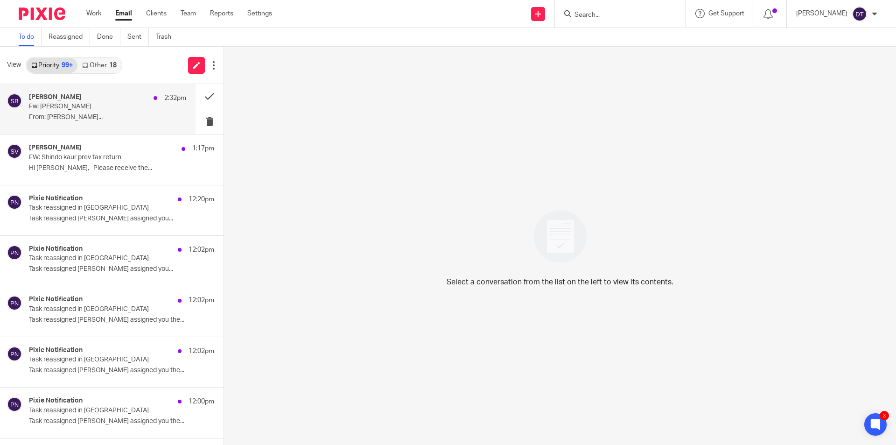
click at [95, 120] on p "From: Moneypenny..." at bounding box center [107, 117] width 157 height 8
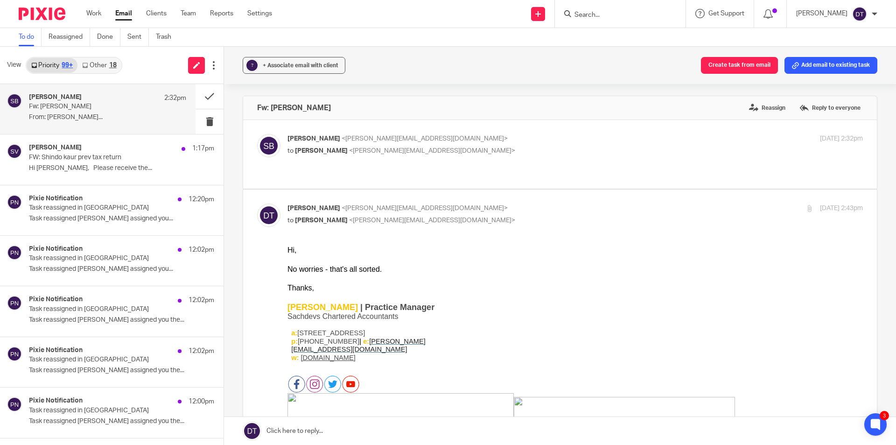
click at [461, 141] on p "Samual Broad <sam@as1group.co.uk>" at bounding box center [480, 139] width 384 height 10
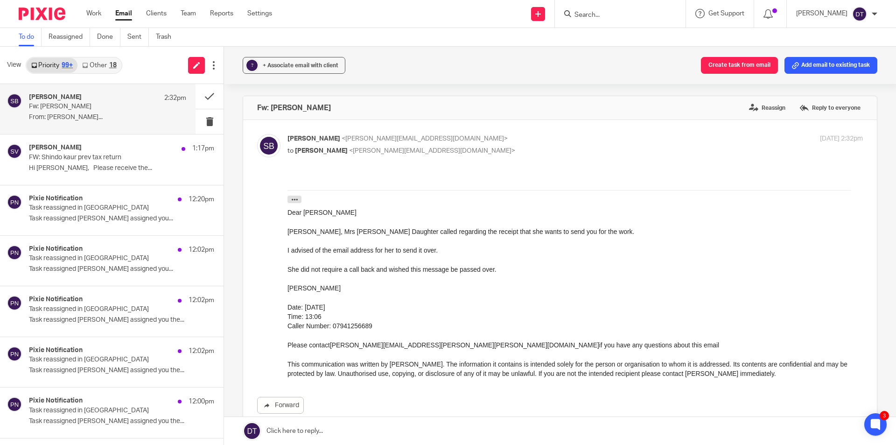
click at [461, 141] on p "Samual Broad <sam@as1group.co.uk>" at bounding box center [480, 139] width 384 height 10
checkbox input "false"
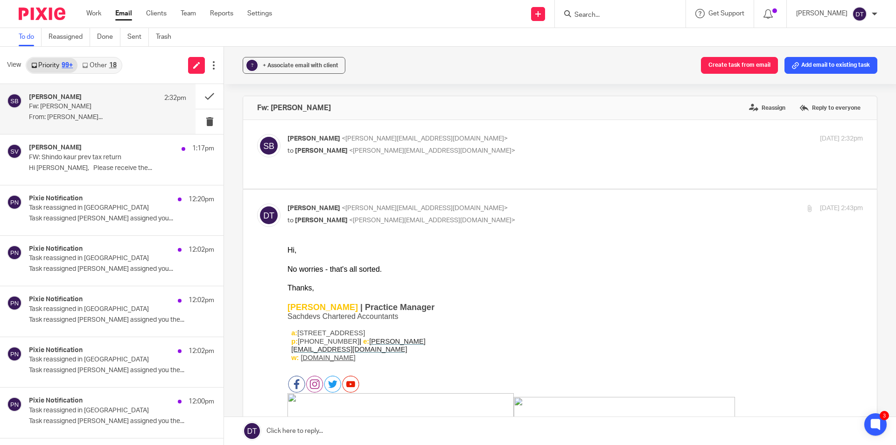
click at [89, 103] on p "Fw: Moneypenny - Harjinder" at bounding box center [92, 107] width 126 height 8
click at [203, 91] on button at bounding box center [210, 96] width 28 height 25
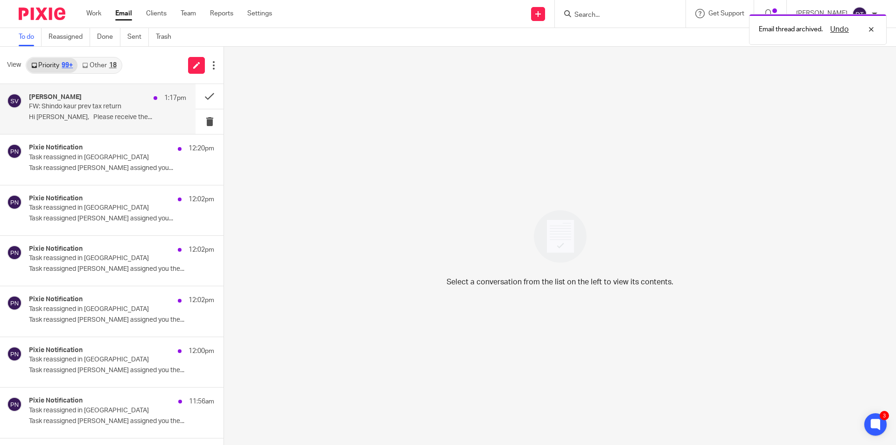
click at [81, 128] on div "Shammi Vatta 1:17pm FW: Shindo kaur prev tax return Hi Deanna, Please receive t…" at bounding box center [98, 109] width 196 height 50
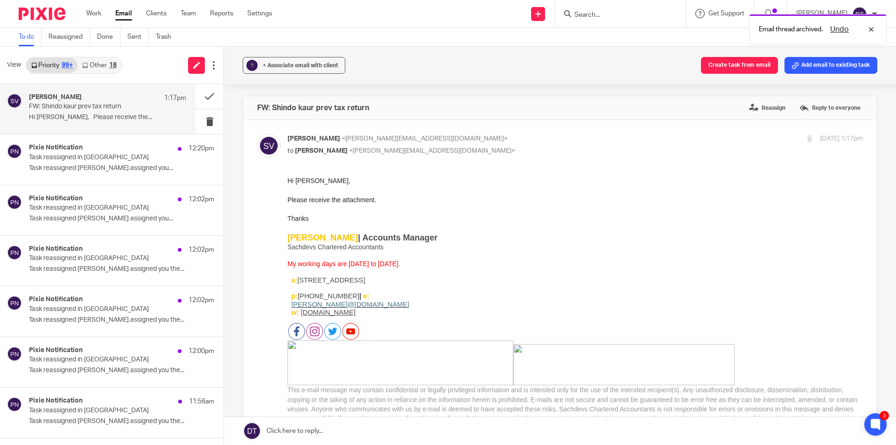
scroll to position [334, 0]
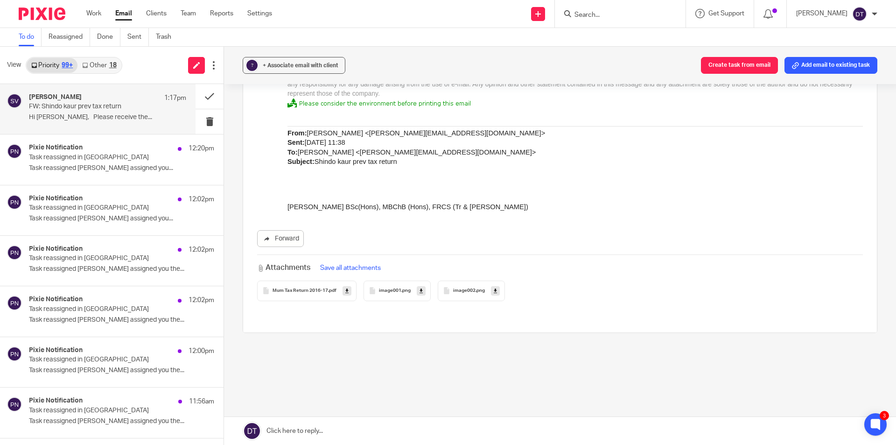
click at [345, 289] on icon at bounding box center [346, 290] width 3 height 7
click at [599, 17] on input "Search" at bounding box center [616, 15] width 84 height 8
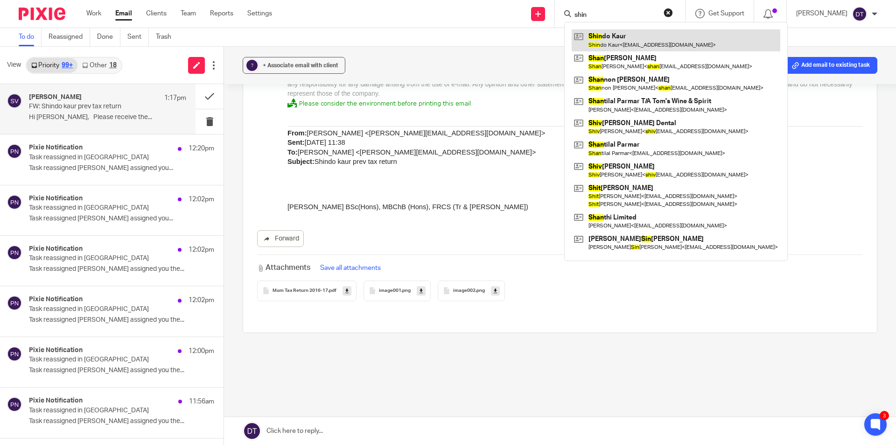
type input "shin"
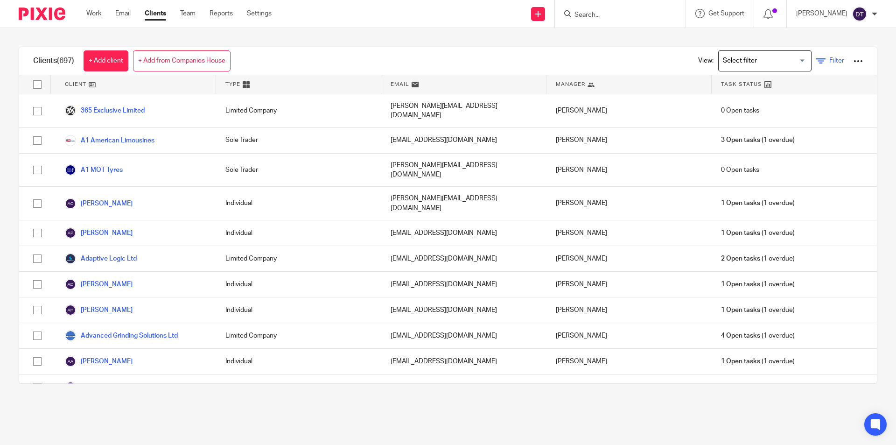
click at [830, 58] on span "Filter" at bounding box center [837, 60] width 15 height 7
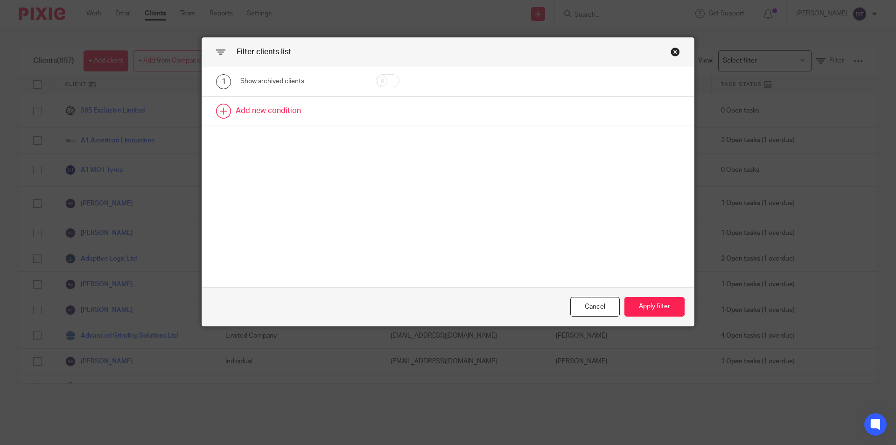
click at [279, 106] on link at bounding box center [448, 111] width 492 height 29
click at [300, 110] on div "Field" at bounding box center [293, 114] width 90 height 20
type input "utr"
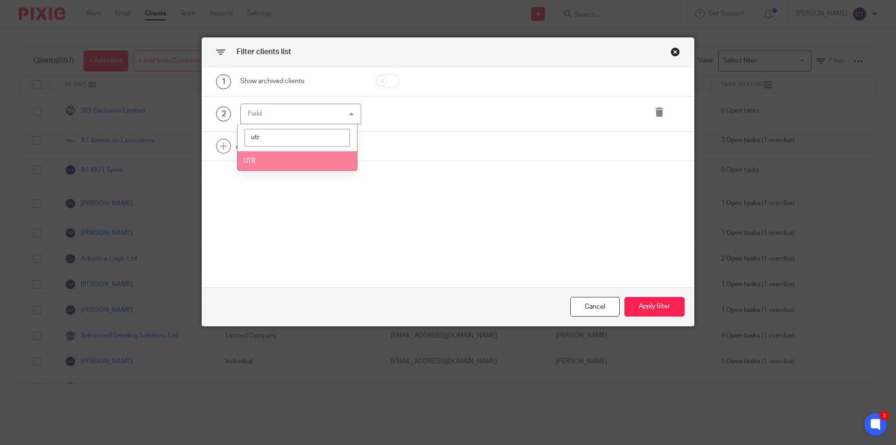
click at [255, 155] on li "UTR" at bounding box center [298, 160] width 120 height 19
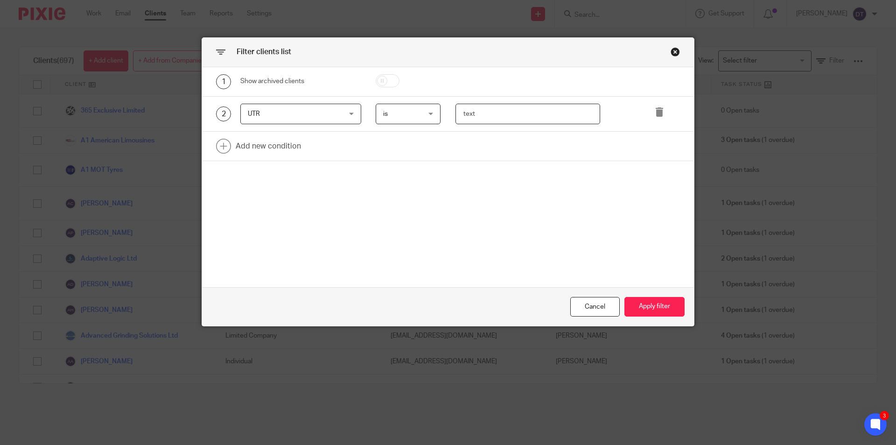
click at [511, 108] on input "text" at bounding box center [528, 114] width 145 height 21
paste input "6891653206"
type input "6891653206"
click at [680, 297] on button "Apply filter" at bounding box center [655, 307] width 60 height 20
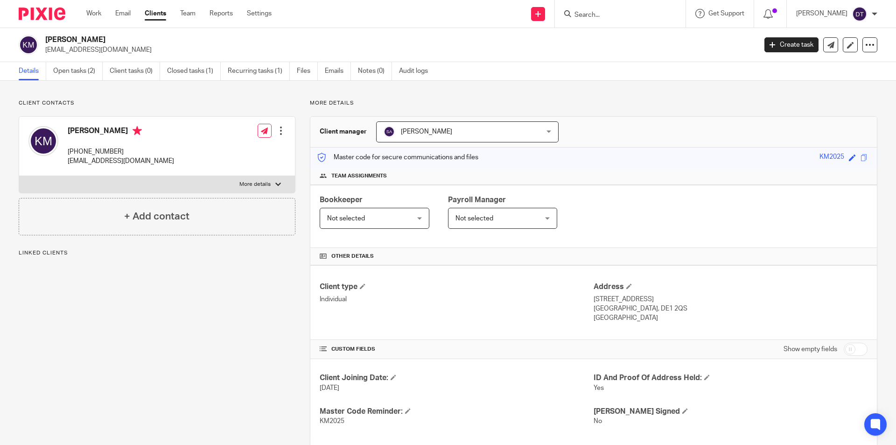
click at [495, 133] on span "[PERSON_NAME]" at bounding box center [454, 132] width 140 height 20
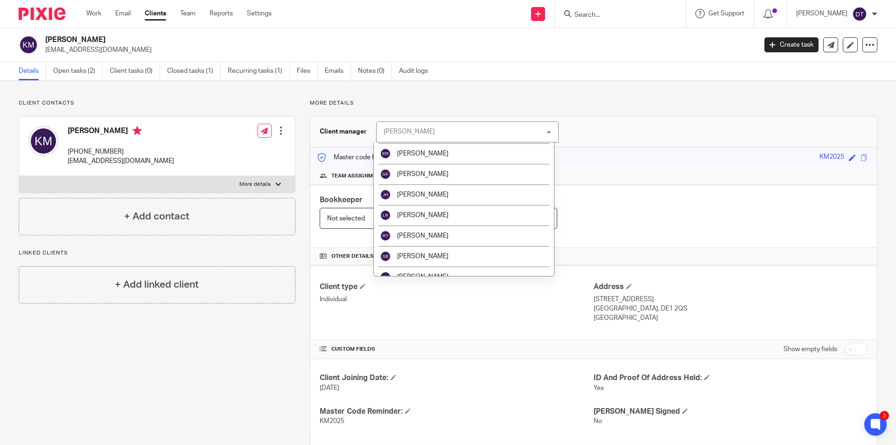
scroll to position [140, 0]
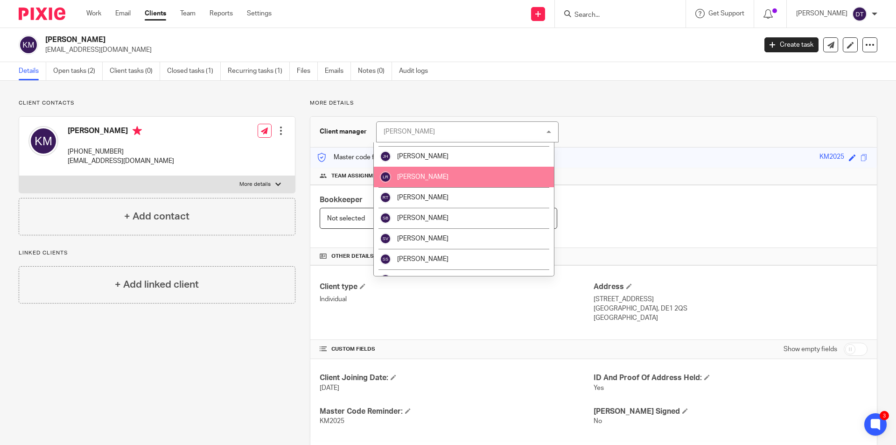
click at [430, 182] on li "[PERSON_NAME]" at bounding box center [464, 177] width 180 height 21
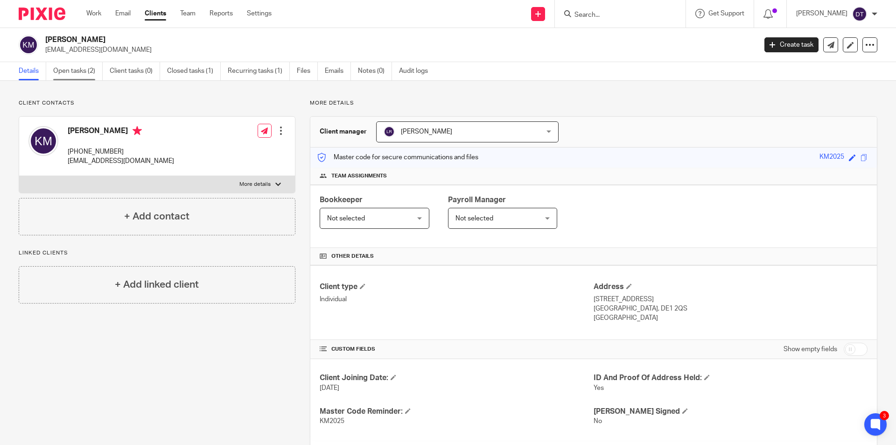
click at [68, 76] on link "Open tasks (2)" at bounding box center [77, 71] width 49 height 18
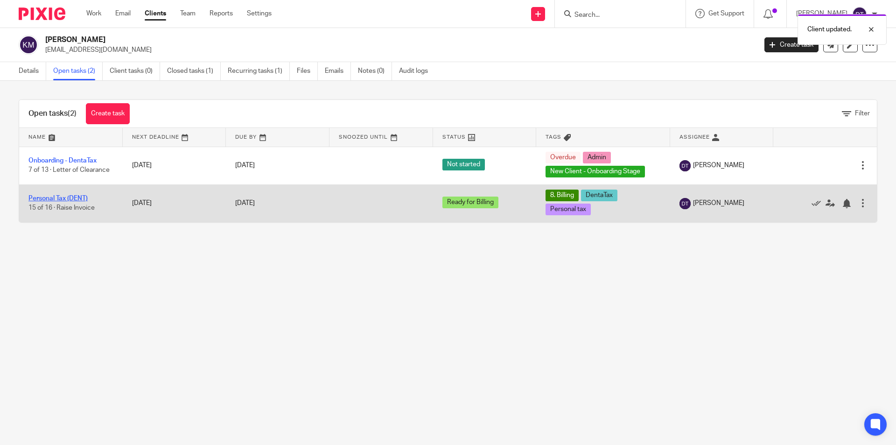
click at [62, 197] on link "Personal Tax (DENT)" at bounding box center [57, 198] width 59 height 7
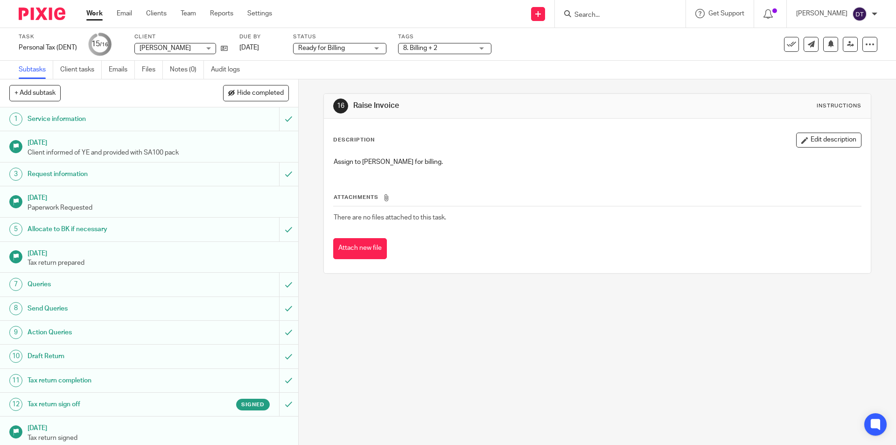
scroll to position [75, 0]
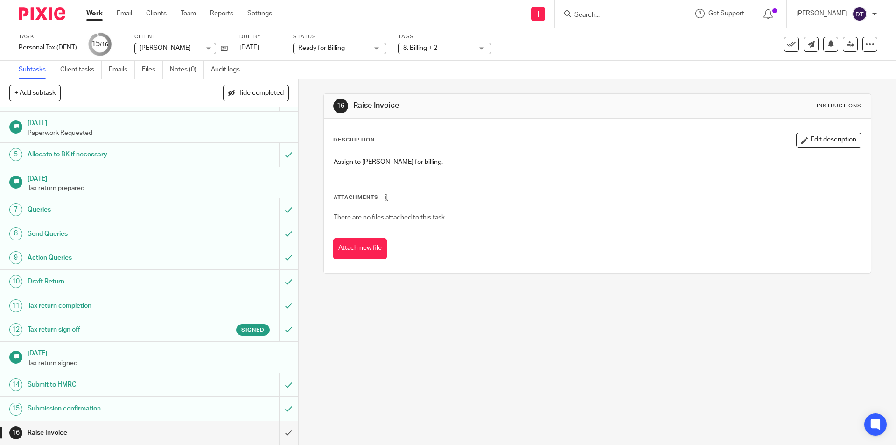
click at [113, 326] on h1 "Tax return sign off" at bounding box center [109, 330] width 162 height 14
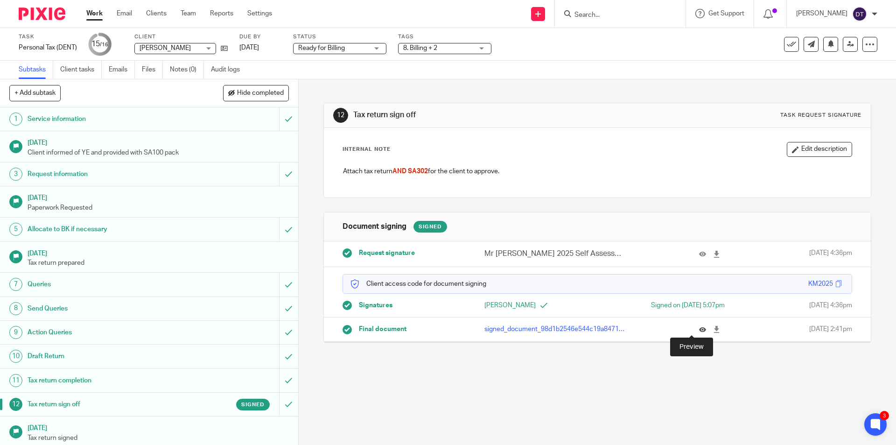
click at [699, 331] on icon at bounding box center [702, 329] width 7 height 7
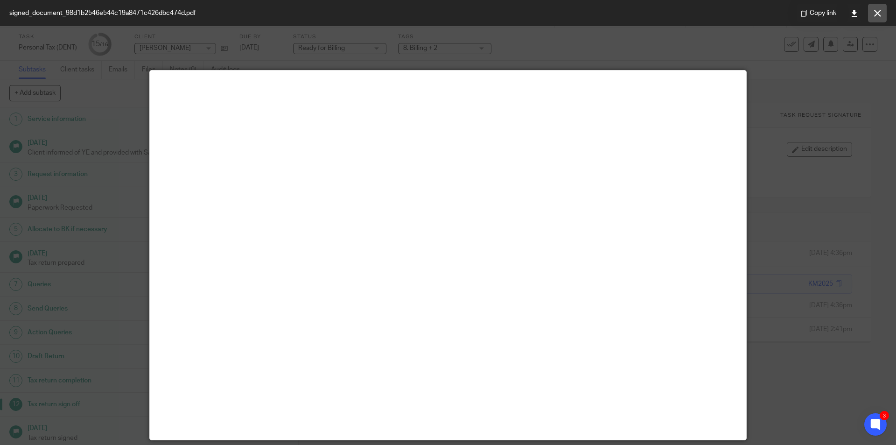
click at [880, 7] on button at bounding box center [877, 13] width 19 height 19
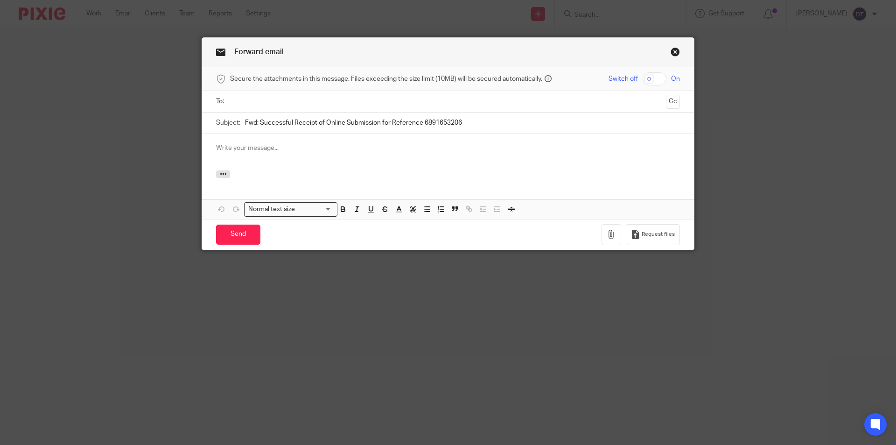
click at [314, 100] on input "text" at bounding box center [447, 101] width 429 height 11
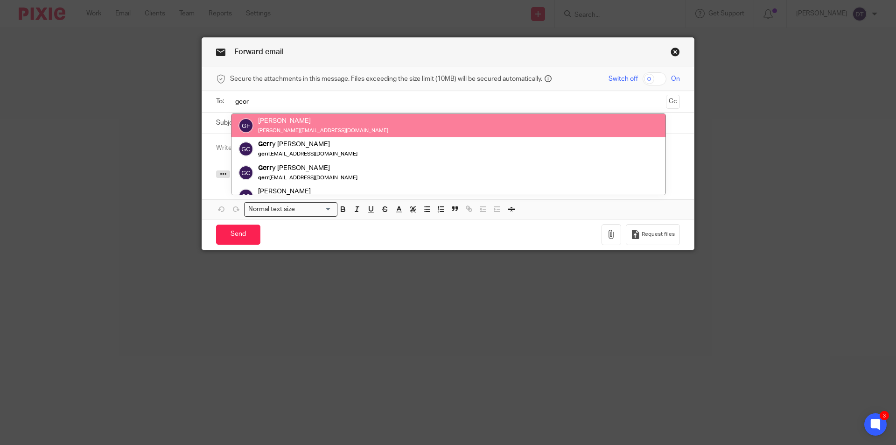
type input "geor"
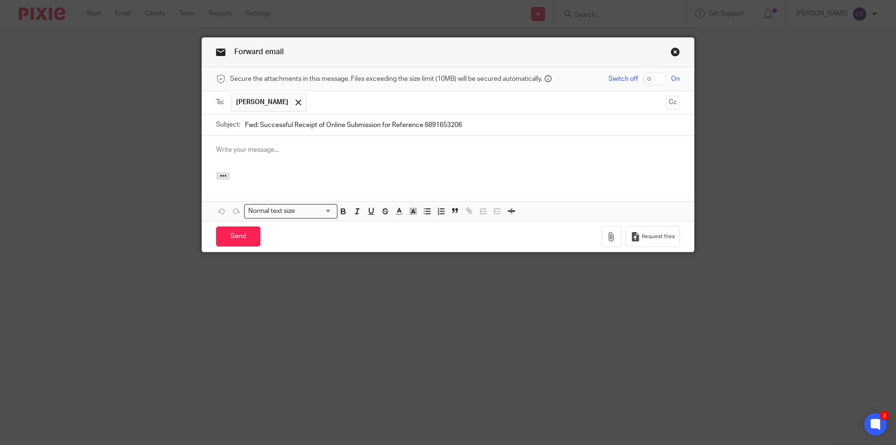
click at [273, 155] on div at bounding box center [448, 154] width 492 height 36
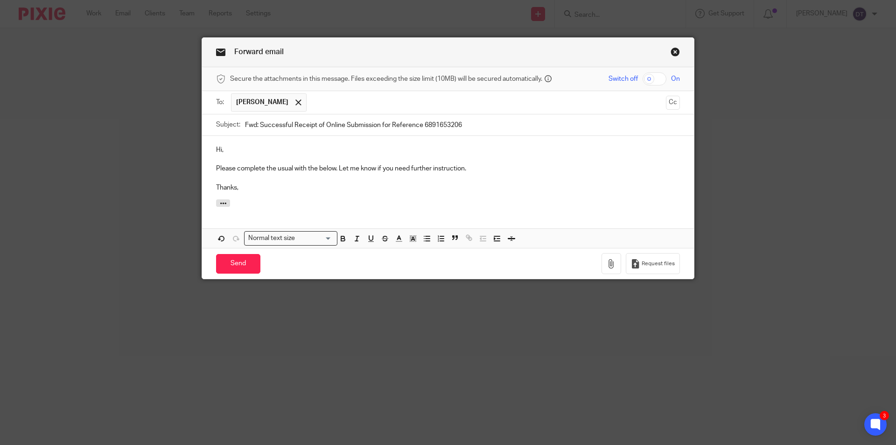
click at [320, 181] on p at bounding box center [448, 178] width 464 height 9
click at [343, 181] on p at bounding box center [448, 178] width 464 height 9
click at [272, 152] on p "Hi," at bounding box center [448, 149] width 464 height 9
click at [274, 167] on p "Please complete the usual with the below. Let me know if you need further instr…" at bounding box center [448, 168] width 464 height 9
click at [336, 180] on p at bounding box center [448, 178] width 464 height 9
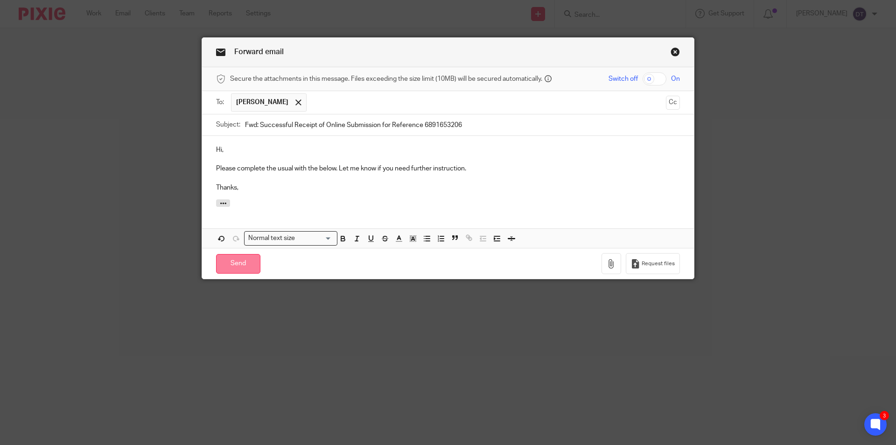
click at [245, 259] on input "Send" at bounding box center [238, 264] width 44 height 20
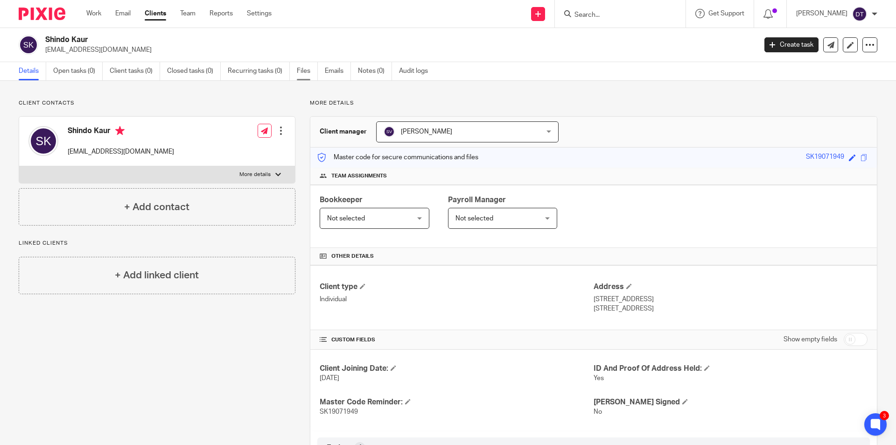
click at [310, 69] on link "Files" at bounding box center [307, 71] width 21 height 18
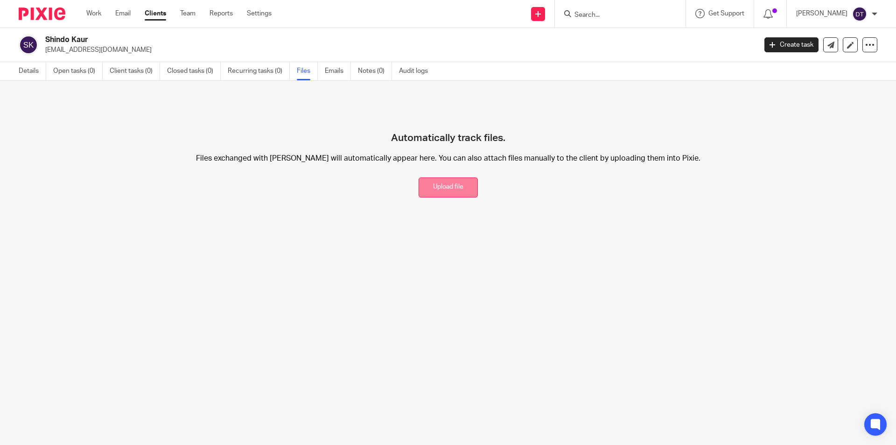
click at [437, 184] on button "Upload file" at bounding box center [448, 187] width 59 height 20
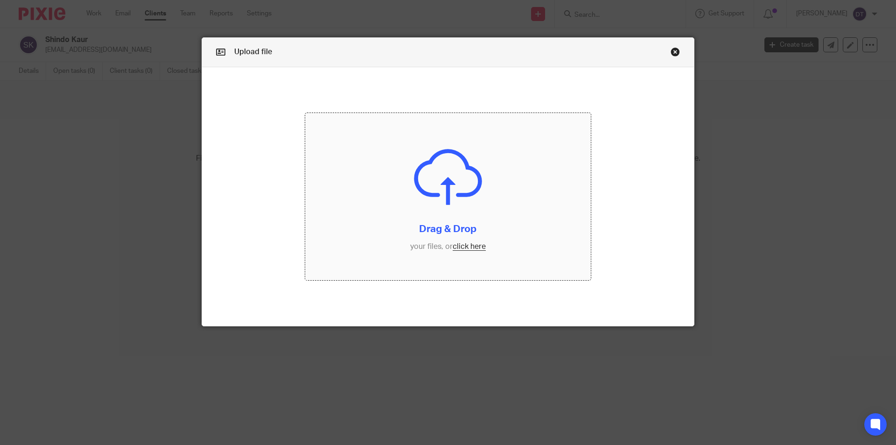
click at [422, 175] on input "file" at bounding box center [448, 196] width 286 height 167
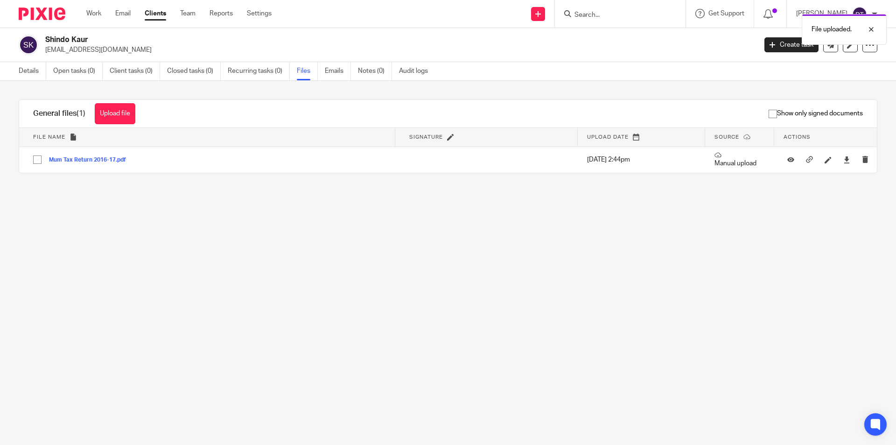
click at [460, 265] on main "Shindo Kaur [EMAIL_ADDRESS][DOMAIN_NAME] Create task Update from Companies Hous…" at bounding box center [448, 222] width 896 height 445
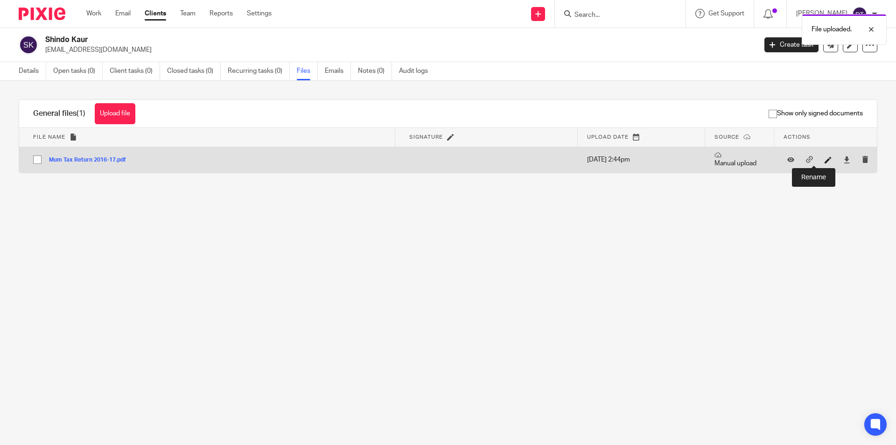
click at [825, 159] on icon at bounding box center [828, 159] width 7 height 7
click at [53, 167] on input "Mum Tax Return 2016-17" at bounding box center [212, 166] width 358 height 11
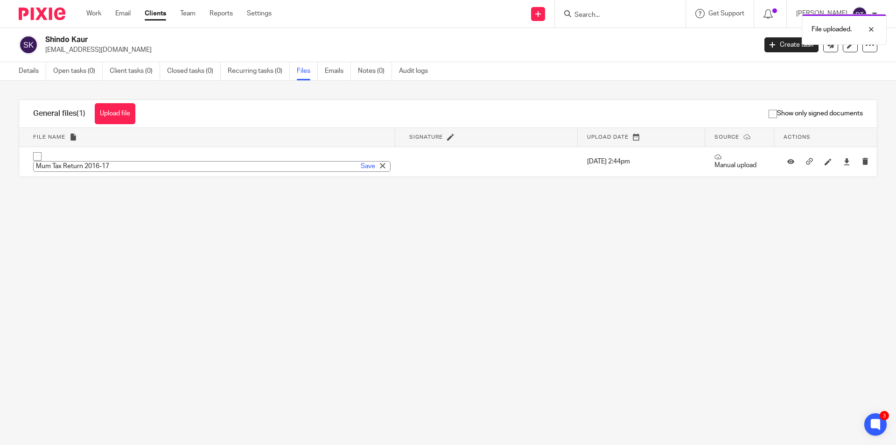
drag, startPoint x: 51, startPoint y: 166, endPoint x: 9, endPoint y: 167, distance: 42.0
click at [9, 167] on div "General files (1) Upload file Download selected Delete selected Show only signe…" at bounding box center [440, 149] width 873 height 101
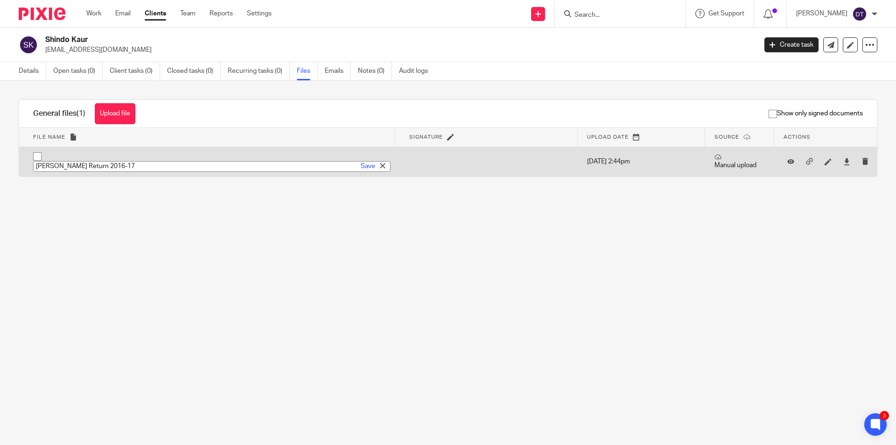
type input "Shindo Kaur Tax Return 2016-17"
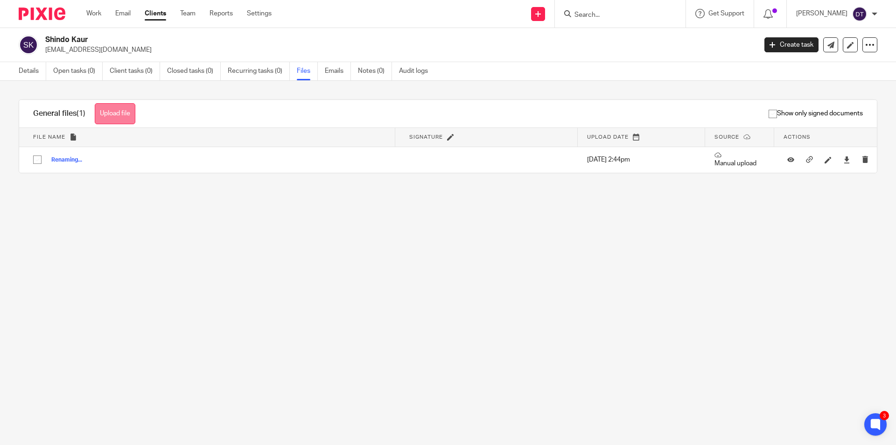
click at [111, 117] on button "Upload file" at bounding box center [115, 113] width 41 height 21
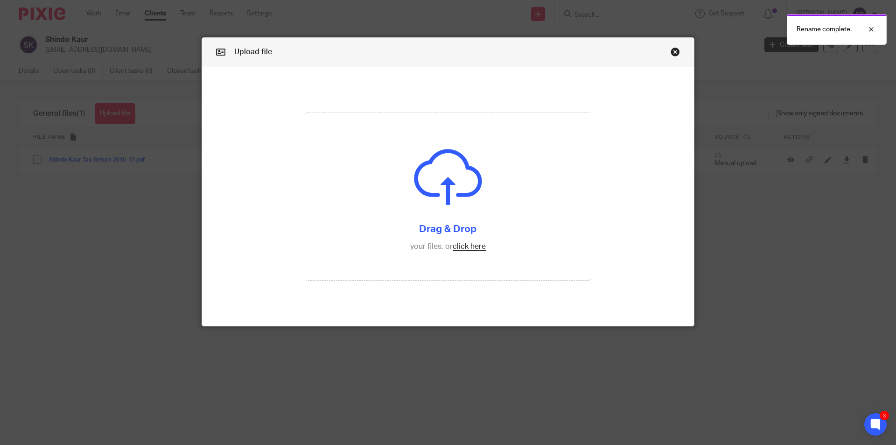
click at [708, 285] on div "Upload file Drag & Drop your files, or click here Files uploading..." at bounding box center [448, 222] width 896 height 445
click at [671, 50] on link "Close this dialog window" at bounding box center [675, 53] width 9 height 13
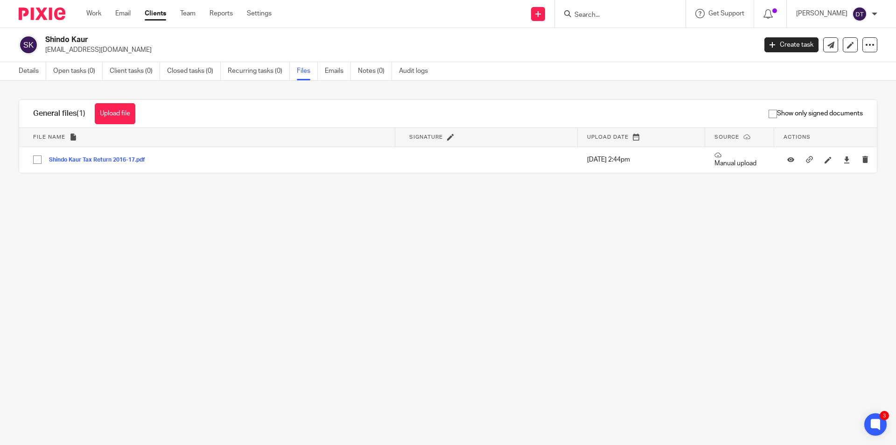
click at [297, 233] on main "Shindo Kaur premsingh1947@outlook.com Create task Update from Companies House E…" at bounding box center [448, 222] width 896 height 445
click at [43, 67] on link "Details" at bounding box center [33, 71] width 28 height 18
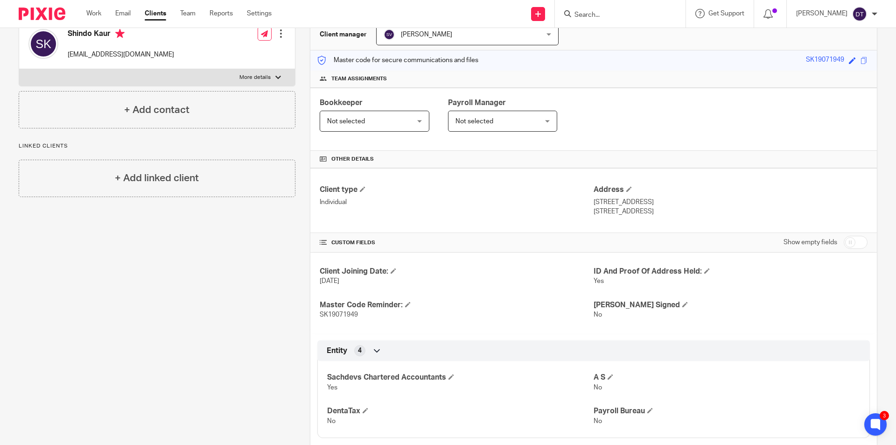
scroll to position [199, 0]
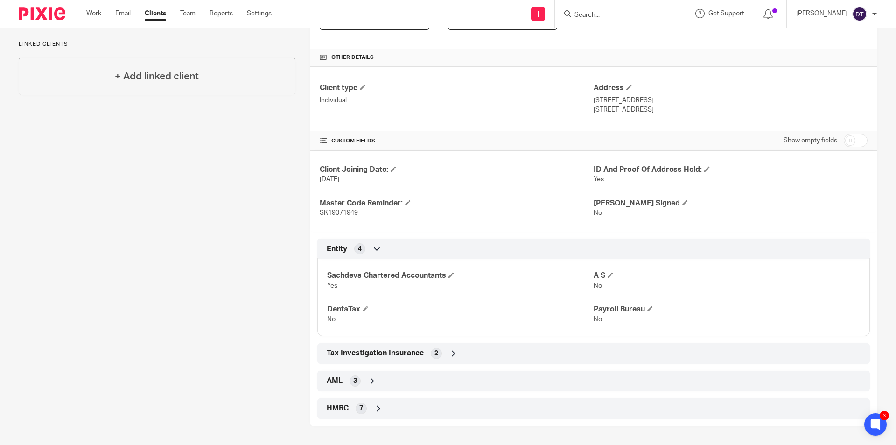
click at [355, 403] on div "HMRC 7" at bounding box center [593, 409] width 539 height 16
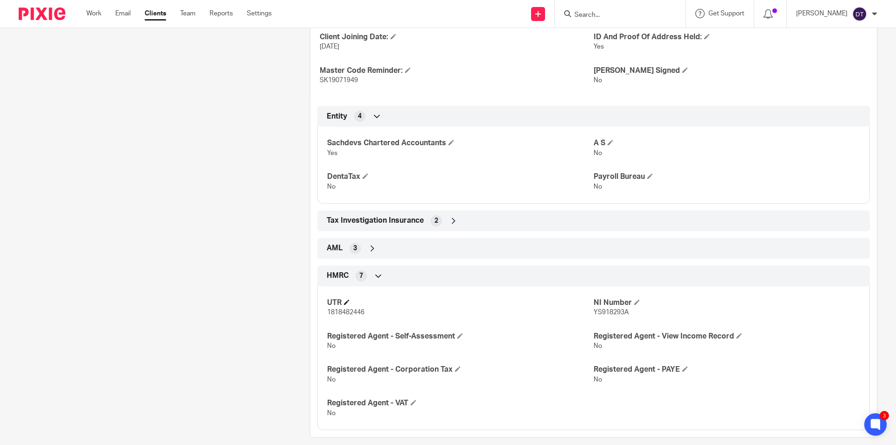
scroll to position [343, 0]
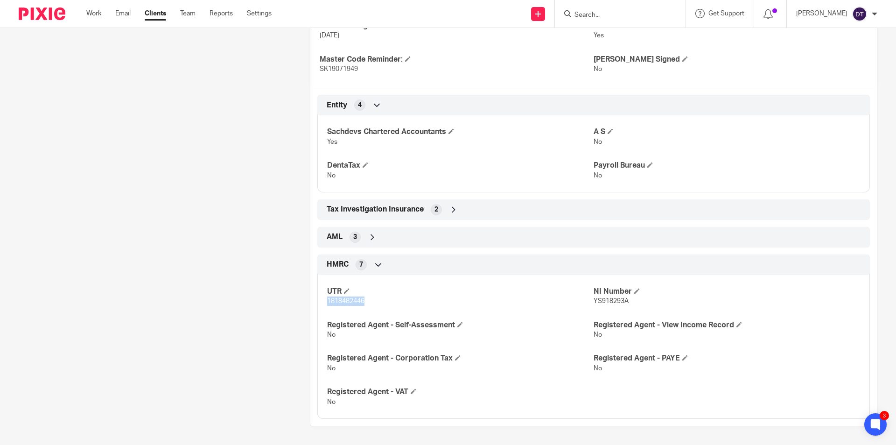
drag, startPoint x: 366, startPoint y: 301, endPoint x: 300, endPoint y: 303, distance: 65.8
click at [300, 303] on div "More details Client manager [PERSON_NAME] [PERSON_NAME] [PERSON_NAME] [PERSON_N…" at bounding box center [587, 91] width 582 height 669
copy span "1818482446"
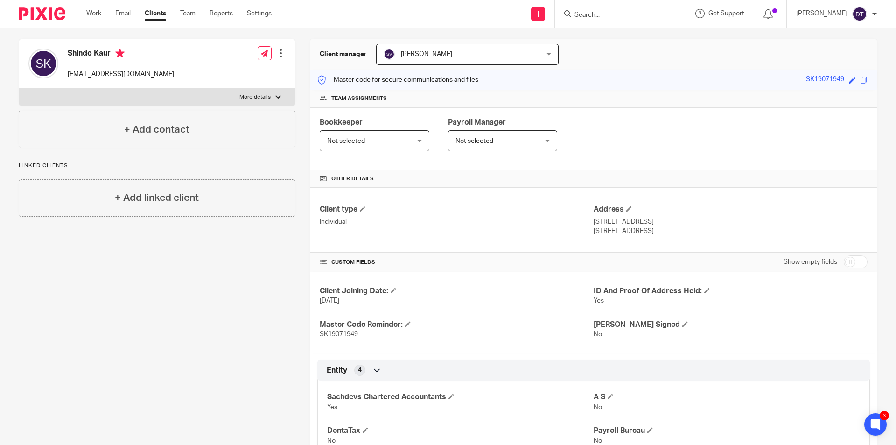
scroll to position [63, 0]
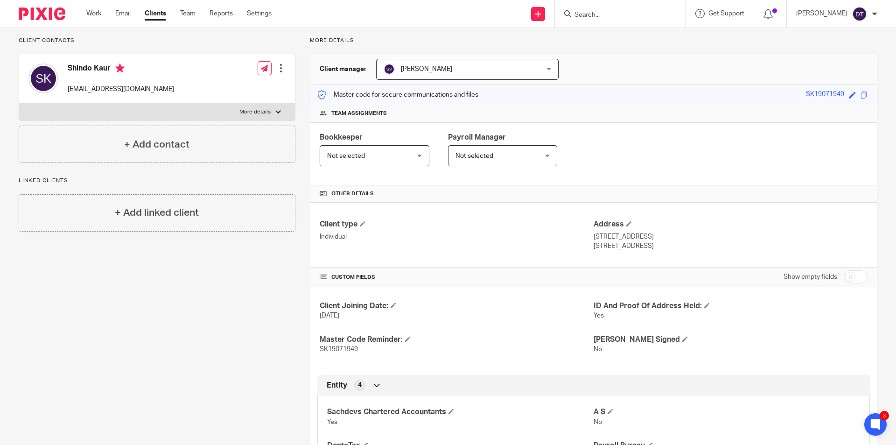
drag, startPoint x: 626, startPoint y: 251, endPoint x: 619, endPoint y: 250, distance: 7.1
click at [619, 250] on p "[STREET_ADDRESS]" at bounding box center [731, 245] width 274 height 9
copy p "CV5 7QF"
drag, startPoint x: 653, startPoint y: 50, endPoint x: 335, endPoint y: 16, distance: 320.2
click at [653, 50] on div "More details Client manager [PERSON_NAME] [PERSON_NAME] [PERSON_NAME] [PERSON_N…" at bounding box center [587, 371] width 582 height 669
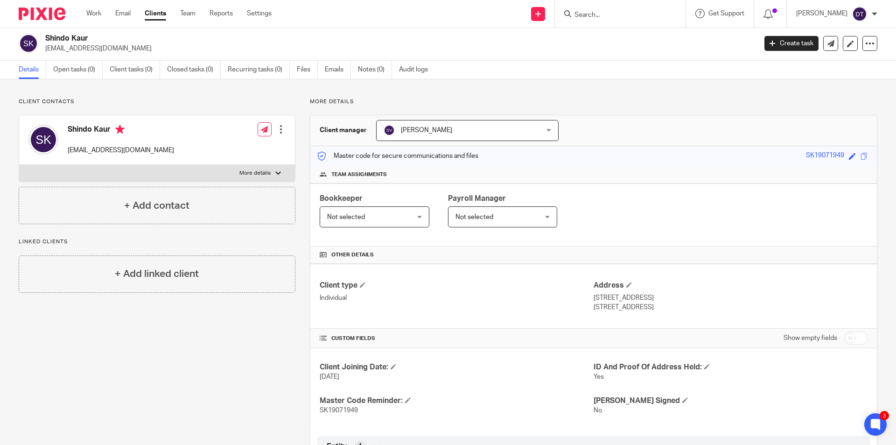
scroll to position [0, 0]
